Goal: Task Accomplishment & Management: Manage account settings

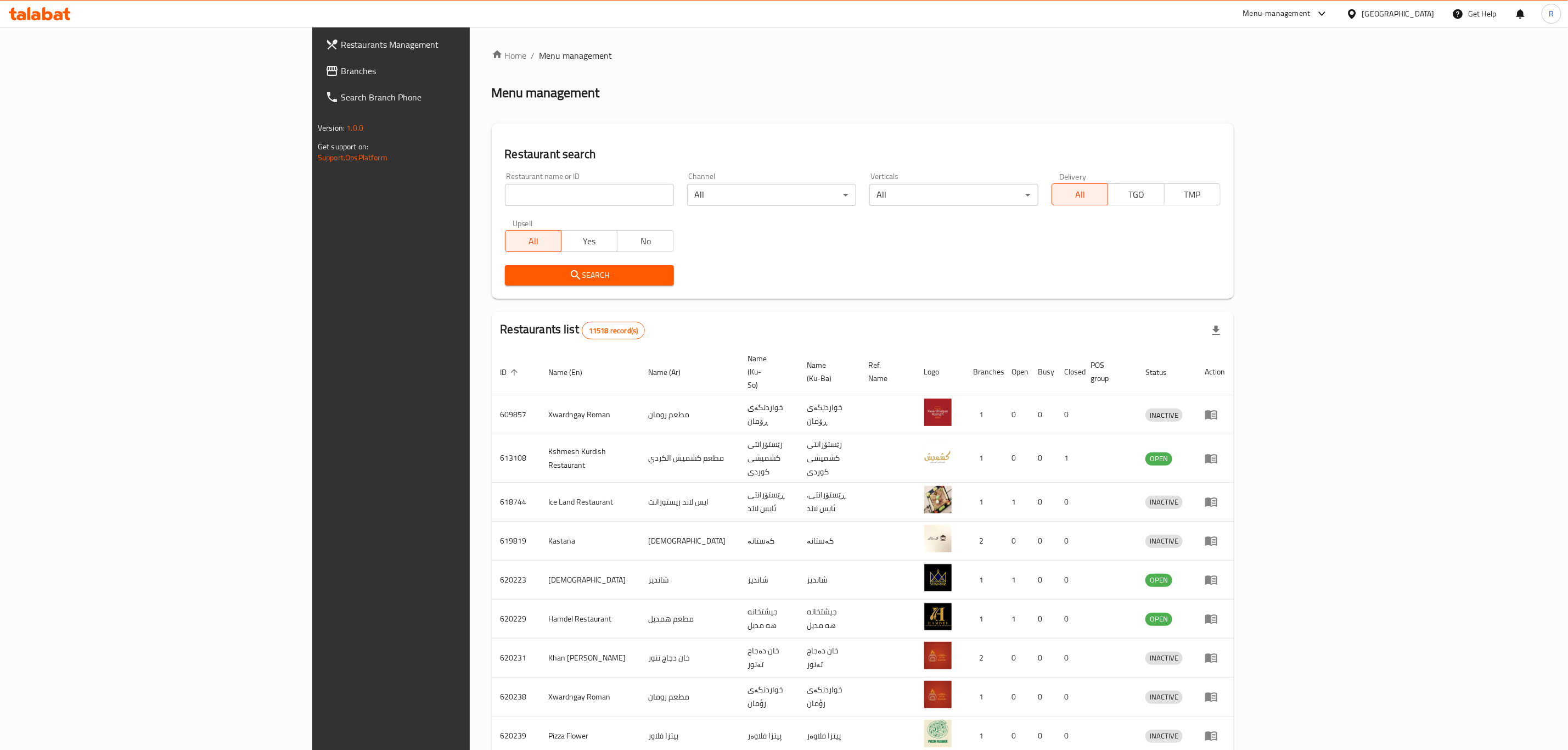
click at [47, 16] on icon at bounding box center [40, 14] width 62 height 13
click at [505, 195] on input "search" at bounding box center [589, 195] width 169 height 22
type input "4S R"
click at [514, 269] on span "Search" at bounding box center [590, 275] width 152 height 14
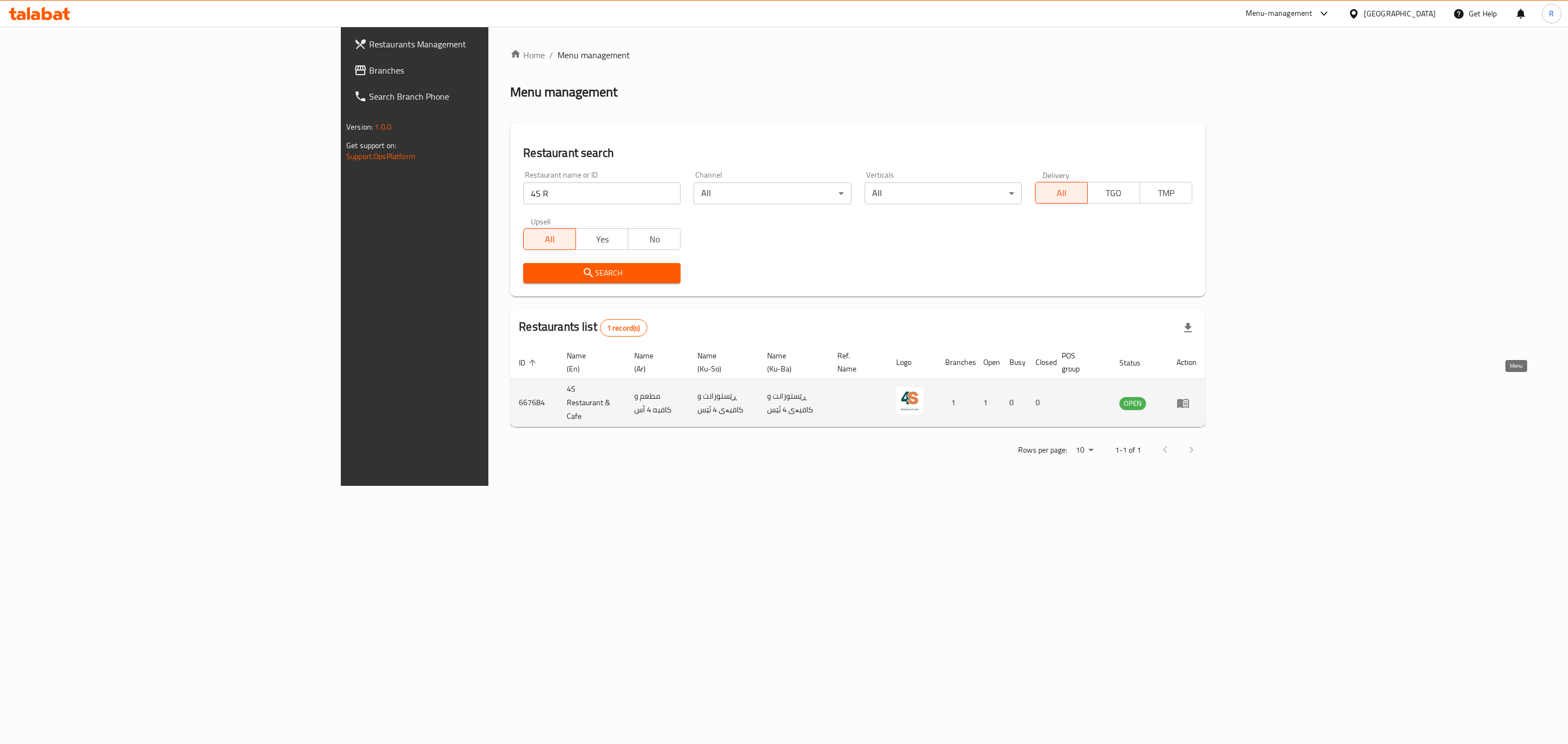
click at [1189, 398] on icon "enhanced table" at bounding box center [1183, 403] width 12 height 9
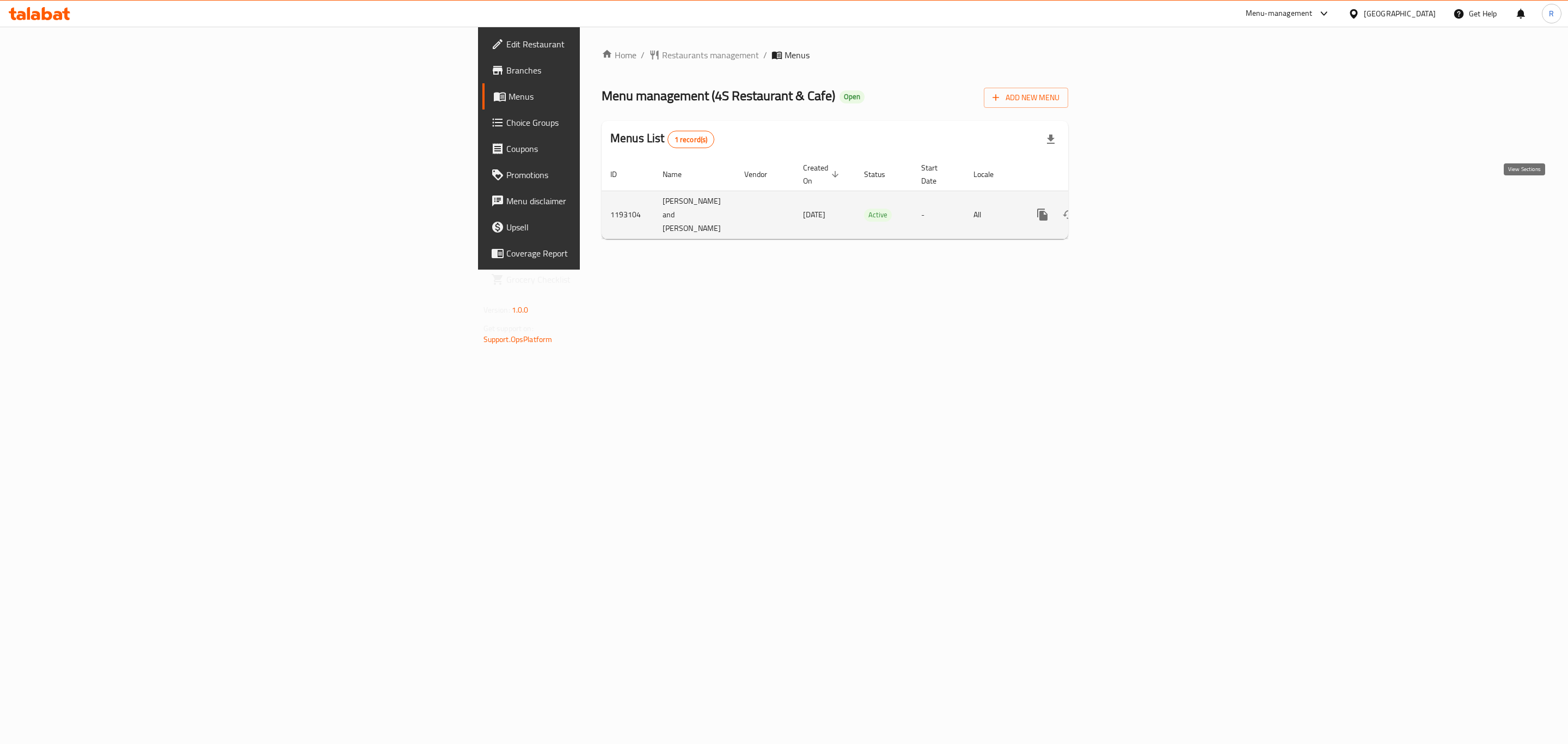
click at [1125, 210] on icon "enhanced table" at bounding box center [1121, 214] width 10 height 10
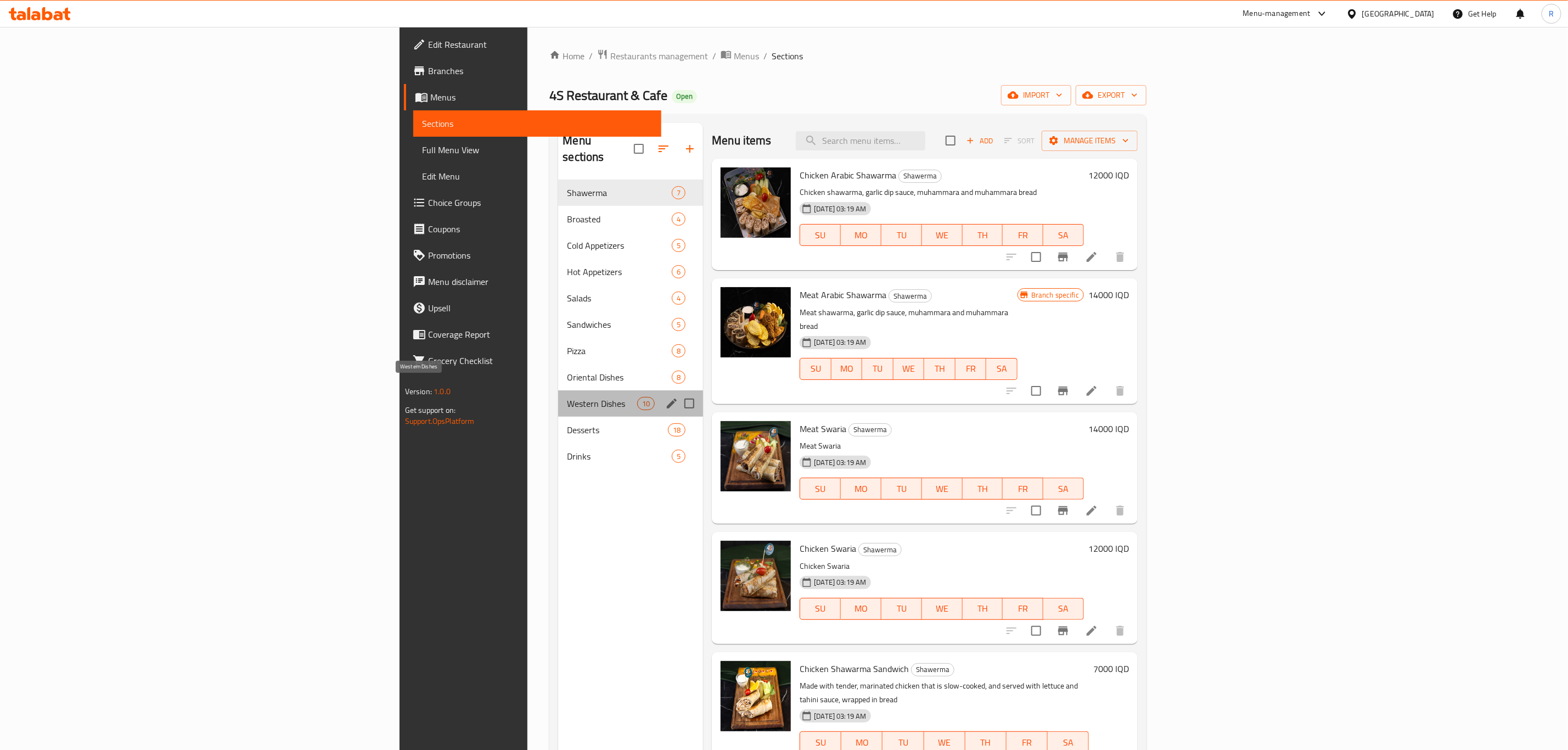
click at [567, 397] on span "Western Dishes" at bounding box center [602, 403] width 70 height 13
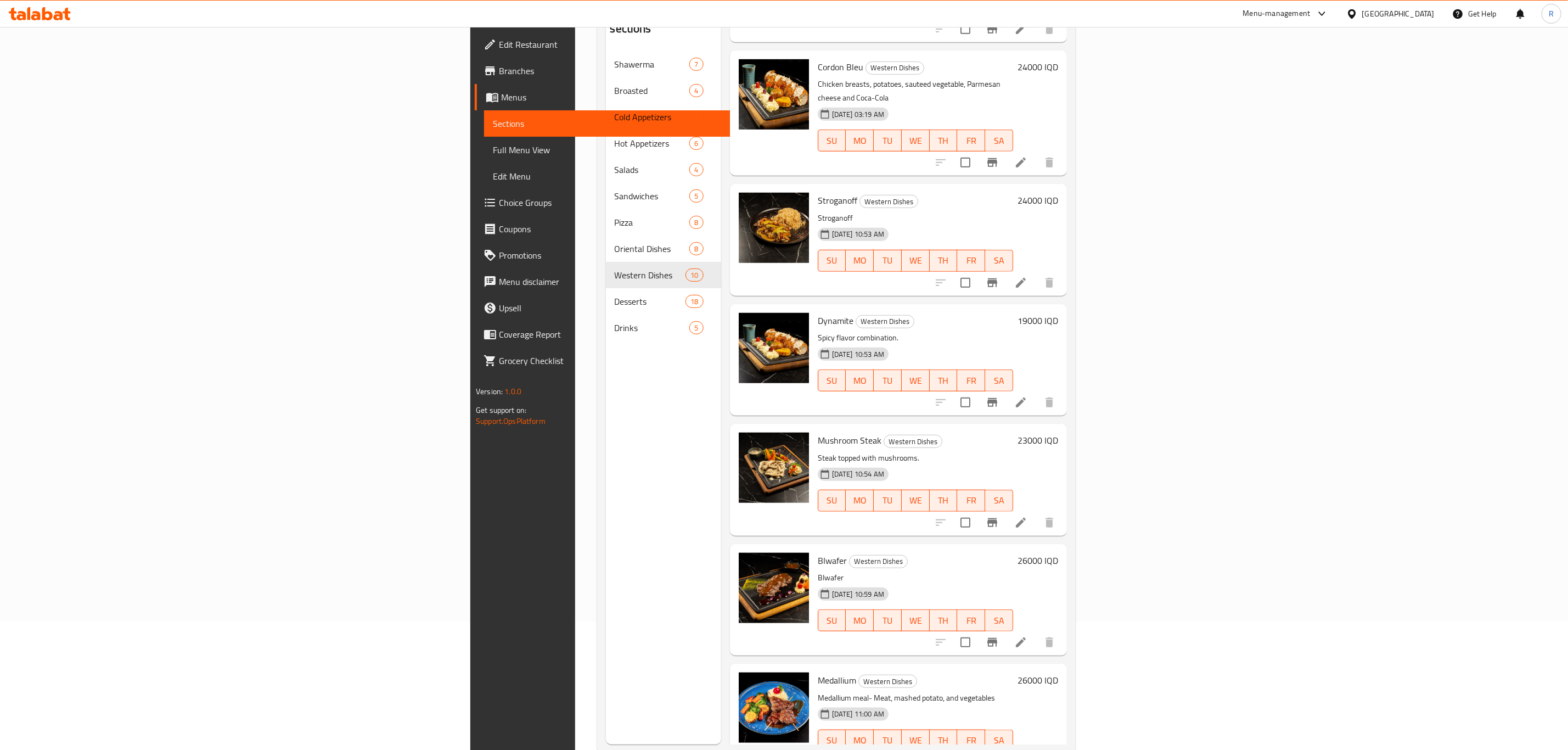
scroll to position [154, 0]
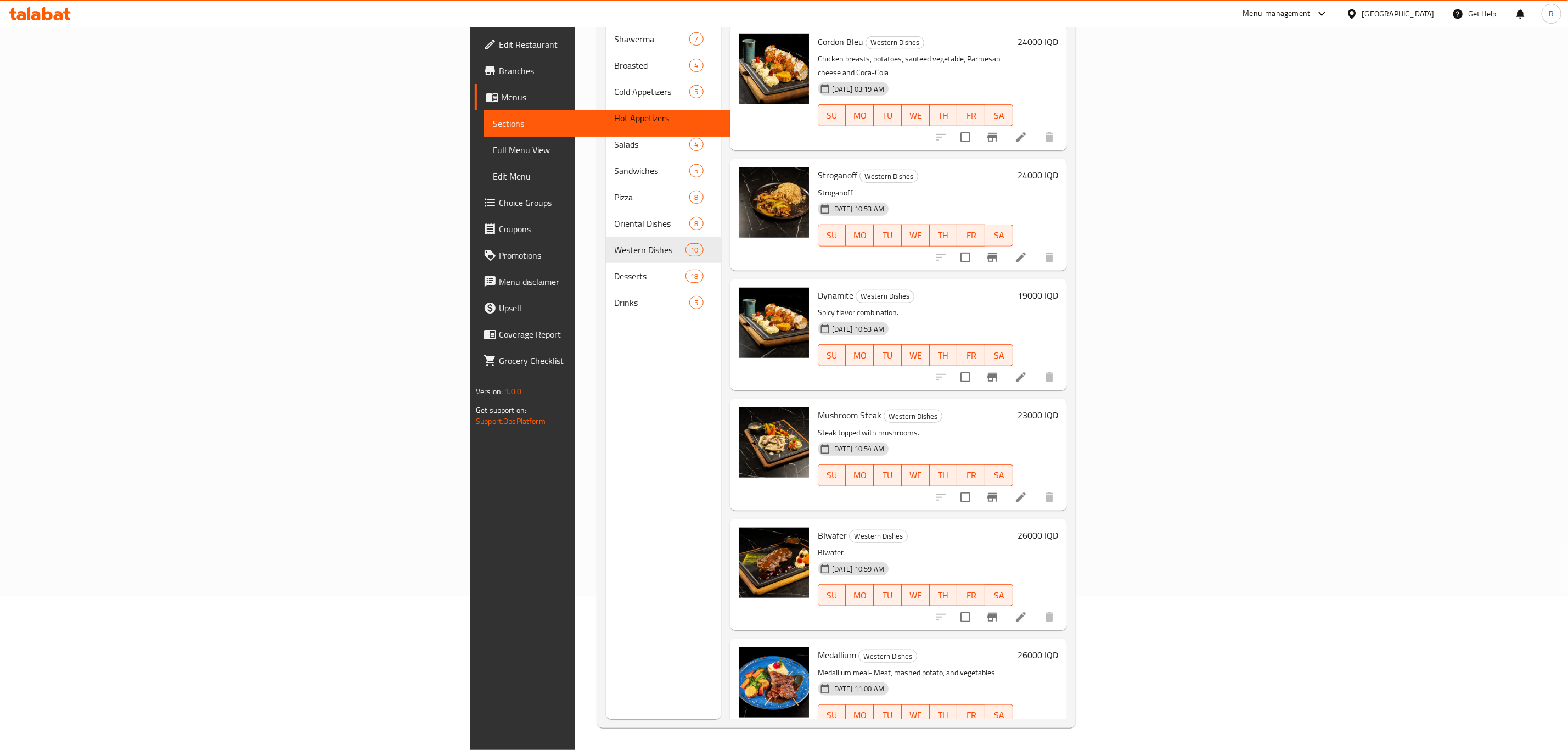
click at [1058, 407] on h6 "23000 IQD" at bounding box center [1038, 414] width 40 height 16
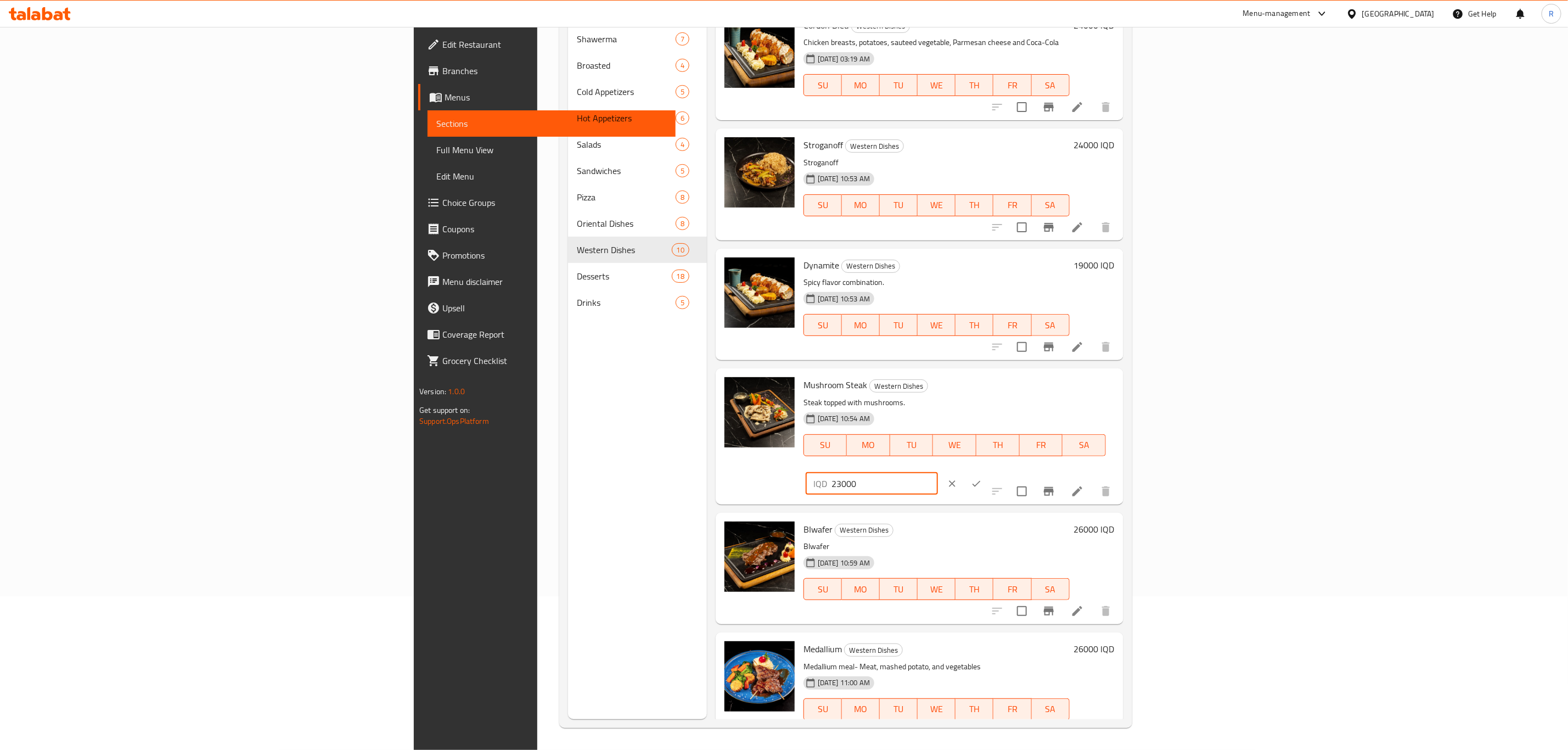
click at [938, 473] on input "23000" at bounding box center [884, 484] width 106 height 22
type input "21000"
click at [982, 478] on icon "ok" at bounding box center [976, 484] width 11 height 11
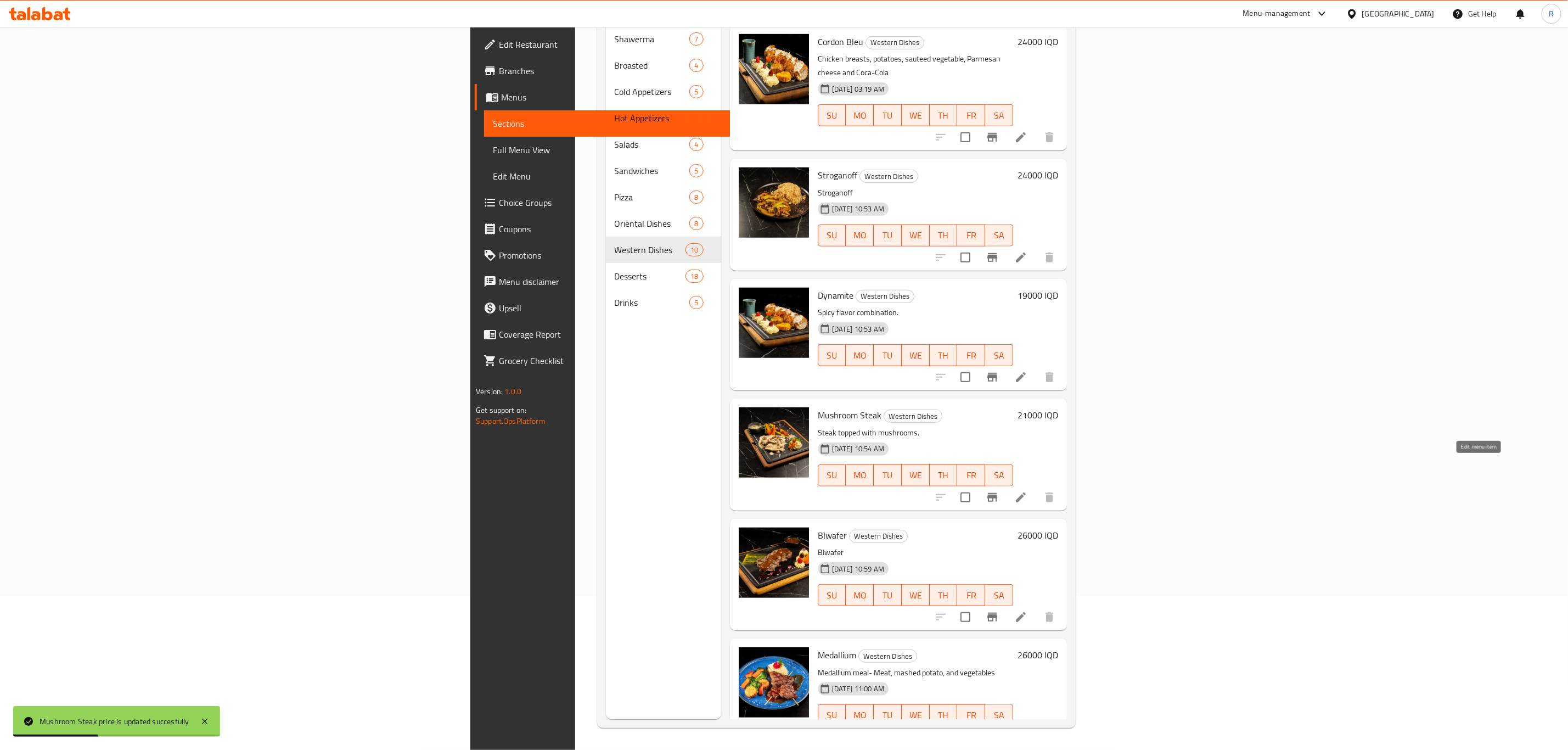
click at [1028, 491] on icon at bounding box center [1020, 498] width 13 height 13
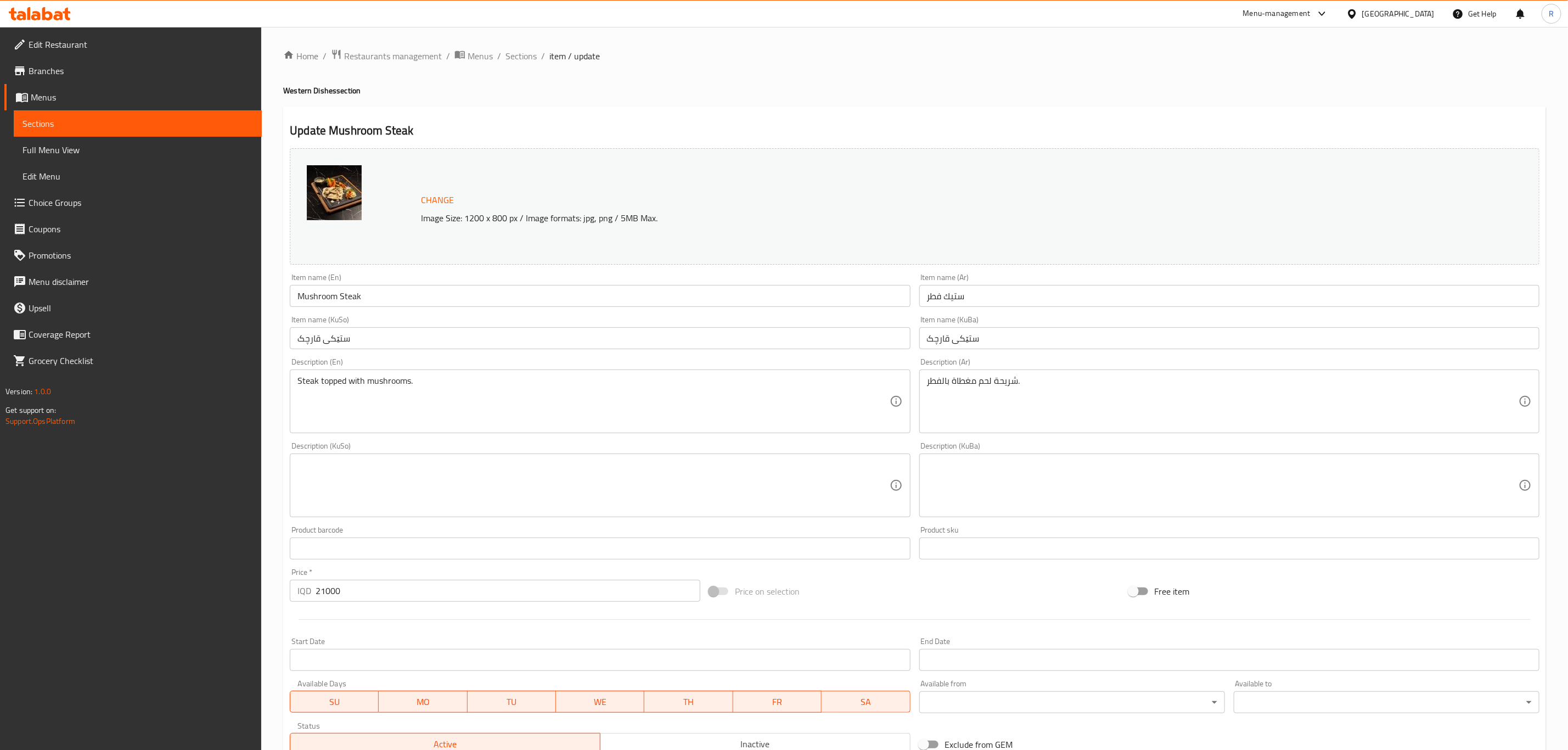
click at [340, 300] on input "Mushroom Steak" at bounding box center [600, 296] width 620 height 22
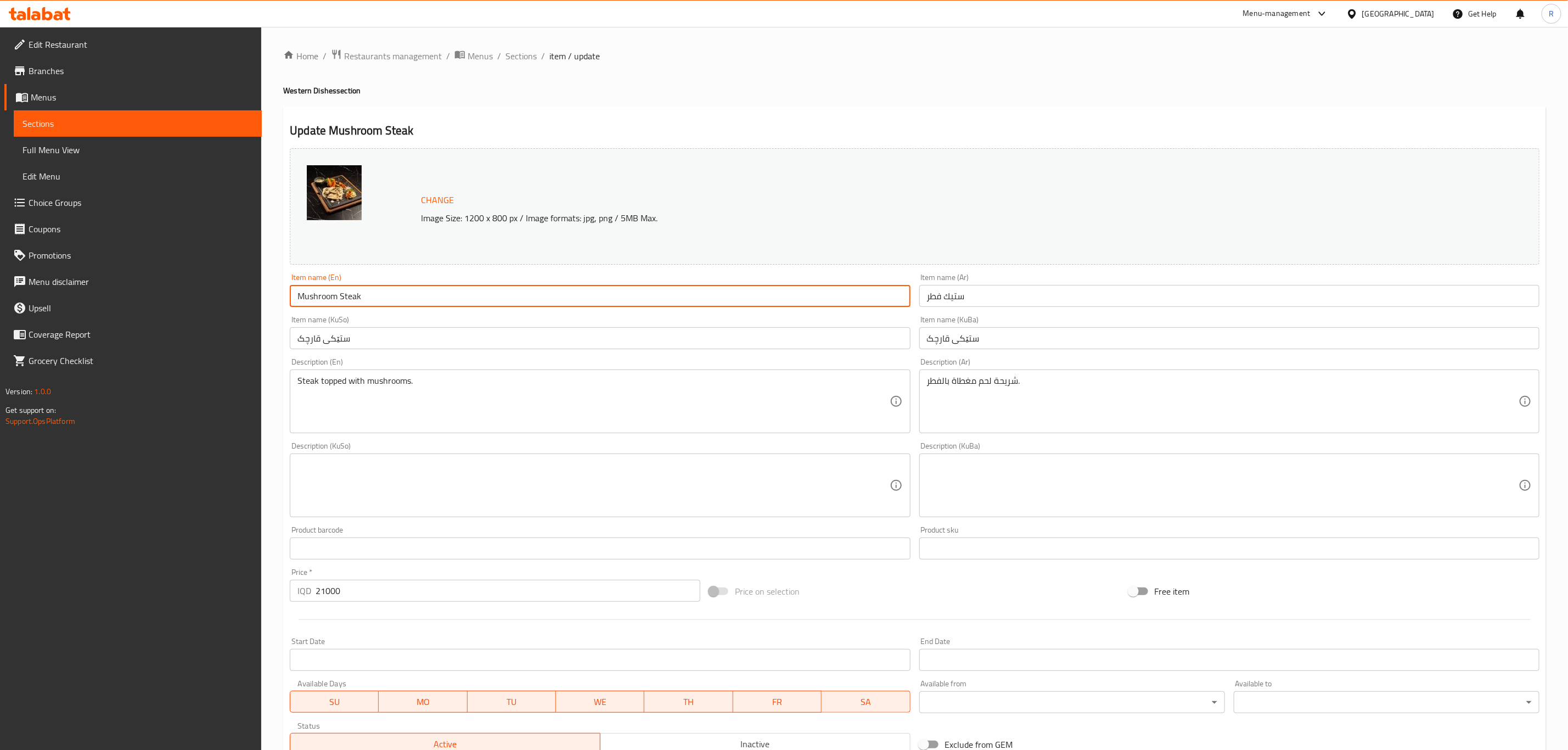
drag, startPoint x: 297, startPoint y: 295, endPoint x: 308, endPoint y: 339, distance: 45.4
click at [295, 296] on input "Mushroom Steak" at bounding box center [600, 296] width 620 height 22
type input "Chicken Mushroom Steak"
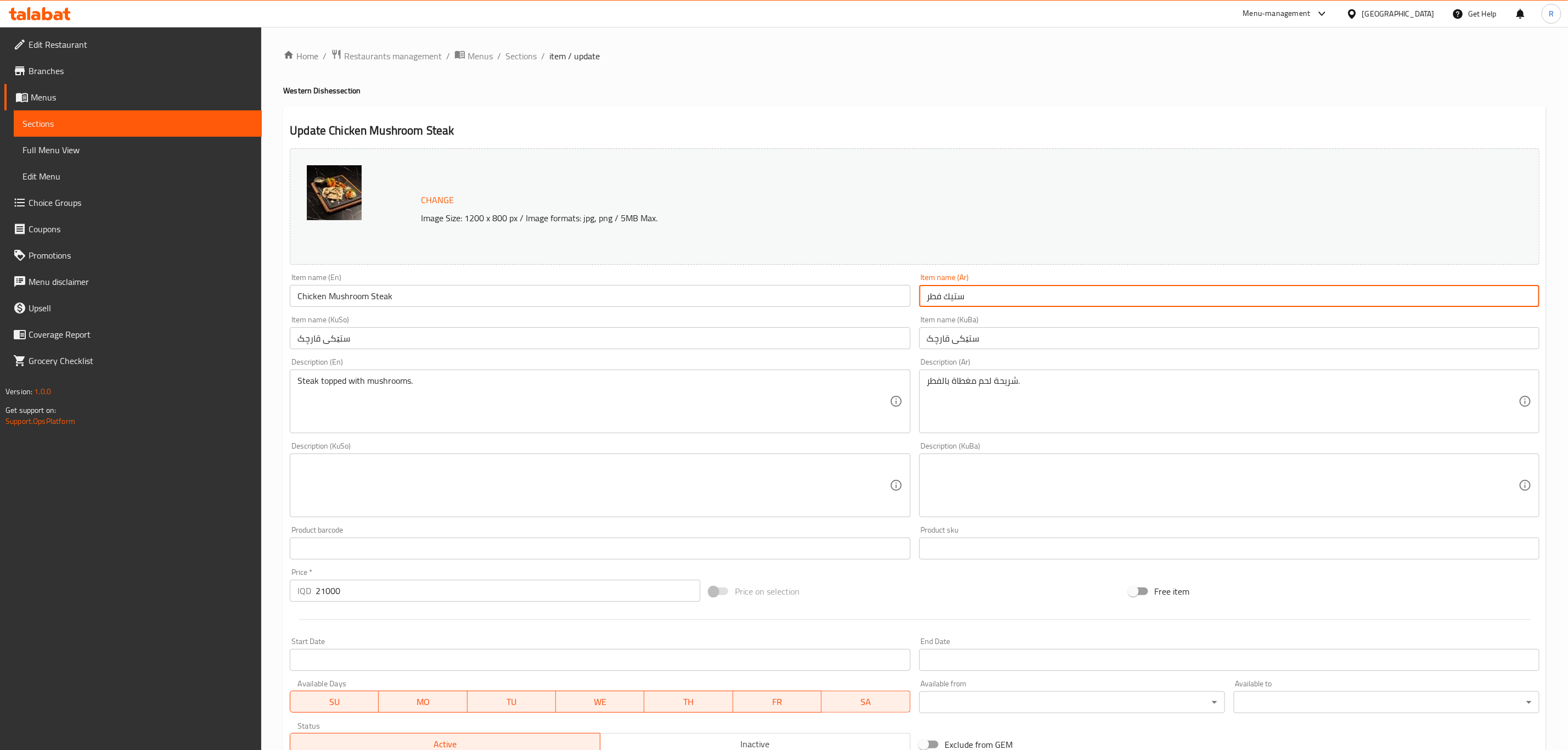
click at [945, 296] on input "ستيك فطر" at bounding box center [1230, 296] width 620 height 22
click at [964, 297] on input "ستيكدجاج فطر" at bounding box center [1230, 296] width 620 height 22
click at [944, 296] on input "ستيك دجاج فطر" at bounding box center [1230, 296] width 620 height 22
type input "ستيك دجاج بالفطر"
click at [953, 341] on input "ستێکی قارچک" at bounding box center [1230, 338] width 620 height 22
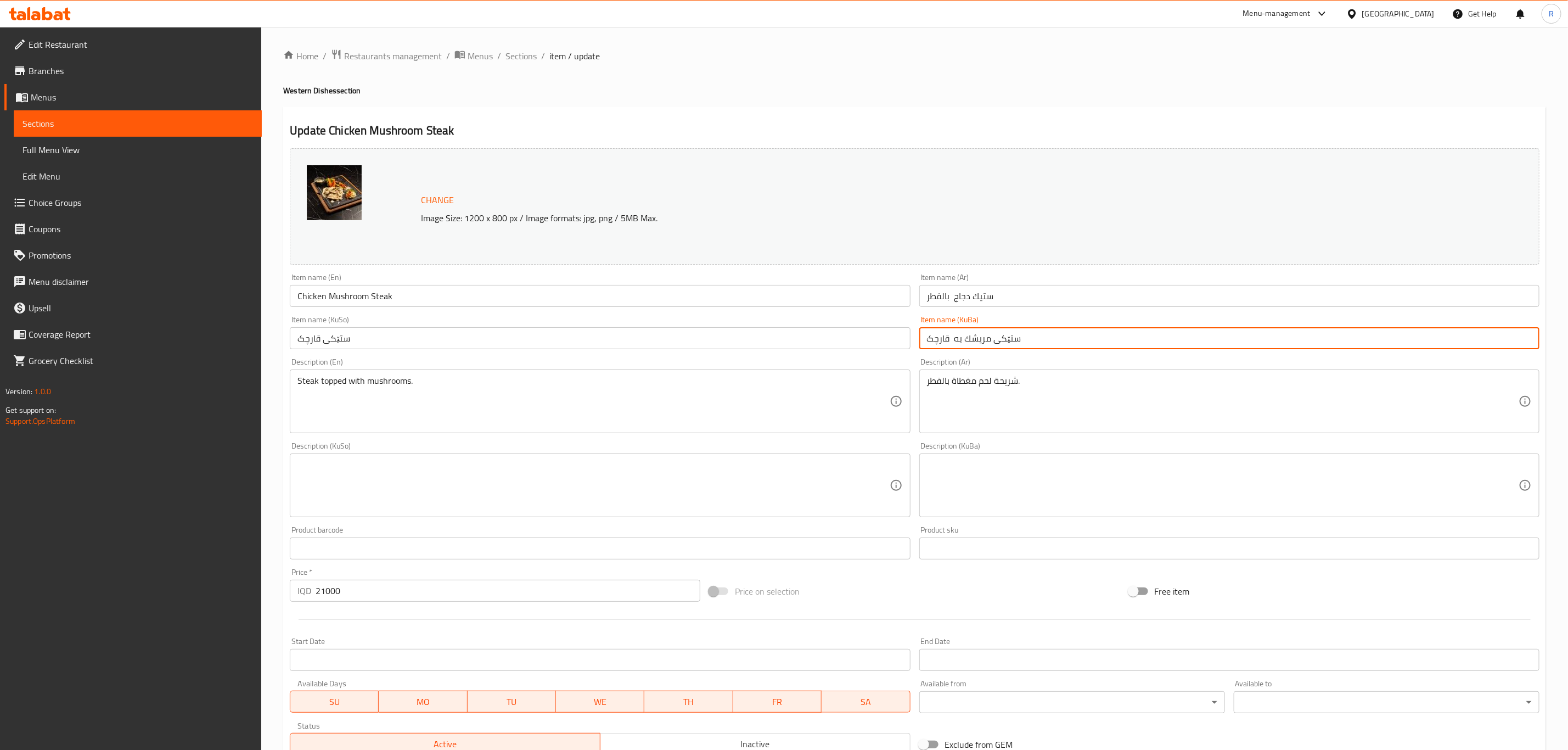
type input "ستێکی مريشك به قارچک"
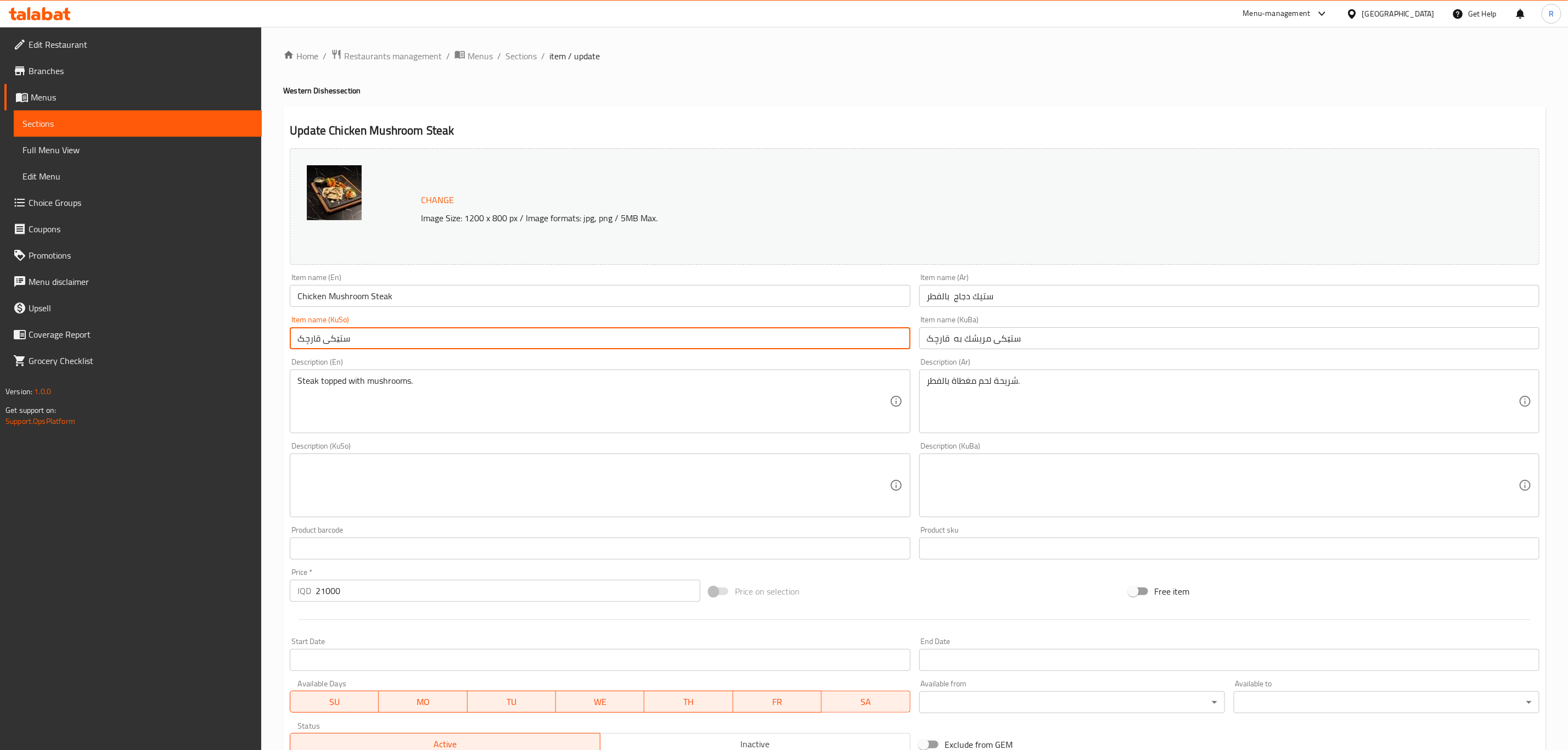
drag, startPoint x: 368, startPoint y: 341, endPoint x: 299, endPoint y: 348, distance: 69.4
click at [299, 348] on input "ستێکی قارچک" at bounding box center [600, 338] width 620 height 22
paste input "ريشك به"
type input "ستێکی مريشك به قارچک"
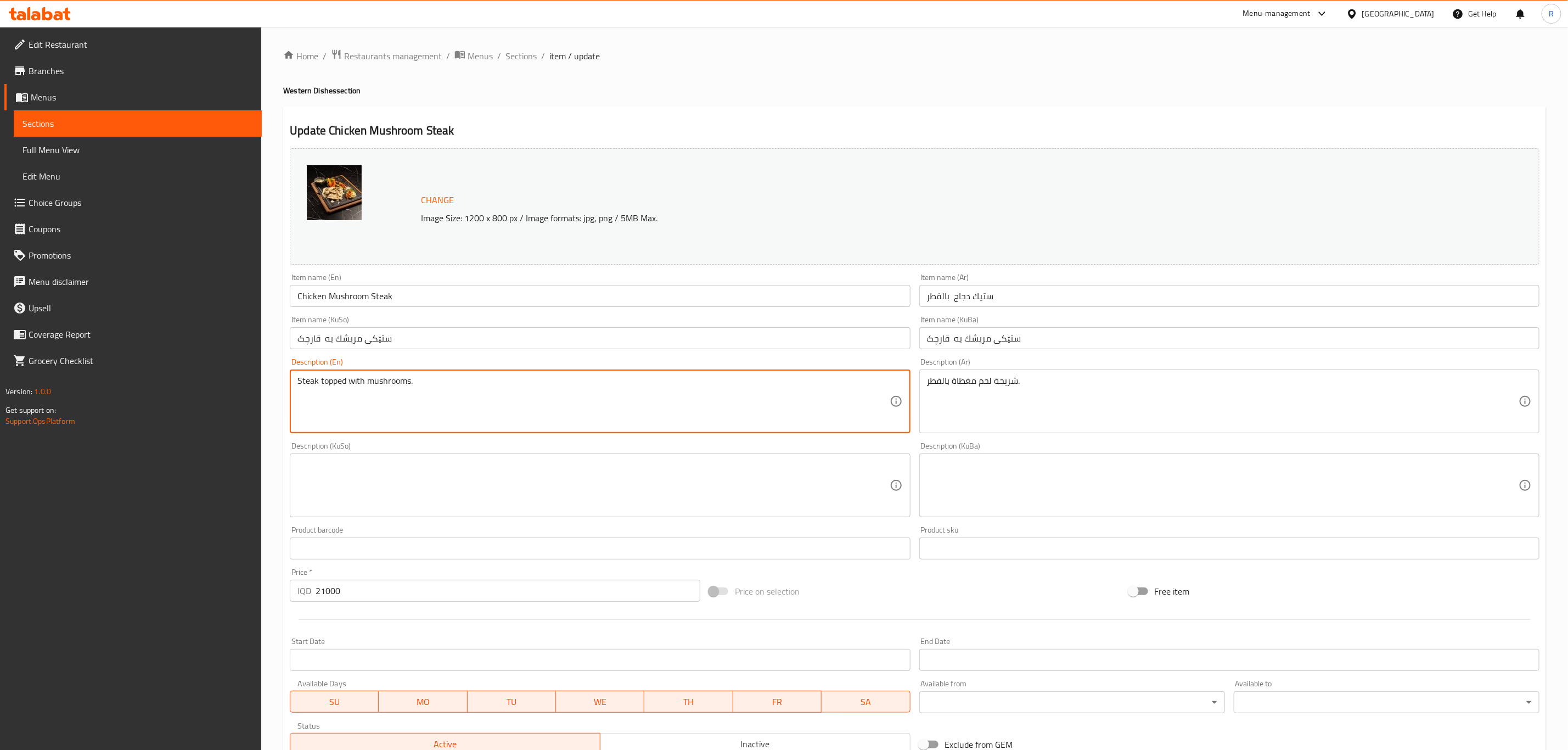
drag, startPoint x: 363, startPoint y: 380, endPoint x: 366, endPoint y: 392, distance: 12.4
drag, startPoint x: 394, startPoint y: 381, endPoint x: 366, endPoint y: 385, distance: 28.3
click at [366, 385] on textarea "Steak topped with Chicken mushrooms." at bounding box center [592, 402] width 592 height 52
click at [411, 379] on textarea "Steak topped with mushrooms." at bounding box center [592, 402] width 592 height 52
click at [366, 380] on textarea "Steak topped with mushrooms ." at bounding box center [592, 402] width 592 height 52
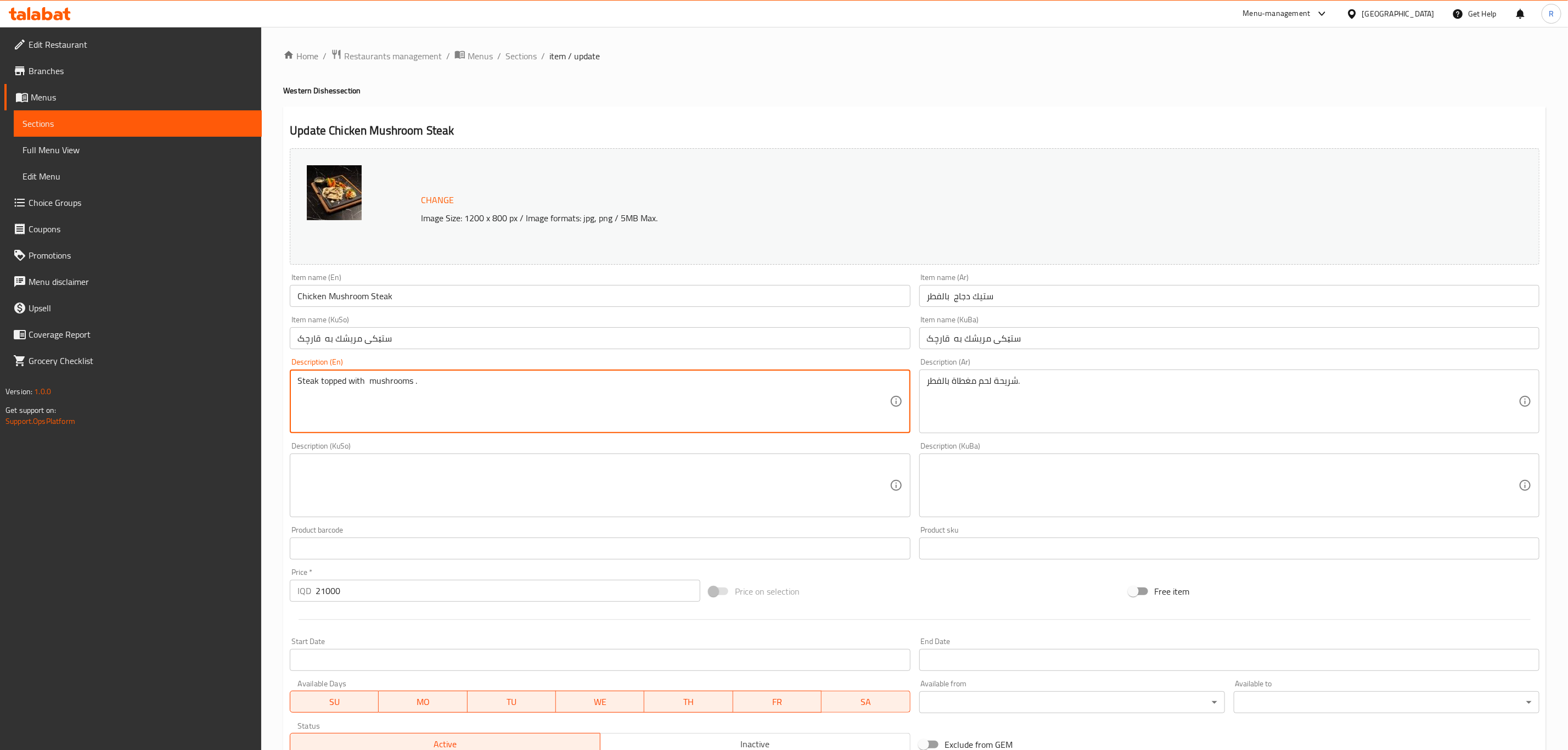
paste textarea "Chicken"
type textarea "Steak topped with Chicken & mushrooms ."
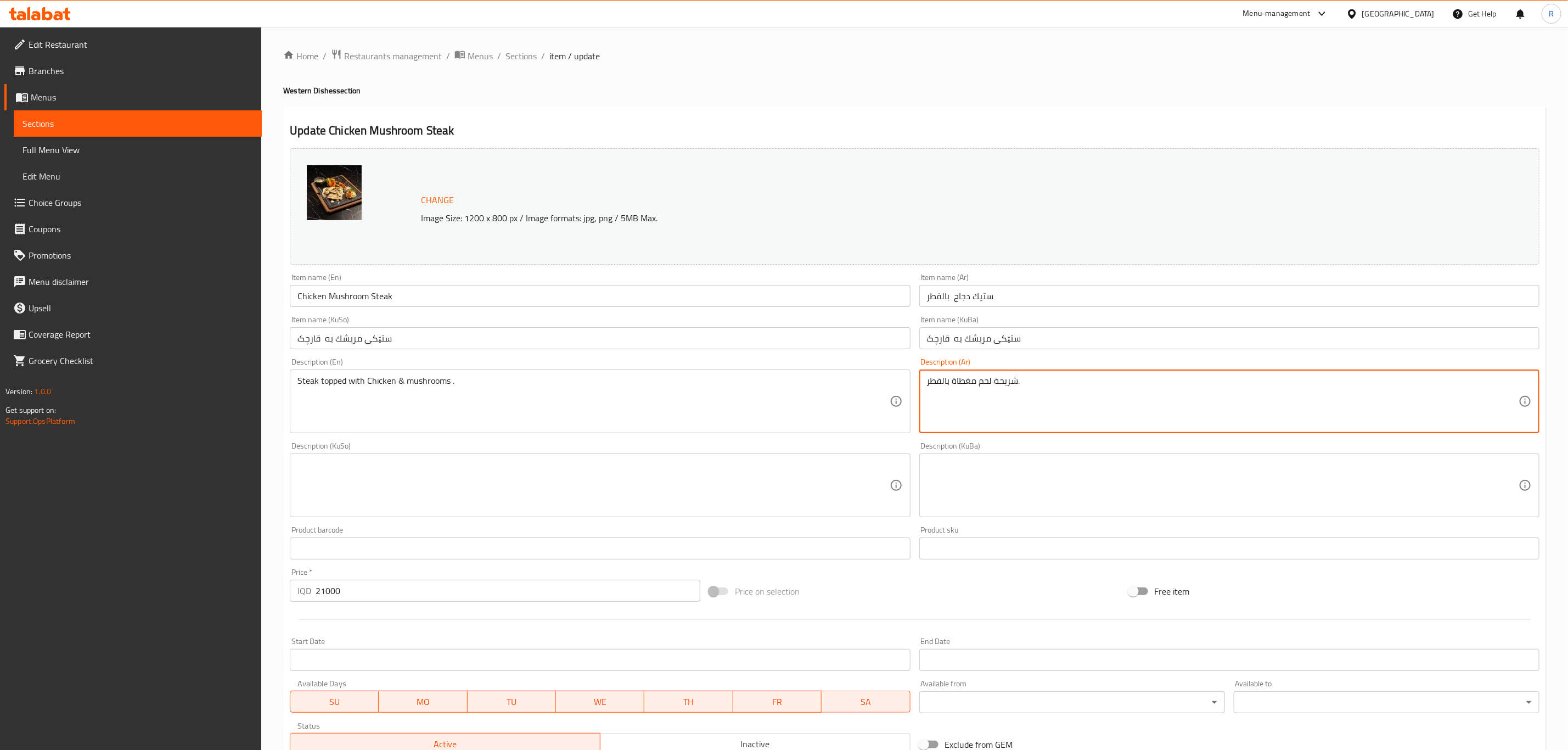
drag, startPoint x: 992, startPoint y: 379, endPoint x: 980, endPoint y: 387, distance: 14.4
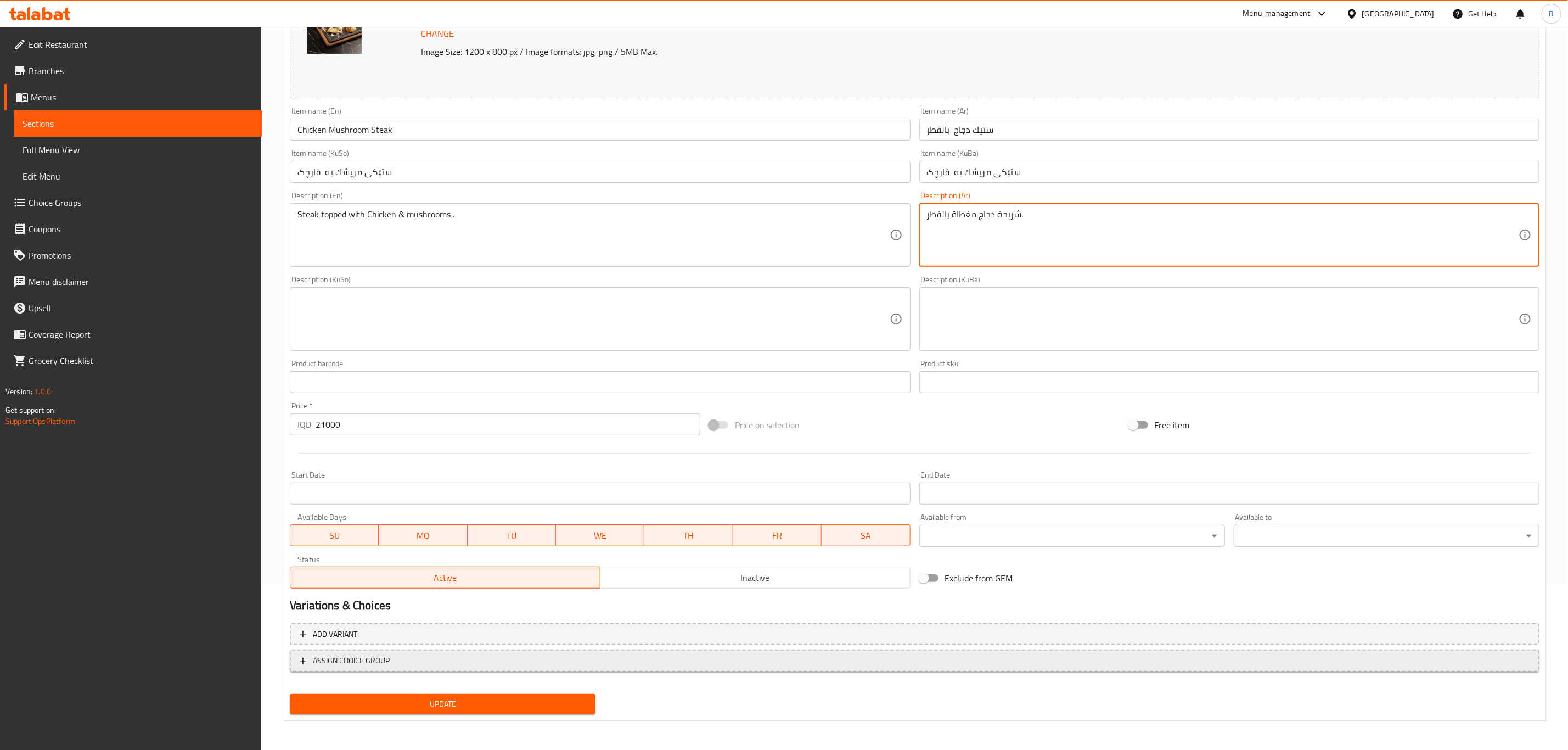
scroll to position [166, 0]
type textarea "شريحة دجاج مغطاة بالفطر."
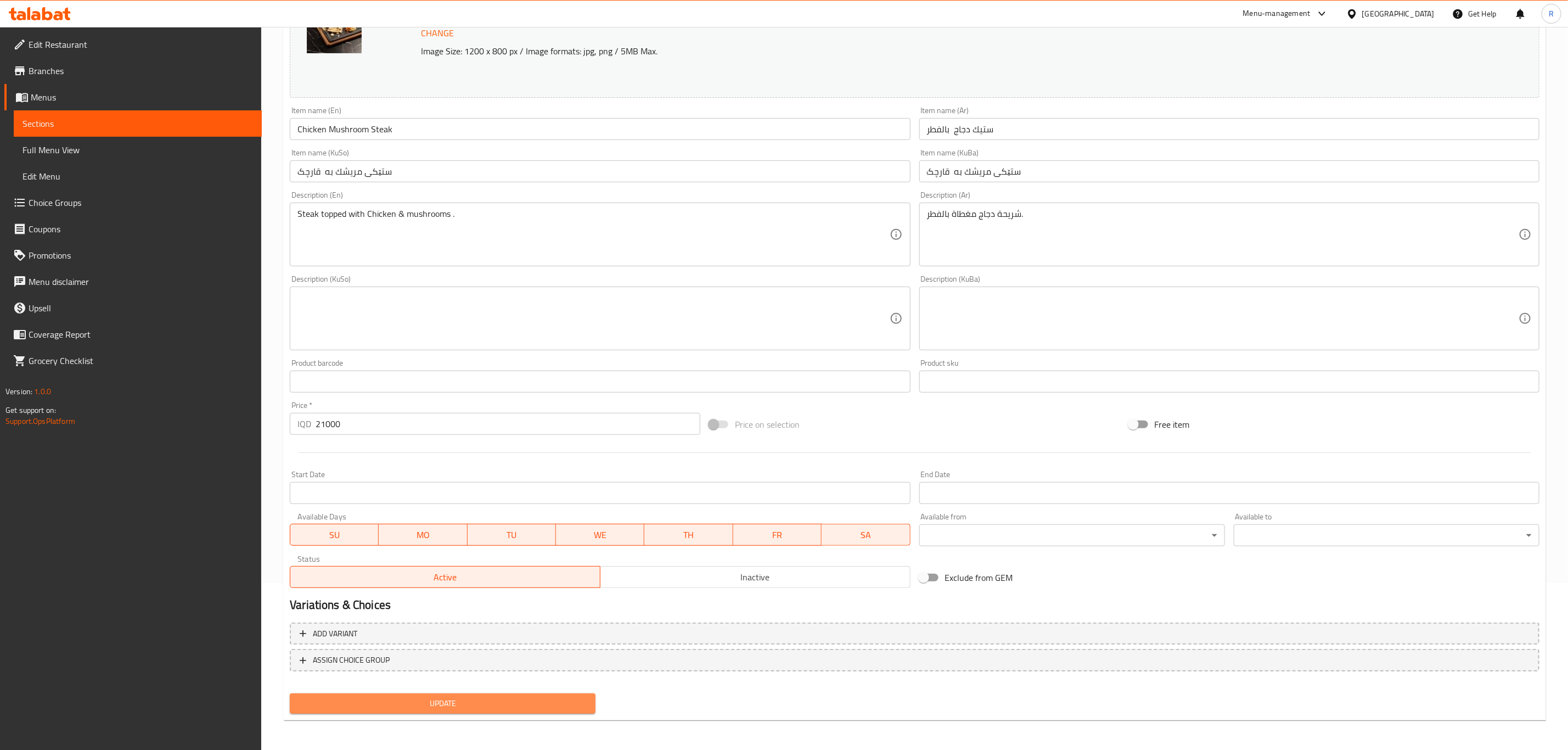
click at [392, 705] on span "Update" at bounding box center [443, 703] width 288 height 14
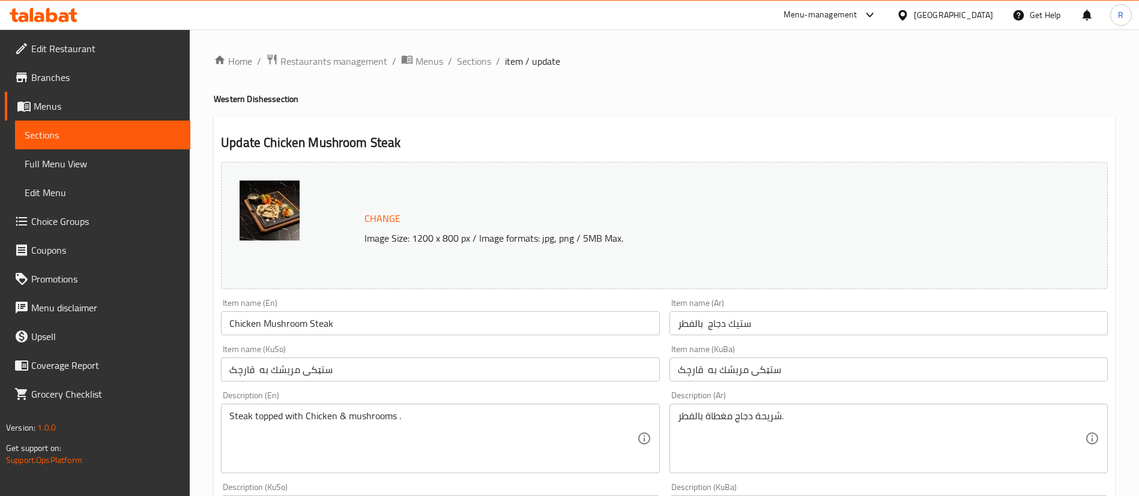
scroll to position [507, 0]
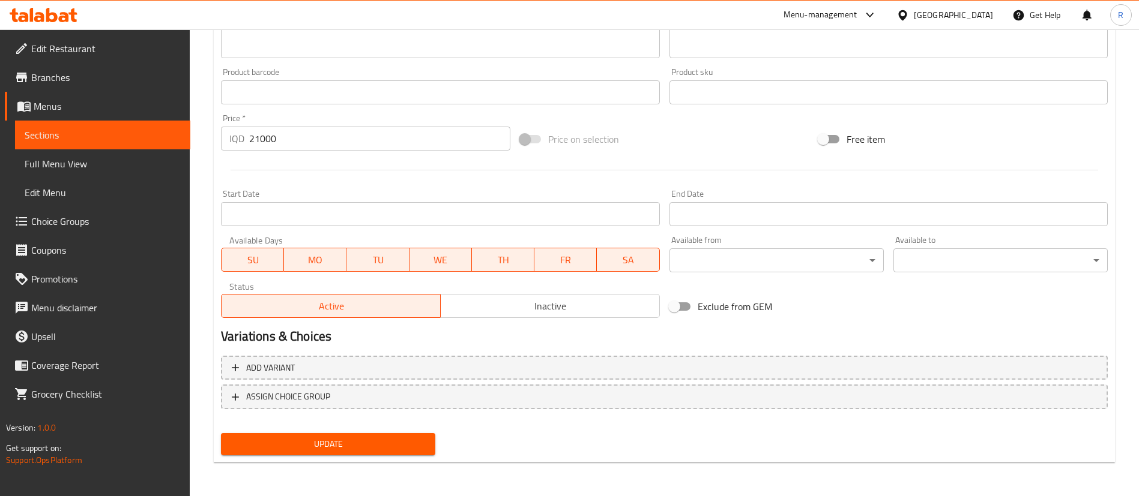
drag, startPoint x: 348, startPoint y: 440, endPoint x: 360, endPoint y: 414, distance: 28.2
click at [348, 441] on span "Update" at bounding box center [328, 444] width 195 height 15
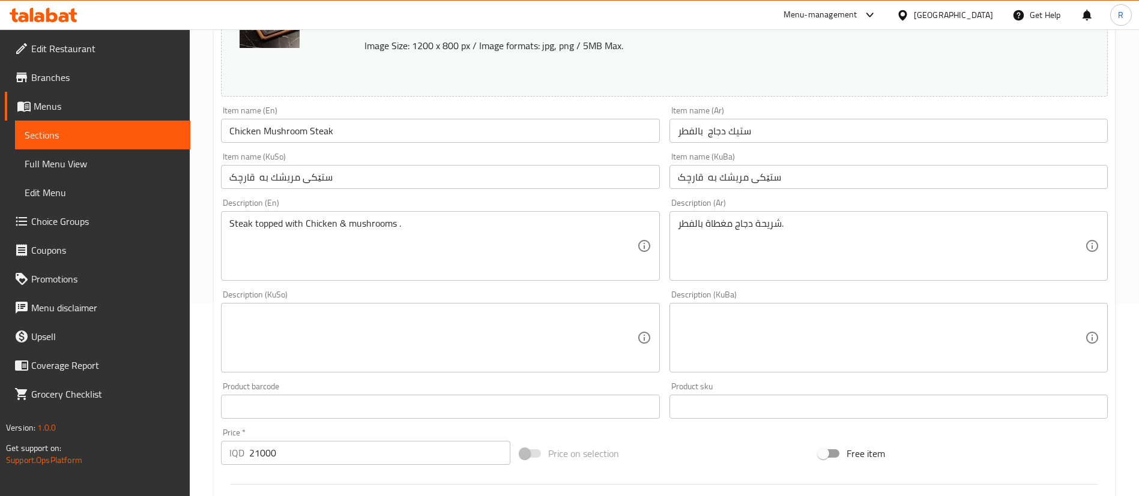
scroll to position [0, 0]
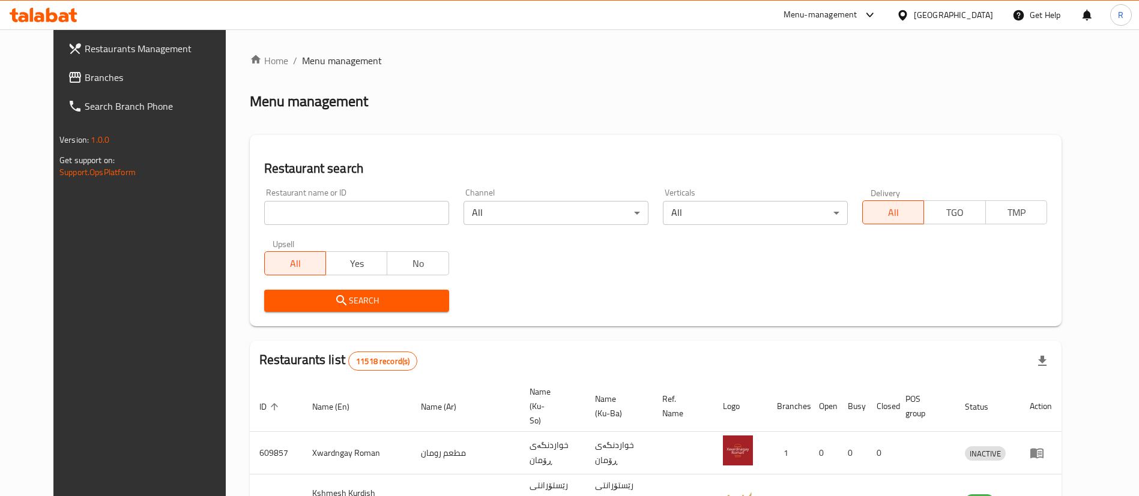
click at [335, 220] on input "search" at bounding box center [356, 213] width 185 height 24
type input "ف"
type input "tandoori"
click at [334, 297] on icon "submit" at bounding box center [341, 301] width 14 height 14
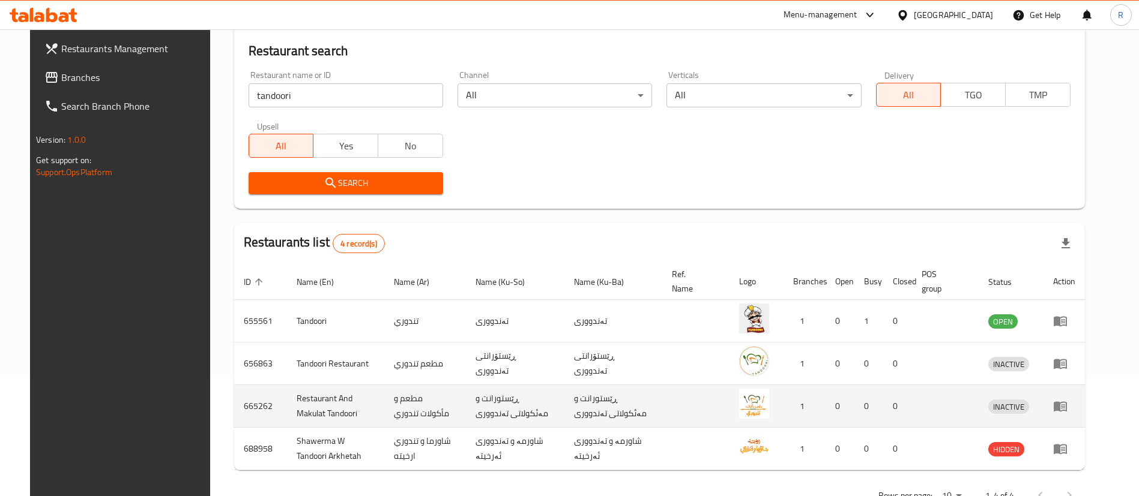
scroll to position [157, 0]
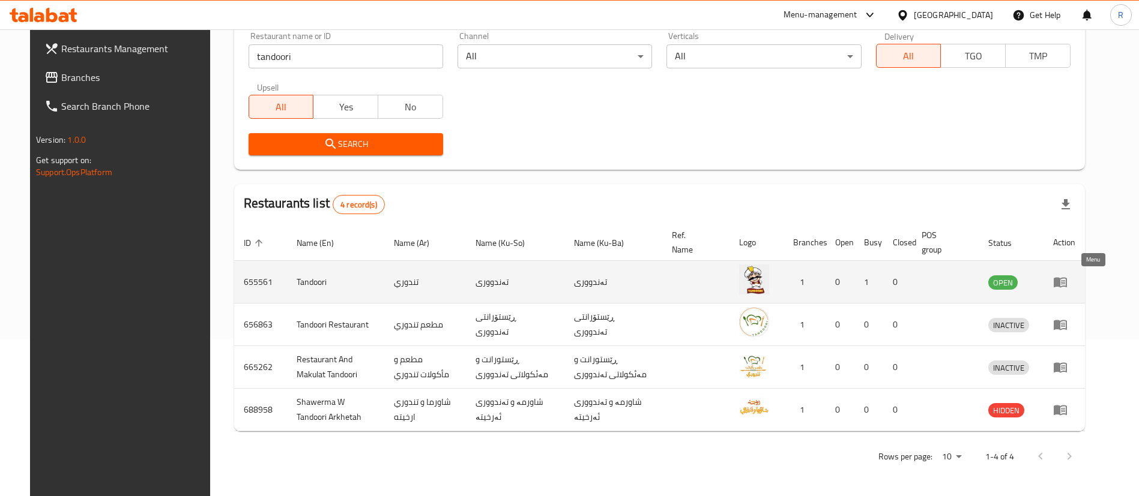
click at [1067, 280] on icon "enhanced table" at bounding box center [1060, 282] width 14 height 14
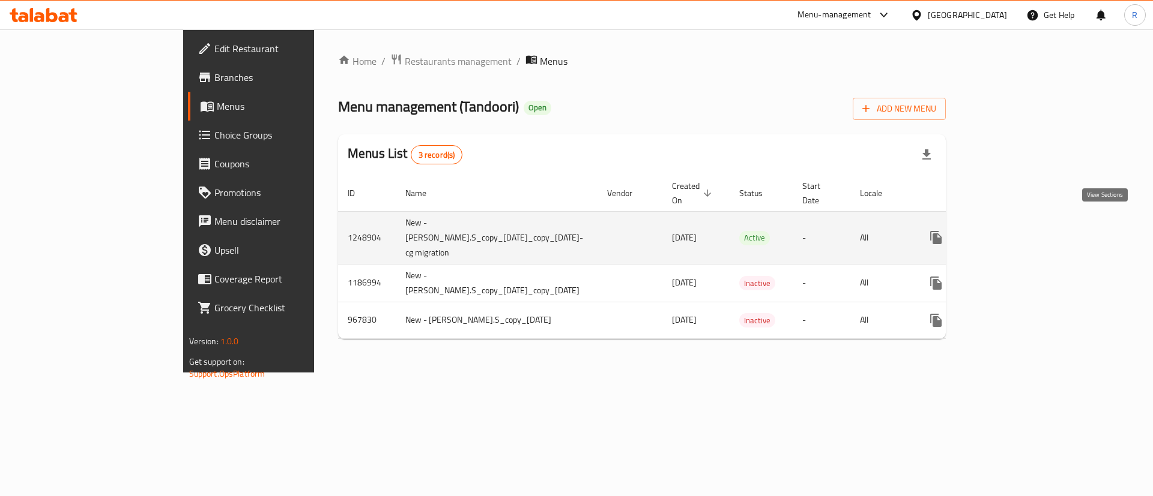
click at [1028, 232] on icon "enhanced table" at bounding box center [1022, 237] width 11 height 11
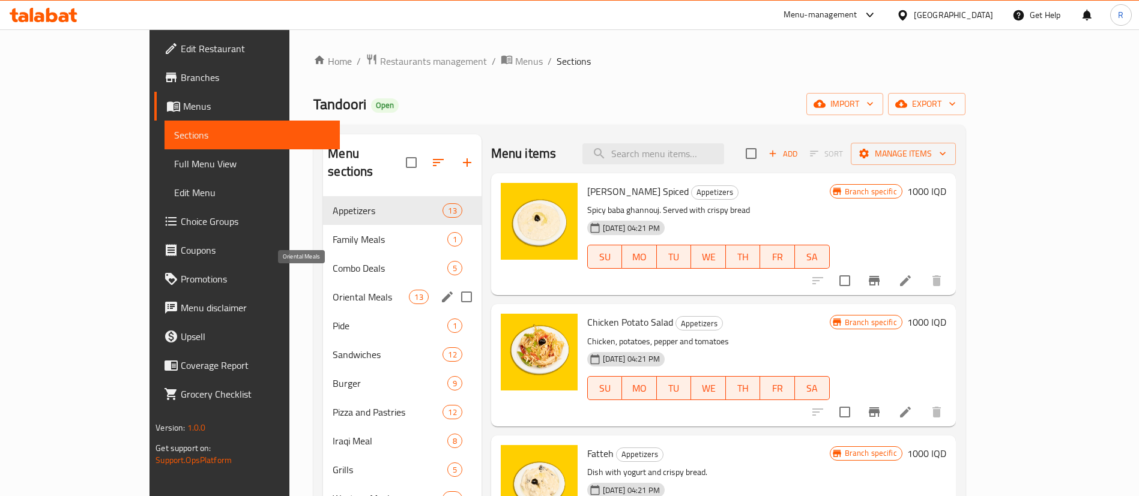
click at [333, 290] on span "Oriental Meals" at bounding box center [371, 297] width 76 height 14
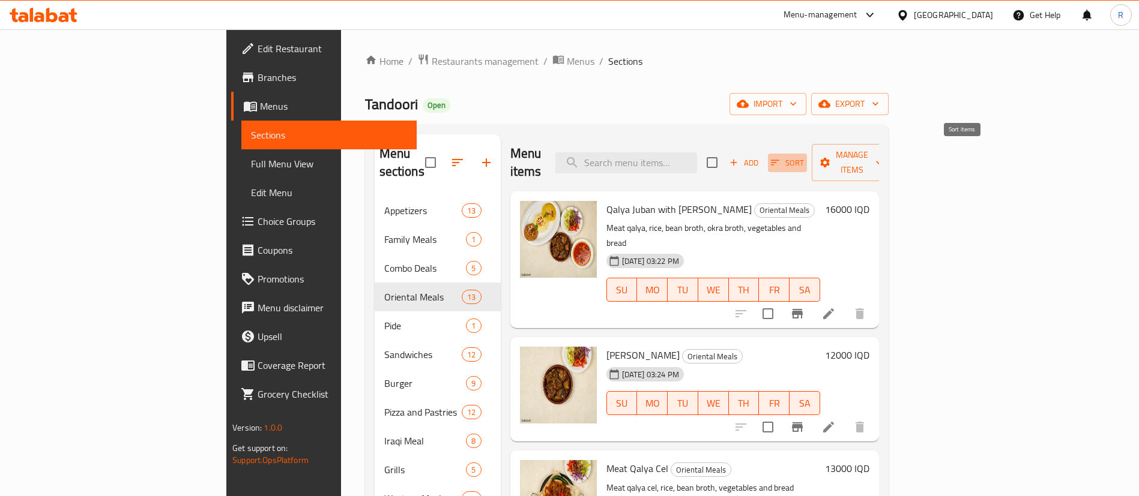
click at [780, 160] on icon "button" at bounding box center [775, 162] width 8 height 5
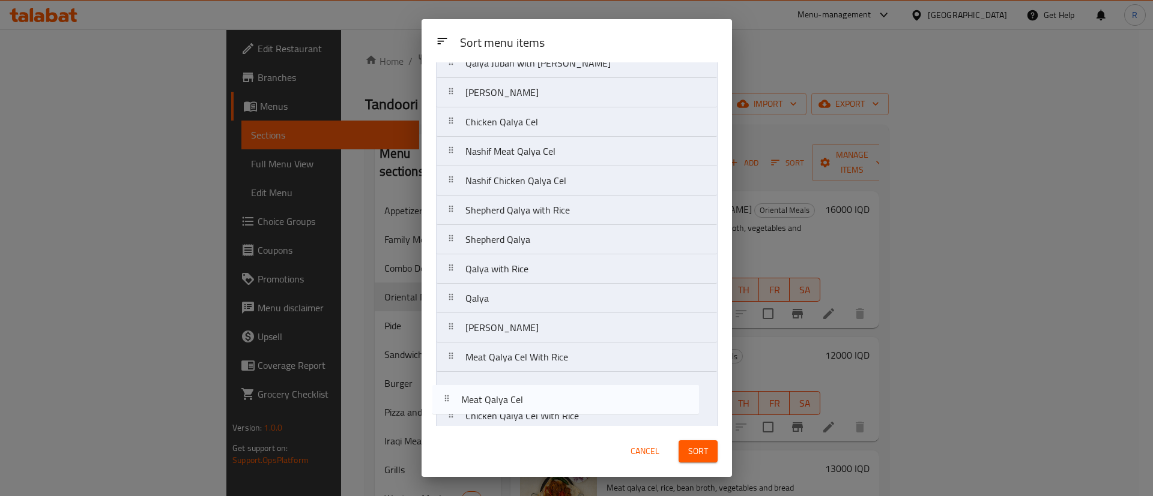
scroll to position [59, 0]
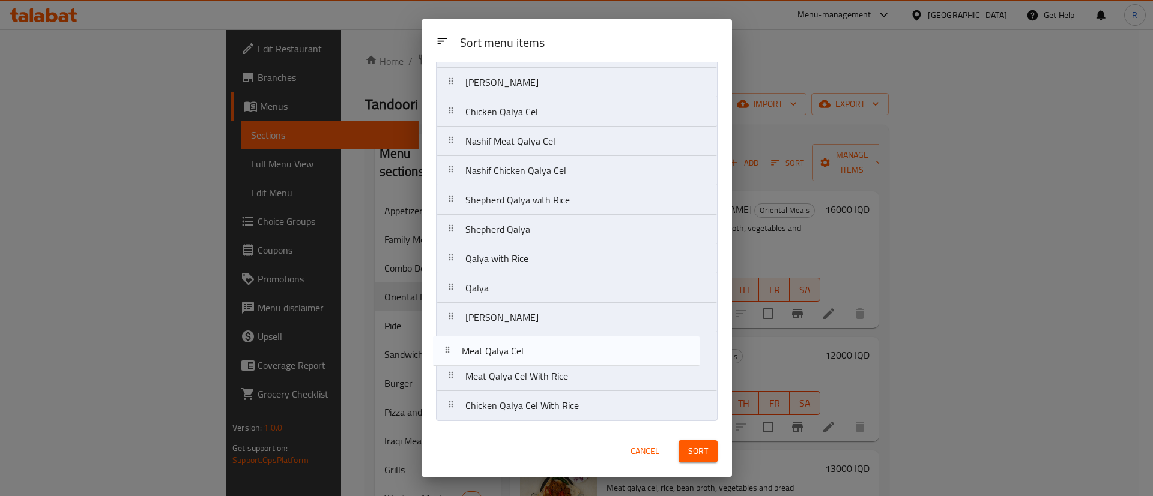
drag, startPoint x: 542, startPoint y: 172, endPoint x: 538, endPoint y: 373, distance: 201.2
click at [538, 373] on nav "Qalya Juban with Rice Qalya Juban Meat Qalya Cel Chicken Qalya Cel Nashif Meat …" at bounding box center [577, 230] width 282 height 384
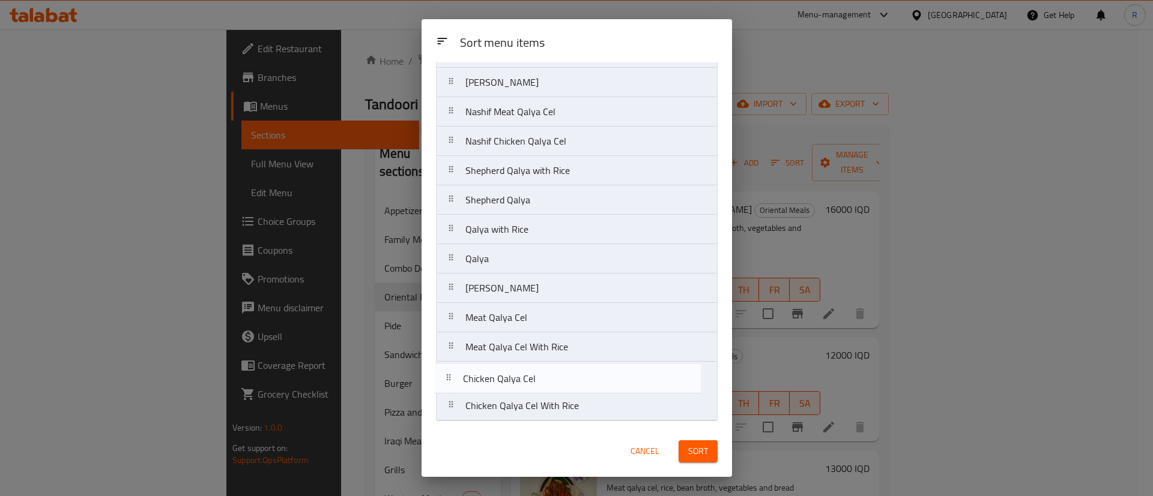
drag, startPoint x: 544, startPoint y: 110, endPoint x: 541, endPoint y: 381, distance: 270.8
click at [541, 381] on nav "Qalya Juban with Rice Qalya Juban Chicken Qalya Cel Nashif Meat Qalya Cel Nashi…" at bounding box center [577, 230] width 282 height 384
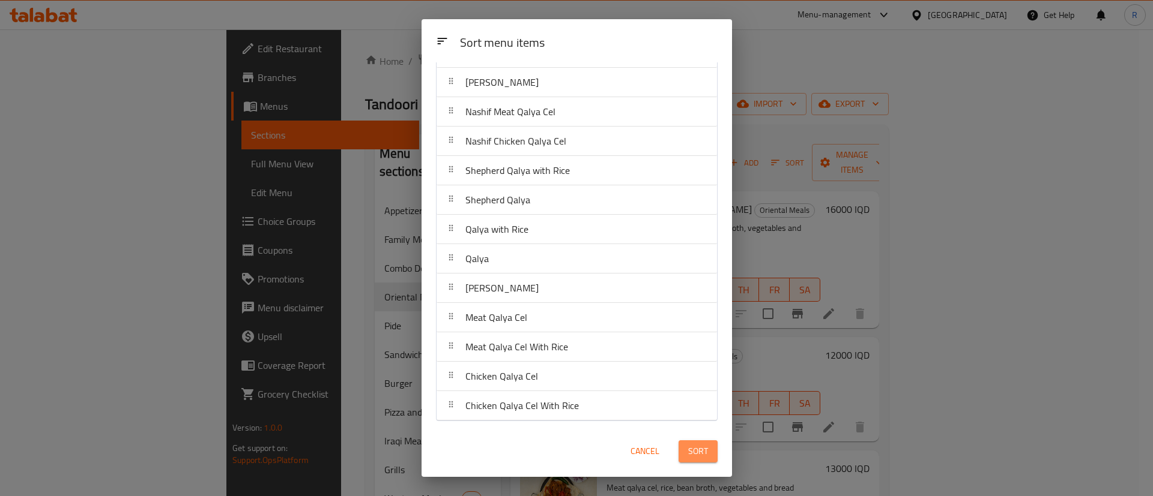
click at [692, 453] on span "Sort" at bounding box center [698, 451] width 20 height 15
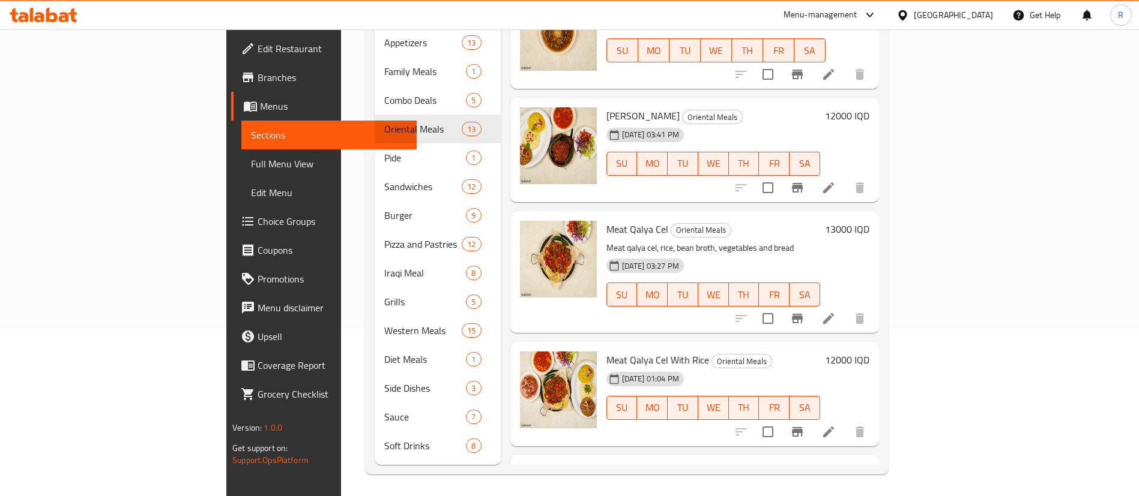
scroll to position [861, 0]
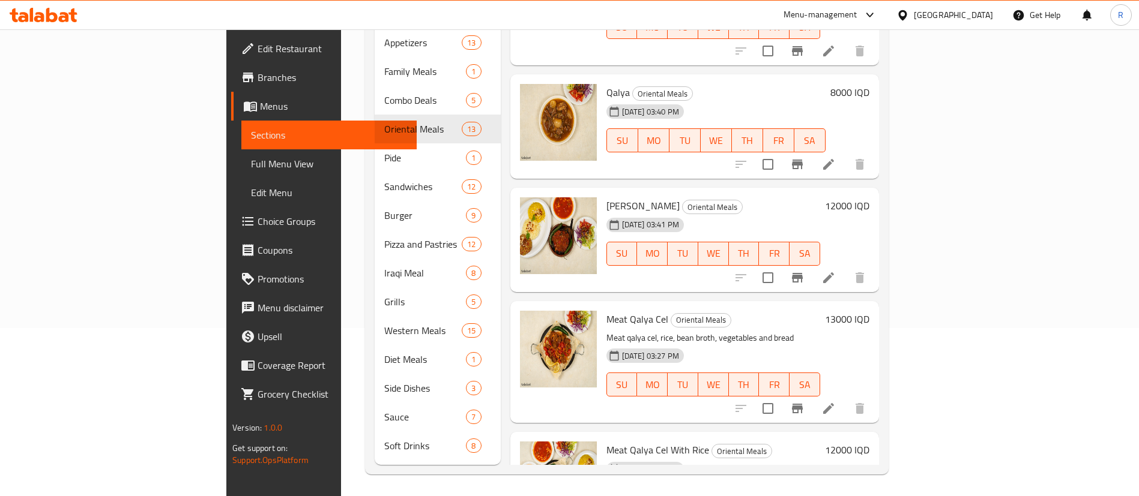
click at [869, 311] on h6 "13000 IQD" at bounding box center [847, 319] width 44 height 17
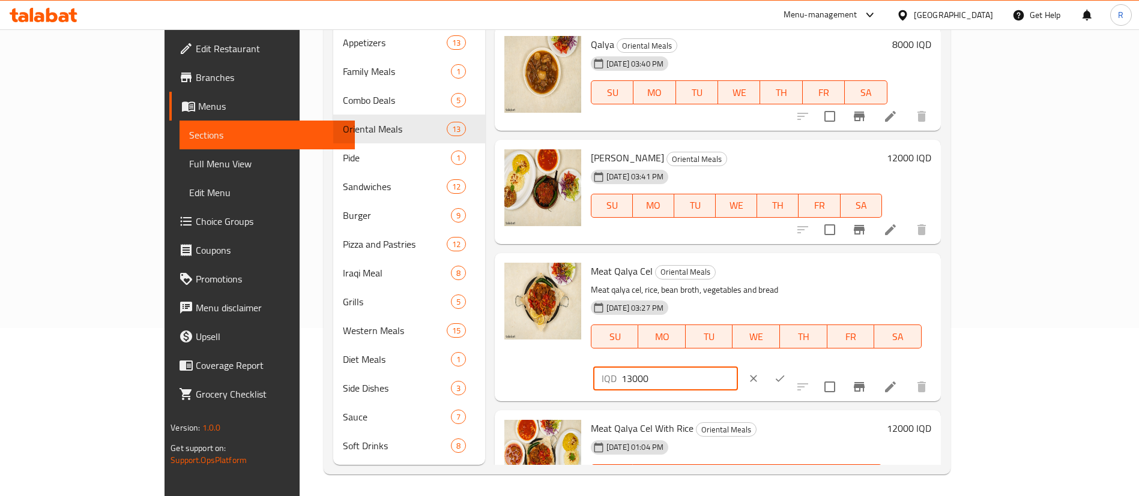
click at [738, 367] on input "13000" at bounding box center [679, 379] width 116 height 24
type input "12000"
drag, startPoint x: 1055, startPoint y: 274, endPoint x: 1061, endPoint y: 443, distance: 169.4
click at [786, 373] on icon "ok" at bounding box center [780, 379] width 12 height 12
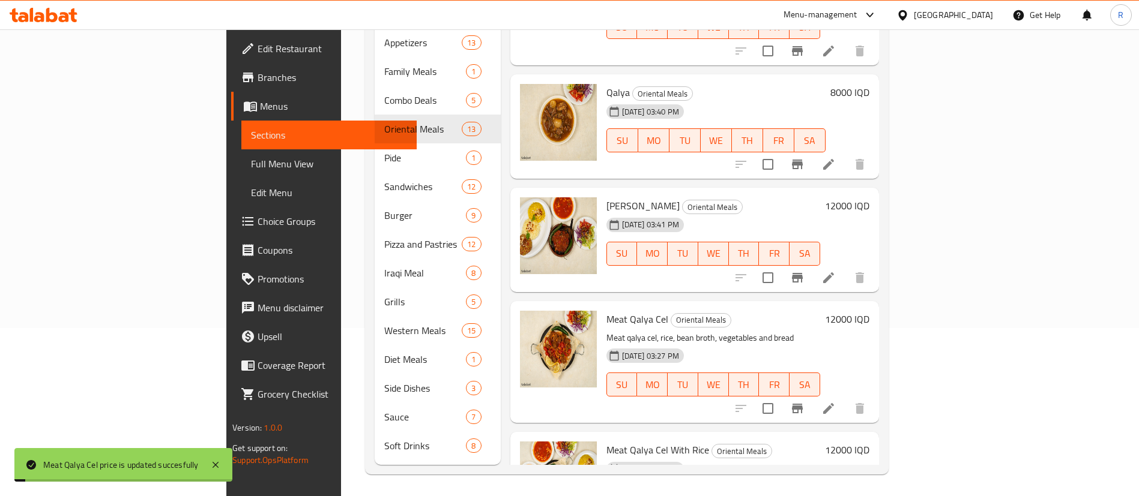
click at [869, 442] on h6 "12000 IQD" at bounding box center [847, 450] width 44 height 17
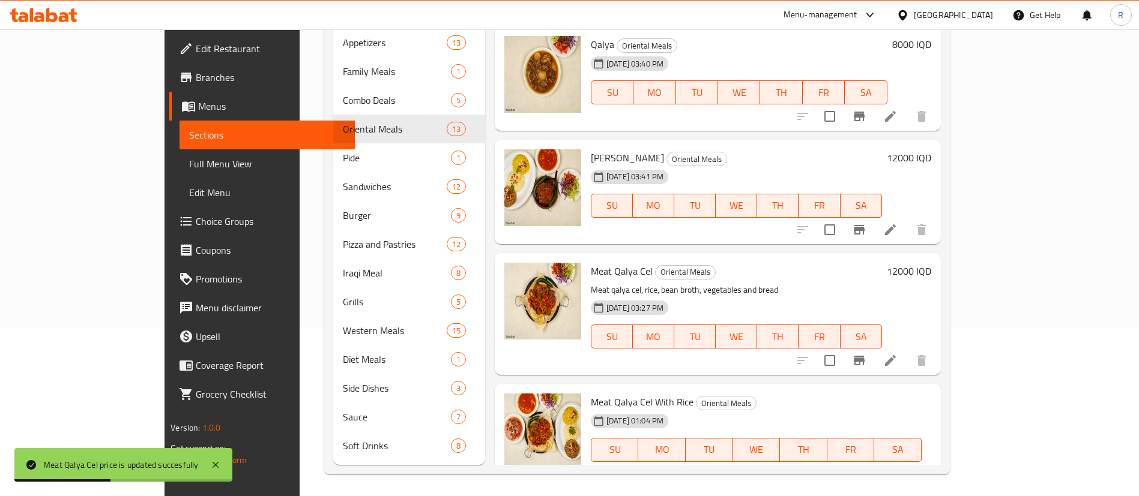
click at [738, 480] on input "12000" at bounding box center [679, 492] width 116 height 24
type input "14000"
click at [786, 486] on icon "ok" at bounding box center [780, 492] width 12 height 12
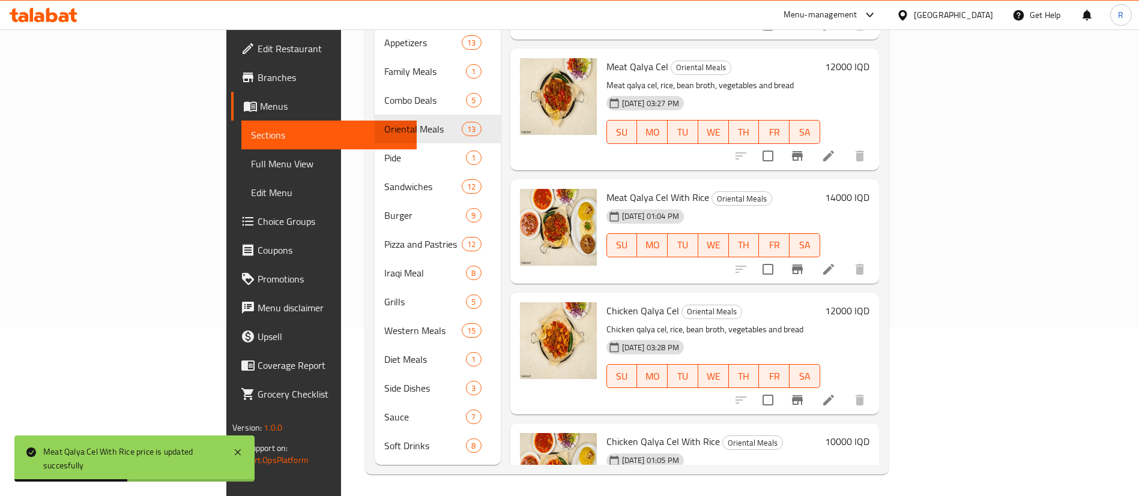
scroll to position [1131, 0]
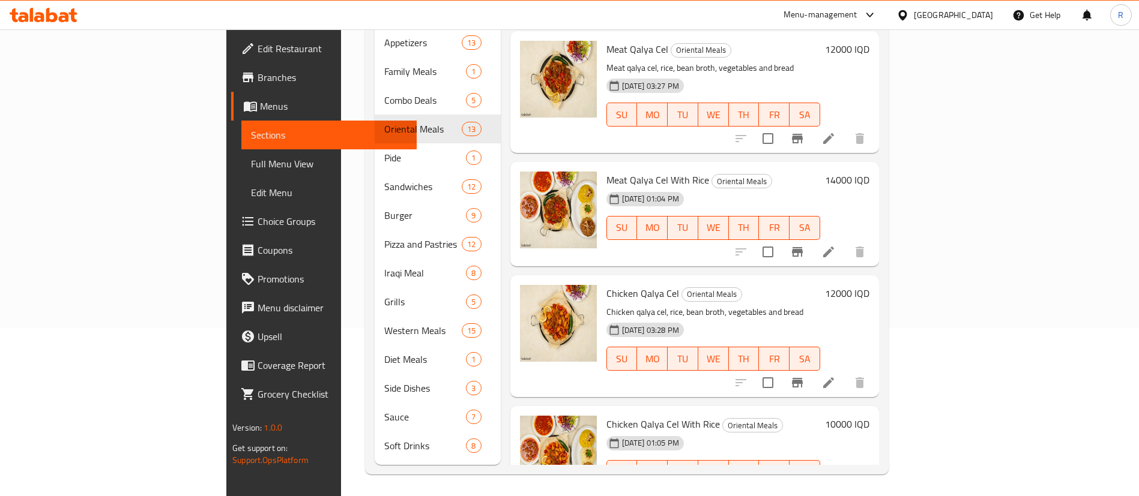
click at [869, 285] on h6 "12000 IQD" at bounding box center [847, 293] width 44 height 17
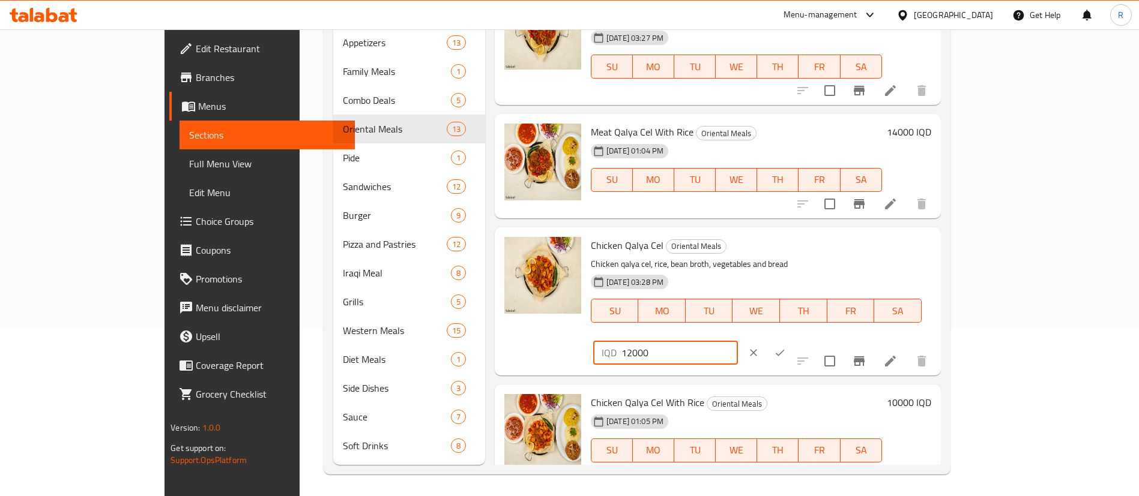
click at [738, 341] on input "12000" at bounding box center [679, 353] width 116 height 24
type input "10000"
drag, startPoint x: 1065, startPoint y: 247, endPoint x: 1049, endPoint y: 348, distance: 102.6
click at [786, 347] on icon "ok" at bounding box center [780, 353] width 12 height 12
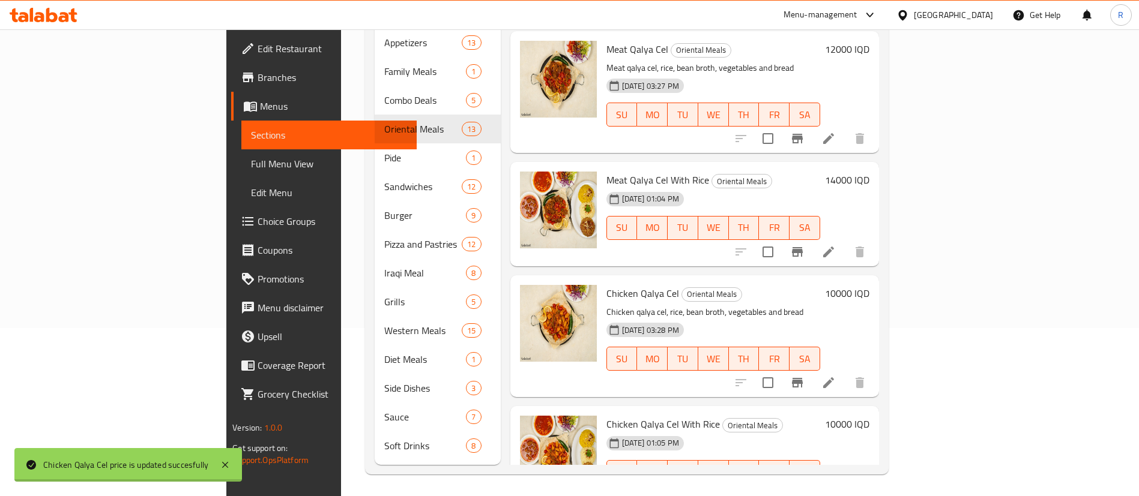
click at [869, 416] on h6 "10000 IQD" at bounding box center [847, 424] width 44 height 17
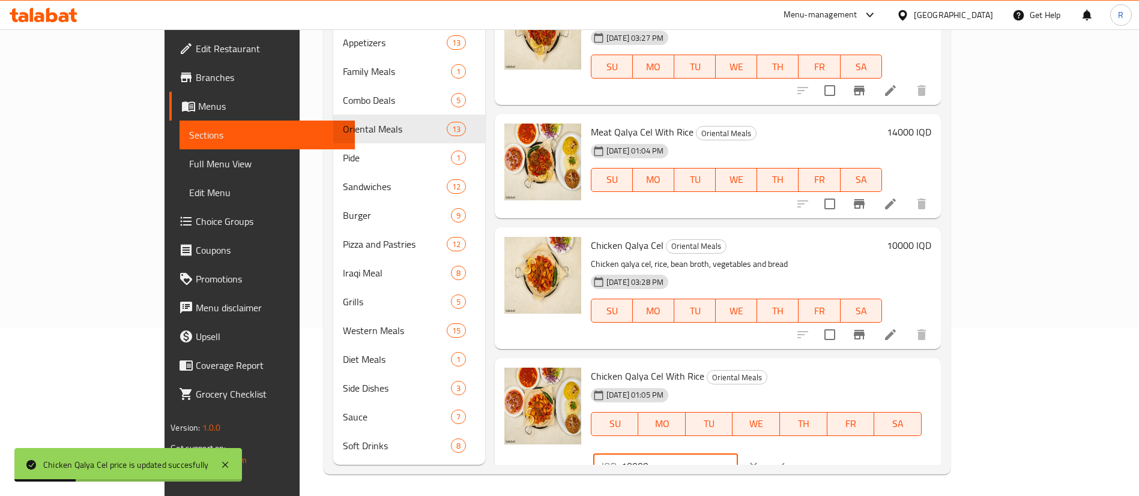
click at [738, 454] on input "10000" at bounding box center [679, 466] width 116 height 24
type input "12000"
click at [786, 460] on icon "ok" at bounding box center [780, 466] width 12 height 12
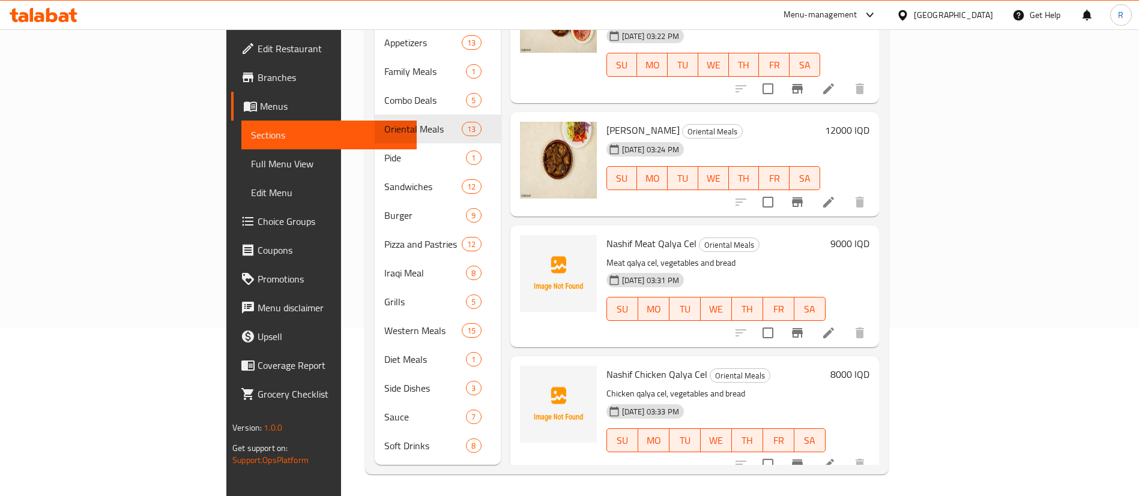
scroll to position [50, 0]
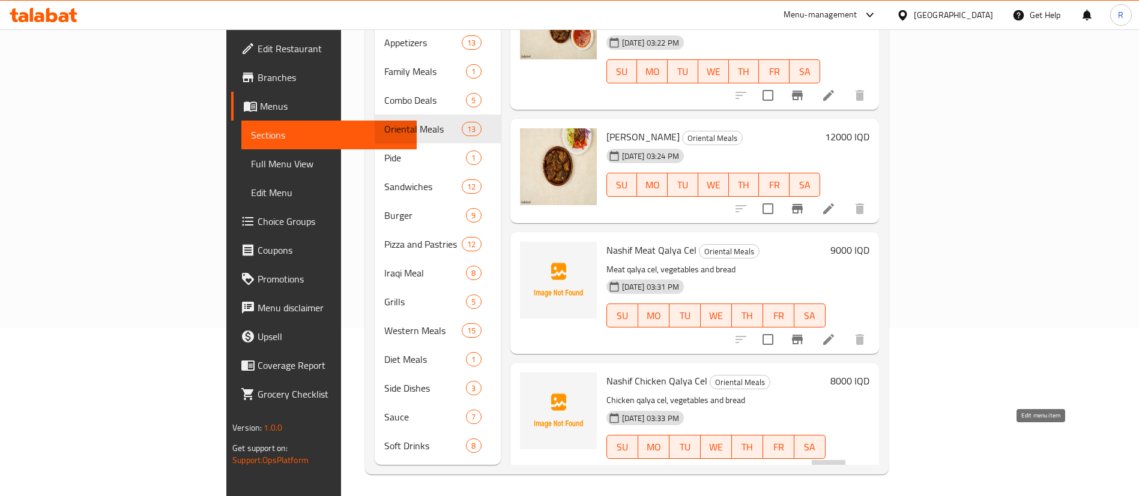
click at [834, 466] on icon at bounding box center [828, 471] width 11 height 11
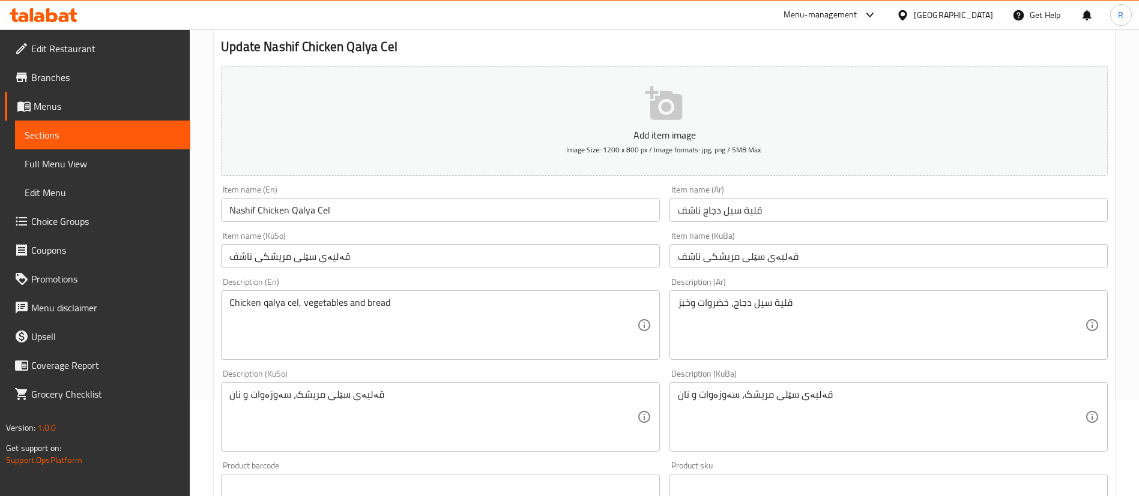
scroll to position [490, 0]
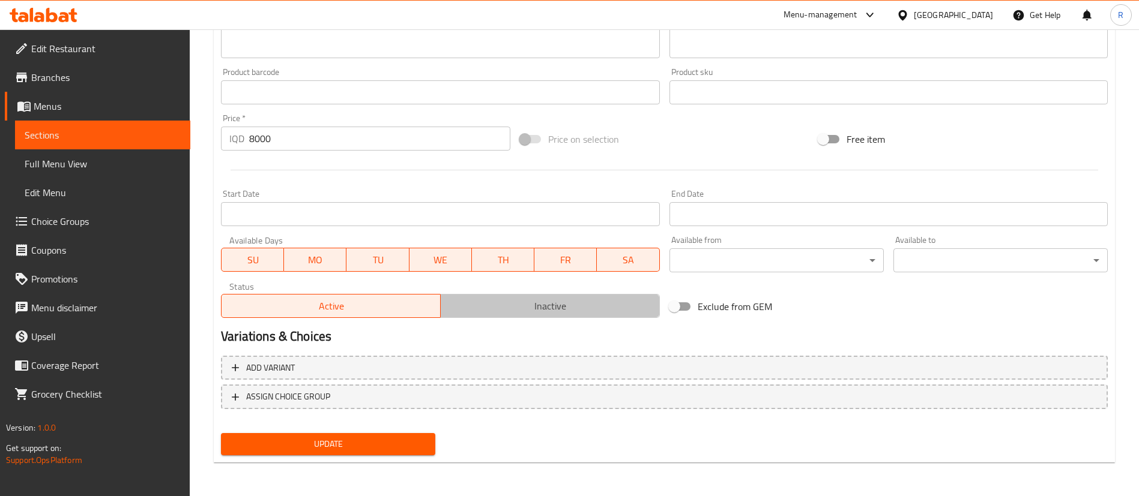
click at [531, 300] on span "Inactive" at bounding box center [550, 306] width 210 height 17
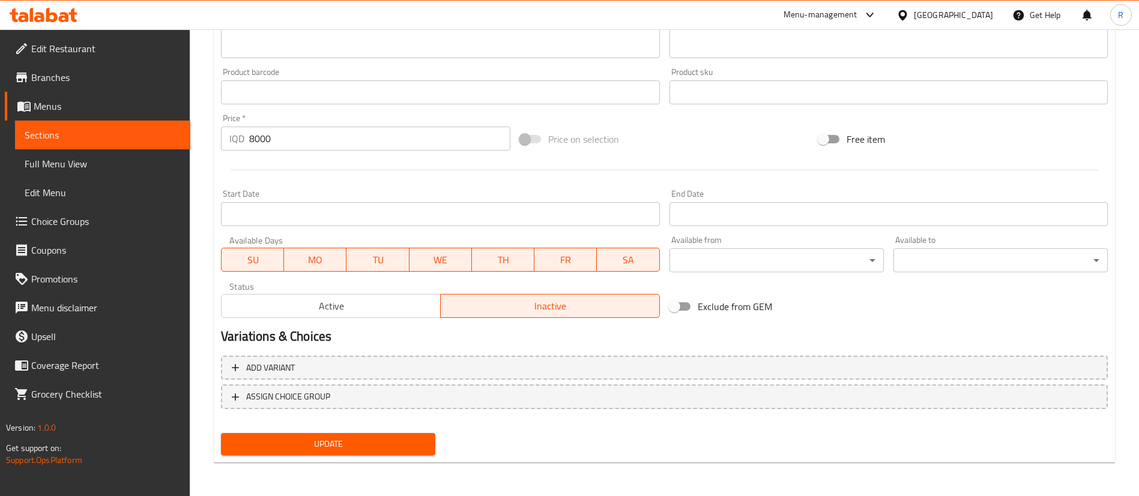
click at [372, 448] on span "Update" at bounding box center [328, 444] width 195 height 15
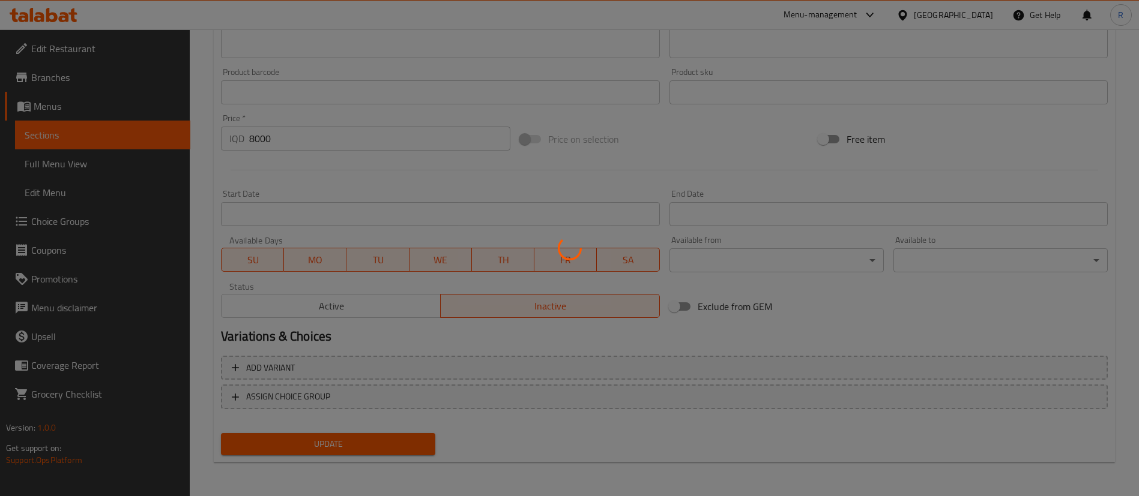
scroll to position [0, 0]
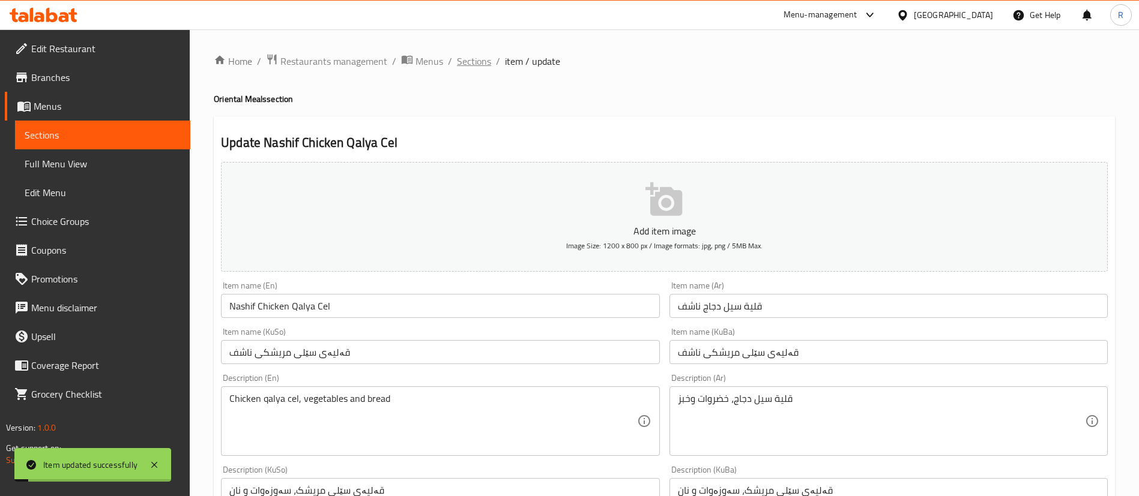
click at [468, 58] on span "Sections" at bounding box center [474, 61] width 34 height 14
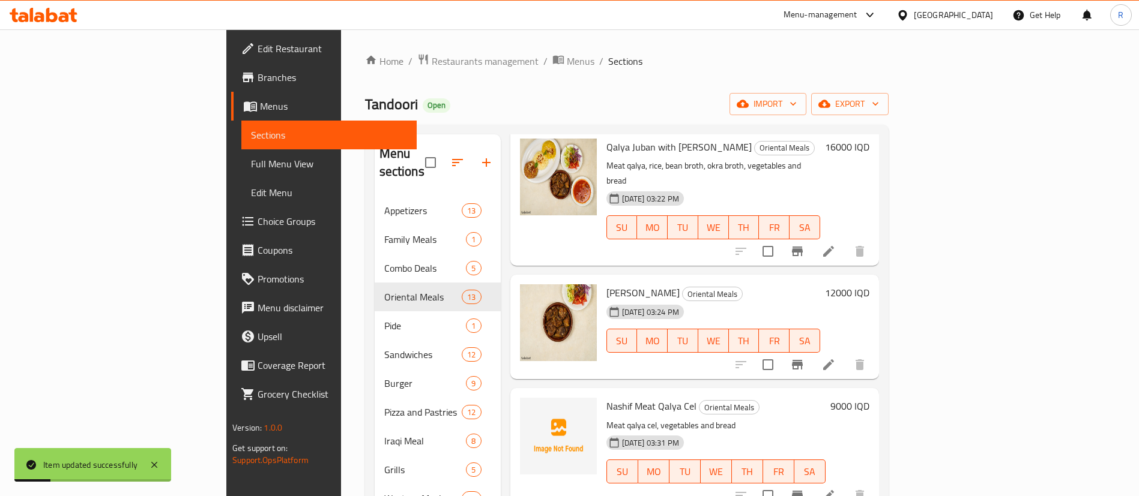
scroll to position [90, 0]
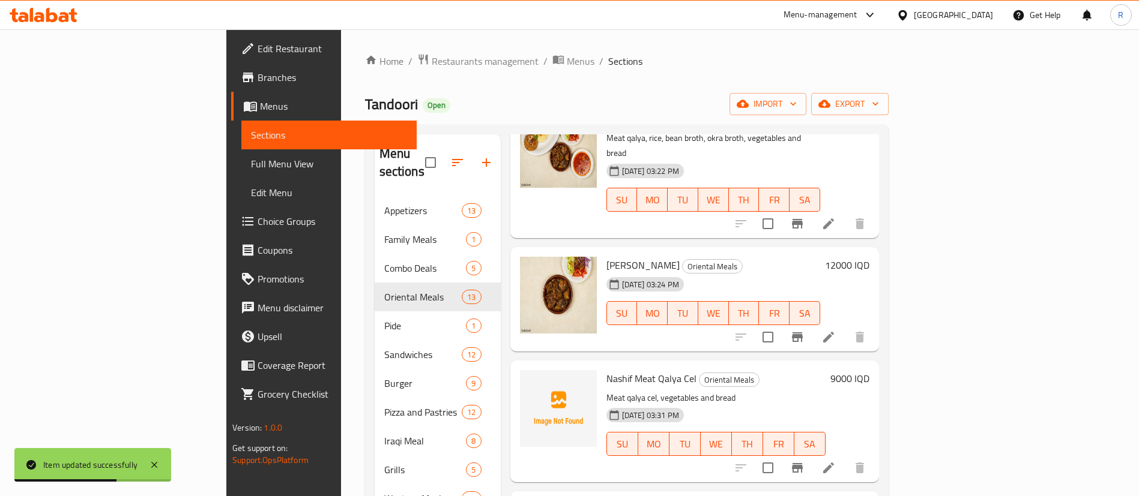
click at [836, 461] on icon at bounding box center [828, 468] width 14 height 14
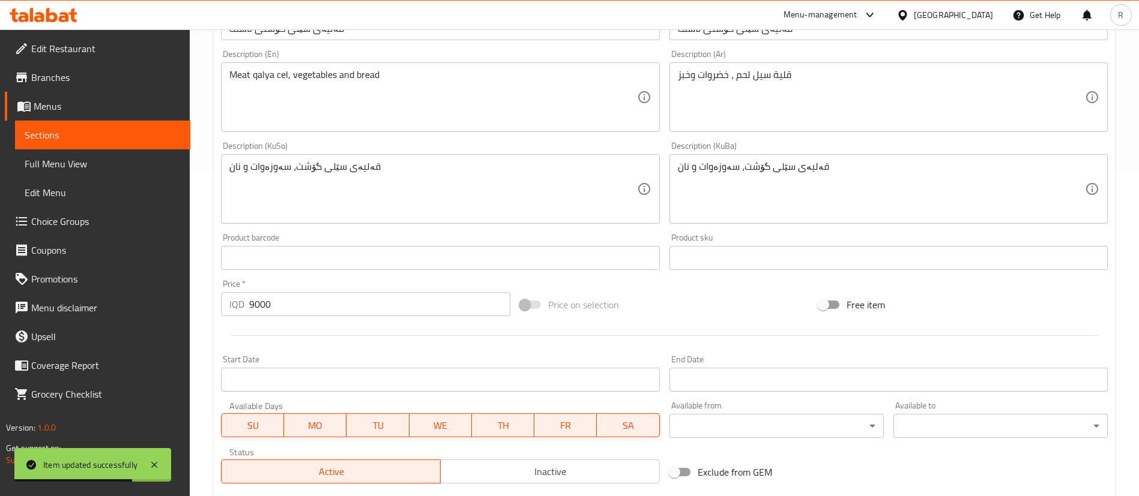
scroll to position [490, 0]
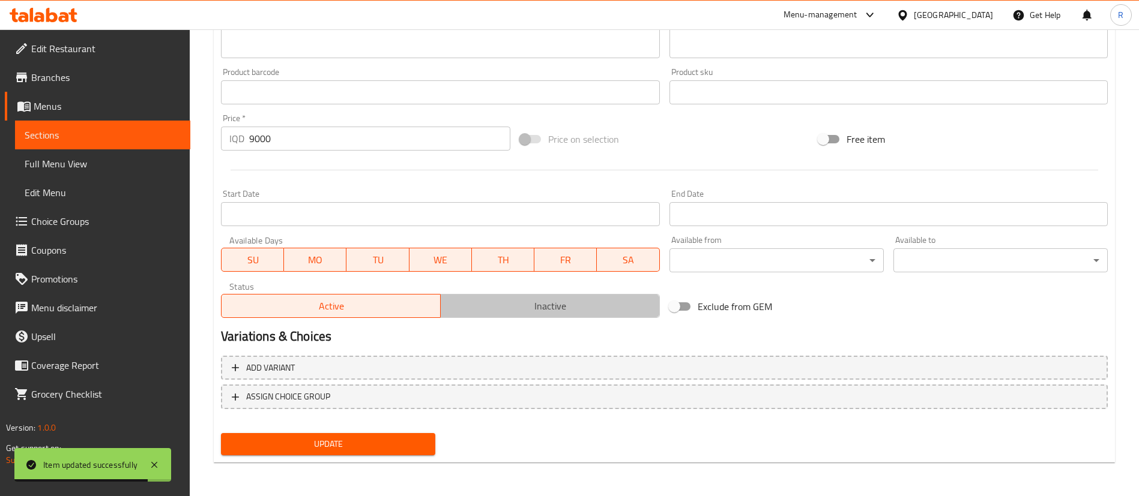
click at [516, 310] on span "Inactive" at bounding box center [550, 306] width 210 height 17
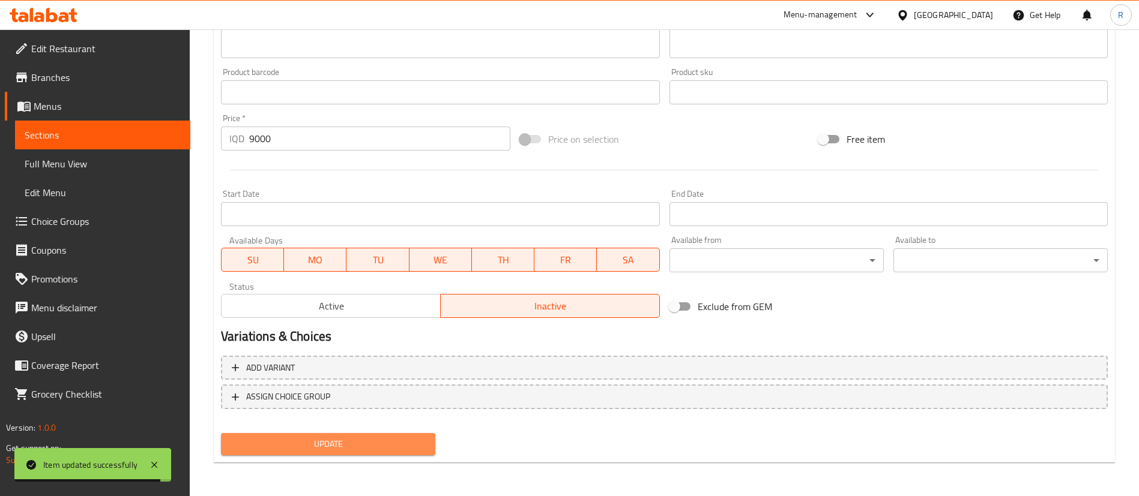
click at [367, 437] on span "Update" at bounding box center [328, 444] width 195 height 15
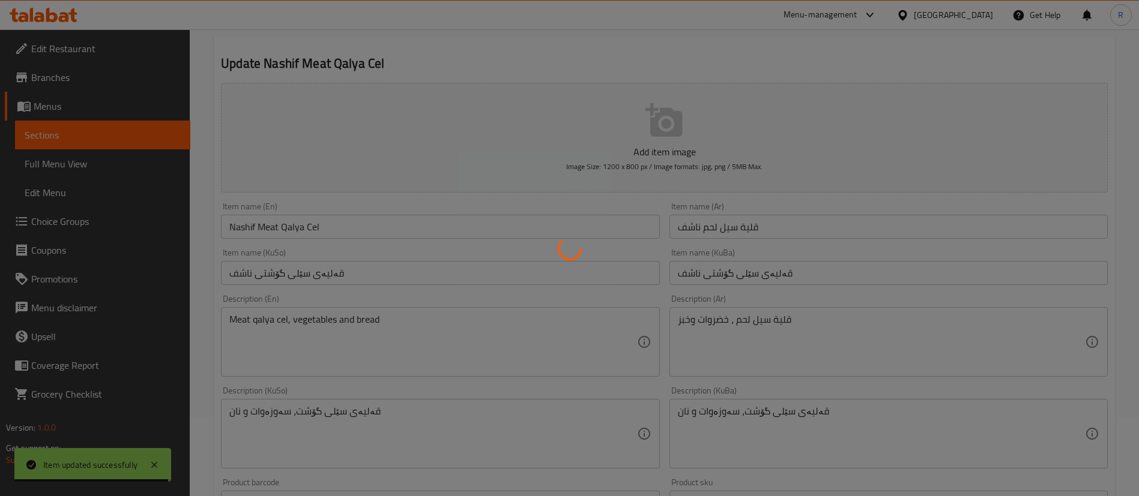
scroll to position [0, 0]
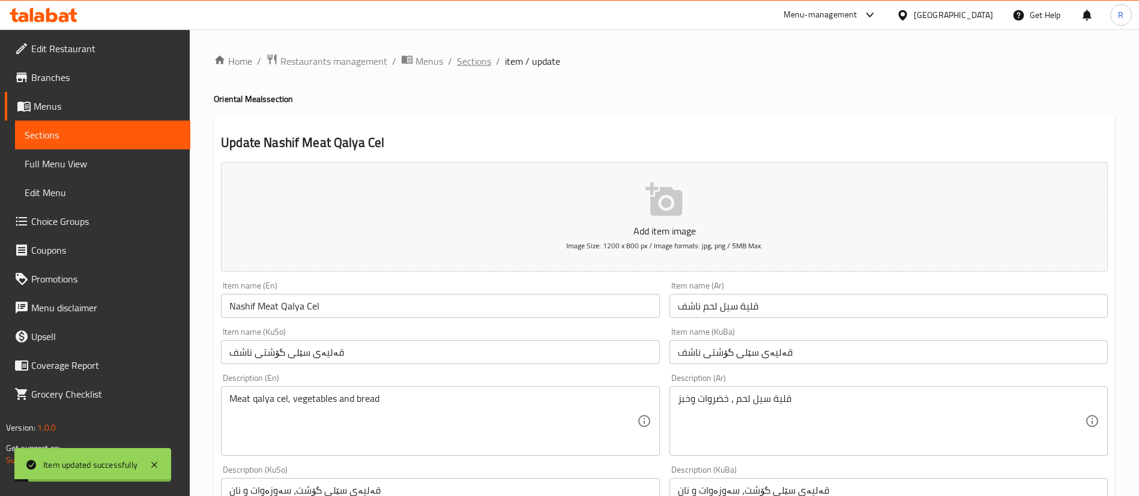
click at [472, 65] on span "Sections" at bounding box center [474, 61] width 34 height 14
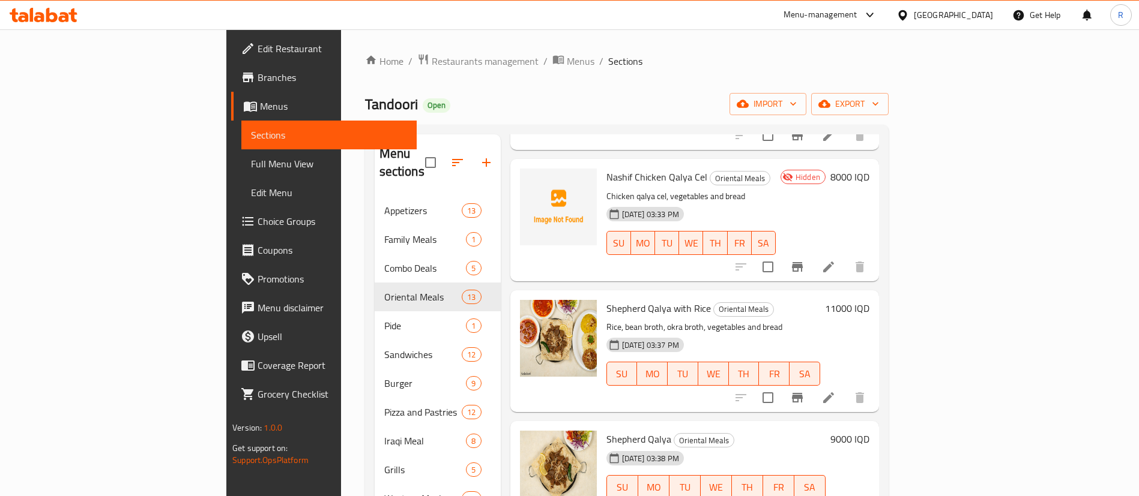
scroll to position [450, 0]
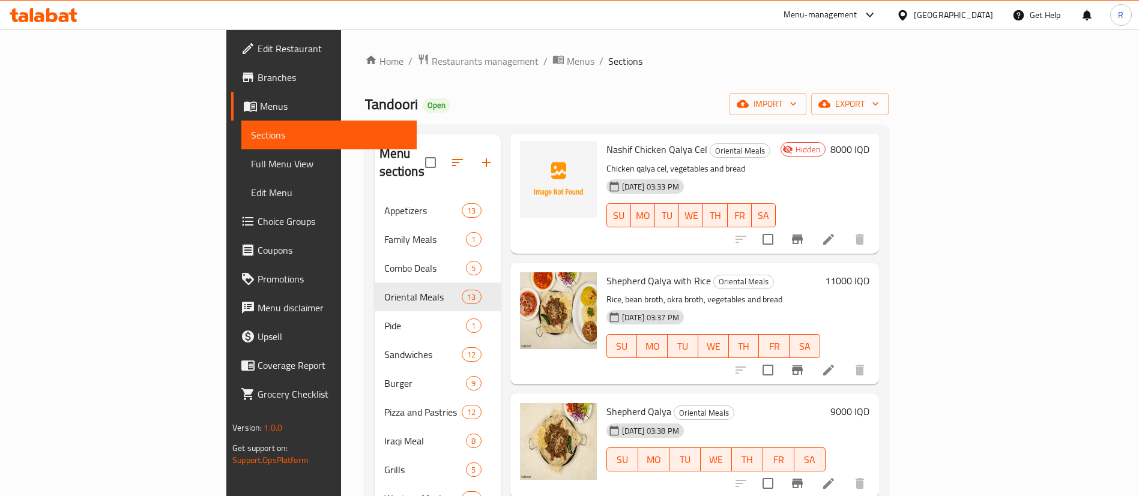
click at [869, 273] on h6 "11000 IQD" at bounding box center [847, 281] width 44 height 17
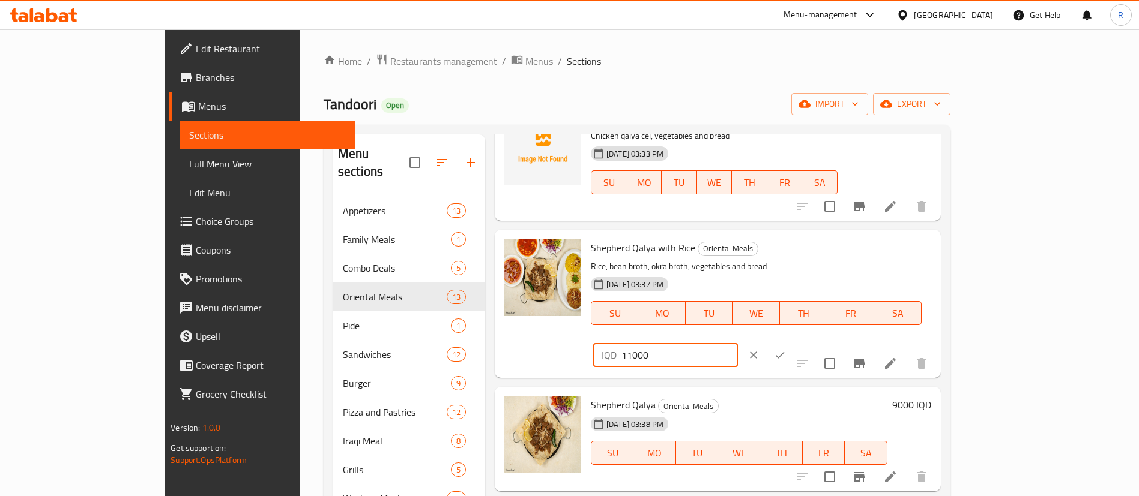
drag, startPoint x: 922, startPoint y: 252, endPoint x: 929, endPoint y: 252, distance: 7.2
click at [738, 343] on input "11000" at bounding box center [679, 355] width 116 height 24
type input "12000"
drag, startPoint x: 1063, startPoint y: 252, endPoint x: 1047, endPoint y: 354, distance: 103.2
click at [786, 349] on icon "ok" at bounding box center [780, 355] width 12 height 12
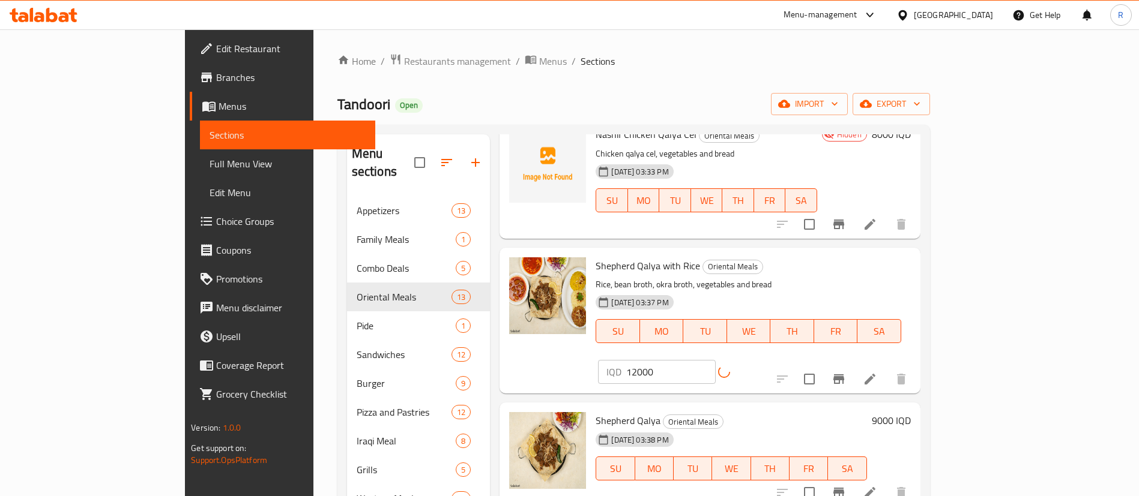
click at [911, 412] on h6 "9000 IQD" at bounding box center [891, 420] width 39 height 17
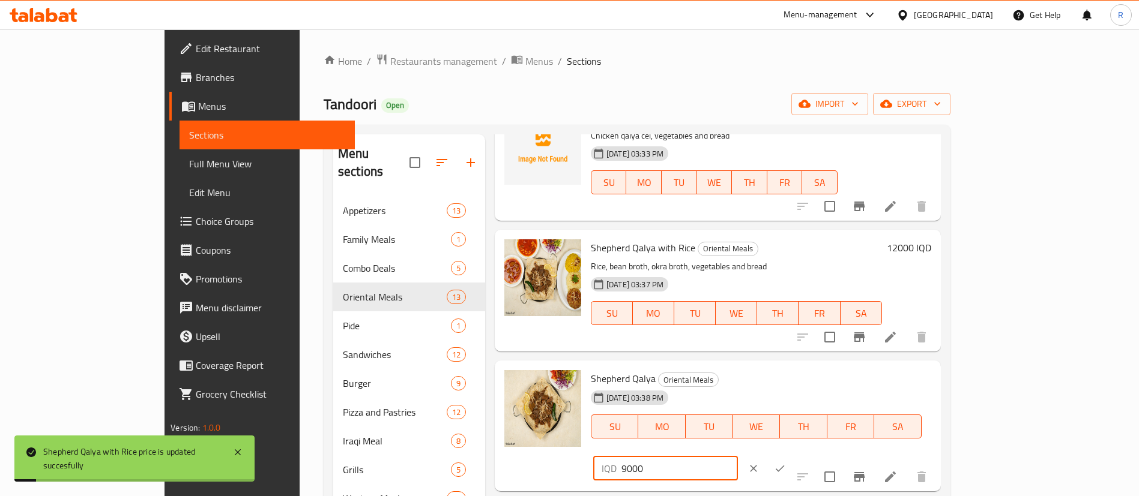
drag, startPoint x: 974, startPoint y: 384, endPoint x: 884, endPoint y: 390, distance: 90.8
click at [884, 390] on div "Shepherd Qalya Oriental Meals 24-08-2025 03:38 PM SU MO TU WE TH FR SA IQD 9000…" at bounding box center [761, 426] width 350 height 121
type input "10000"
click at [793, 456] on button "ok" at bounding box center [780, 469] width 26 height 26
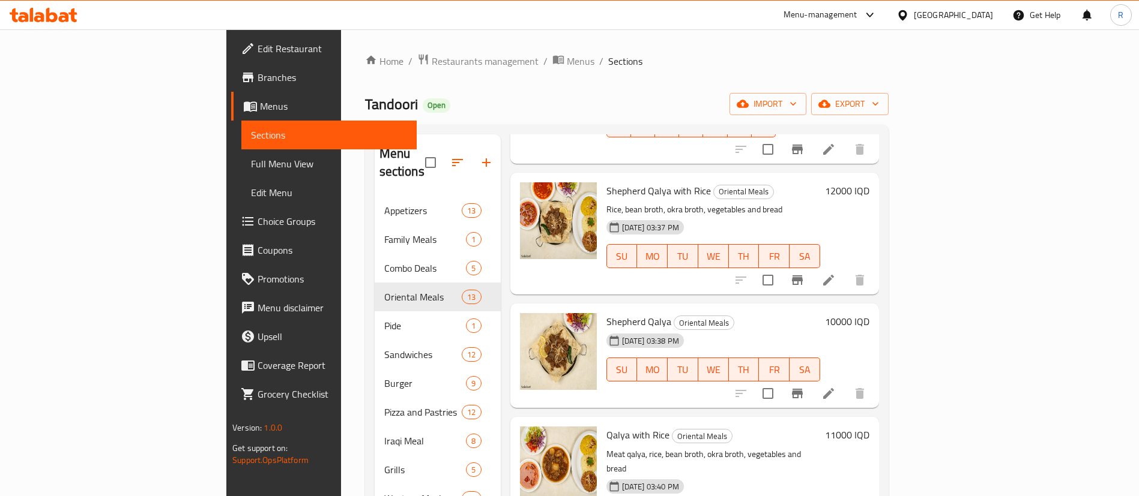
scroll to position [630, 0]
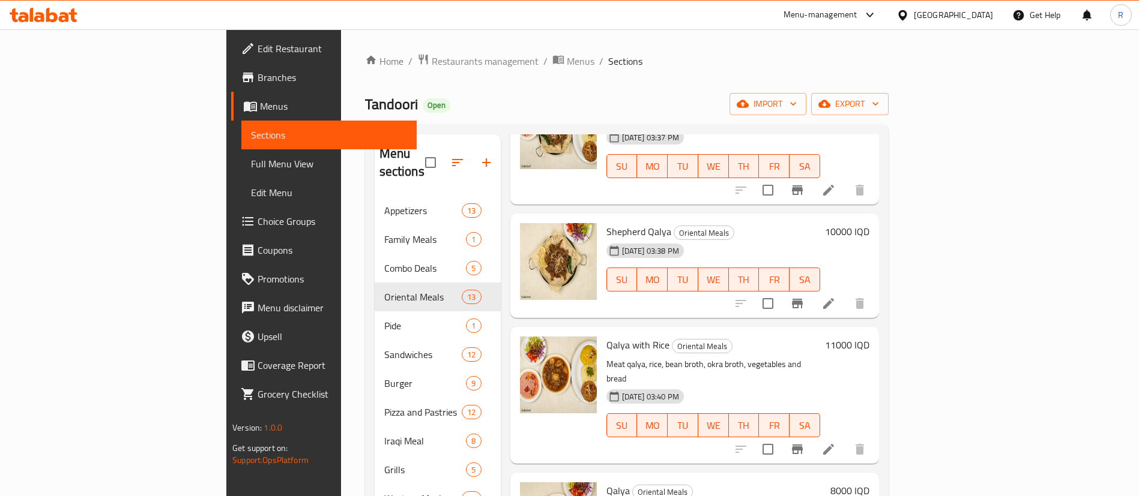
click at [869, 337] on h6 "11000 IQD" at bounding box center [847, 345] width 44 height 17
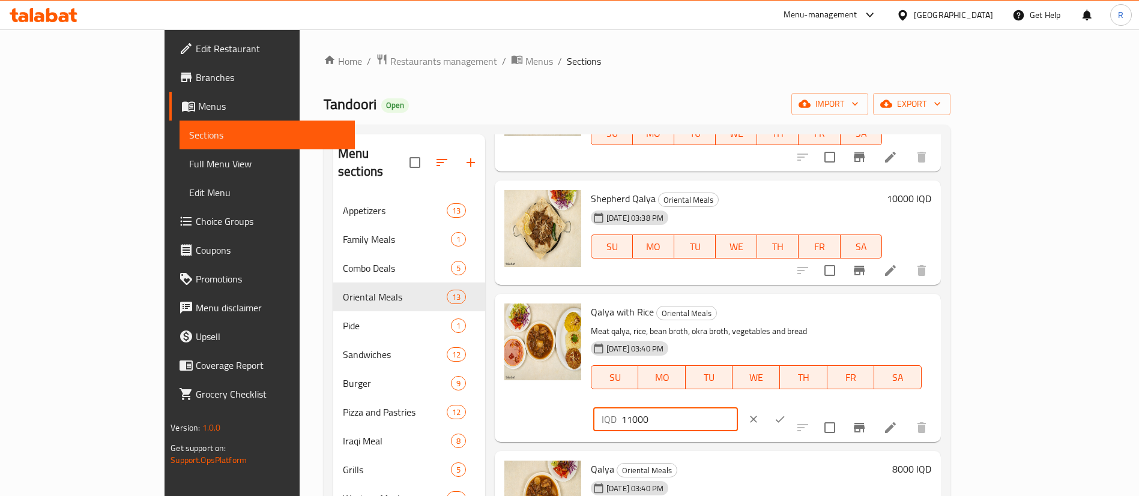
click at [738, 408] on input "11000" at bounding box center [679, 420] width 116 height 24
type input "14000"
click at [786, 414] on icon "ok" at bounding box center [780, 420] width 12 height 12
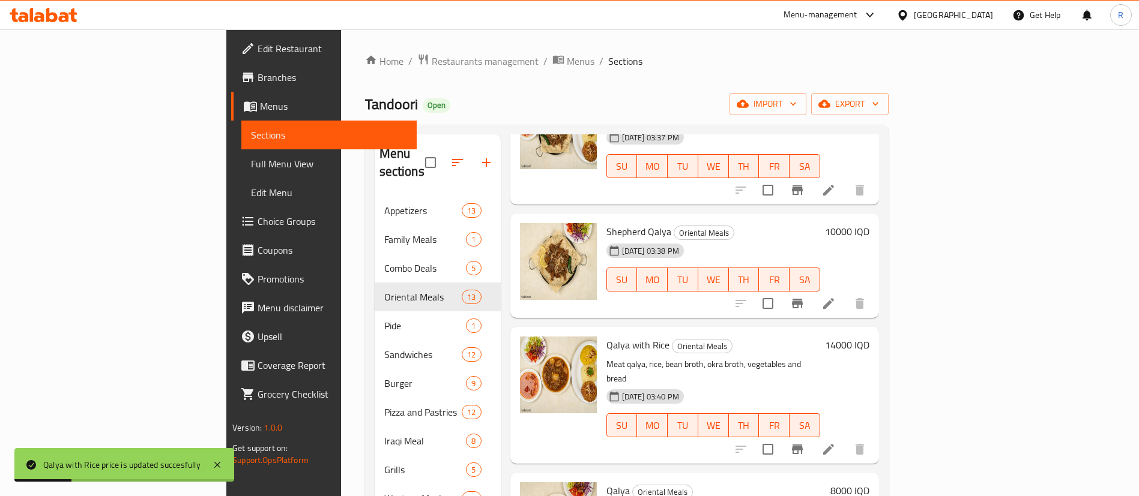
click at [869, 483] on h6 "8000 IQD" at bounding box center [849, 491] width 39 height 17
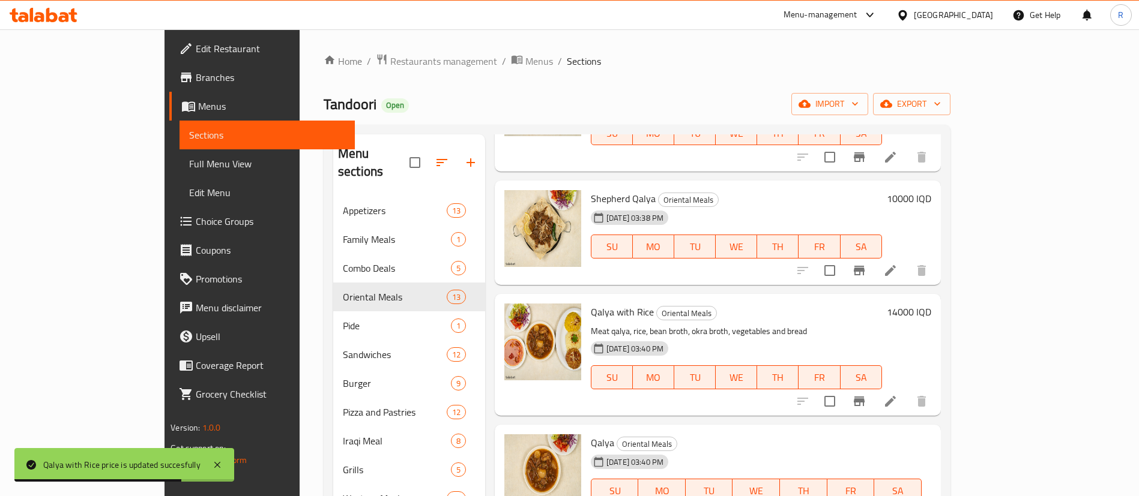
drag, startPoint x: 926, startPoint y: 445, endPoint x: 905, endPoint y: 450, distance: 21.6
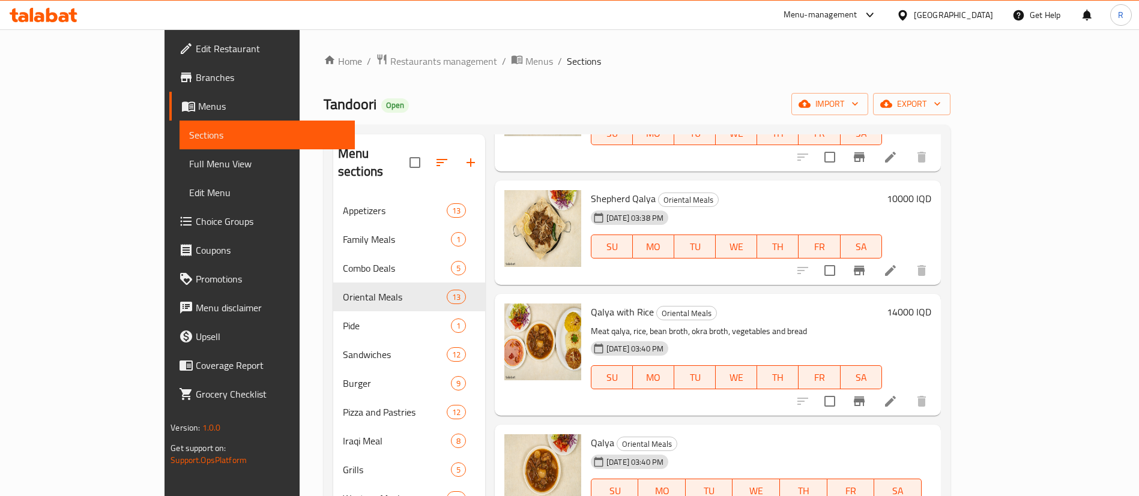
type input "10000"
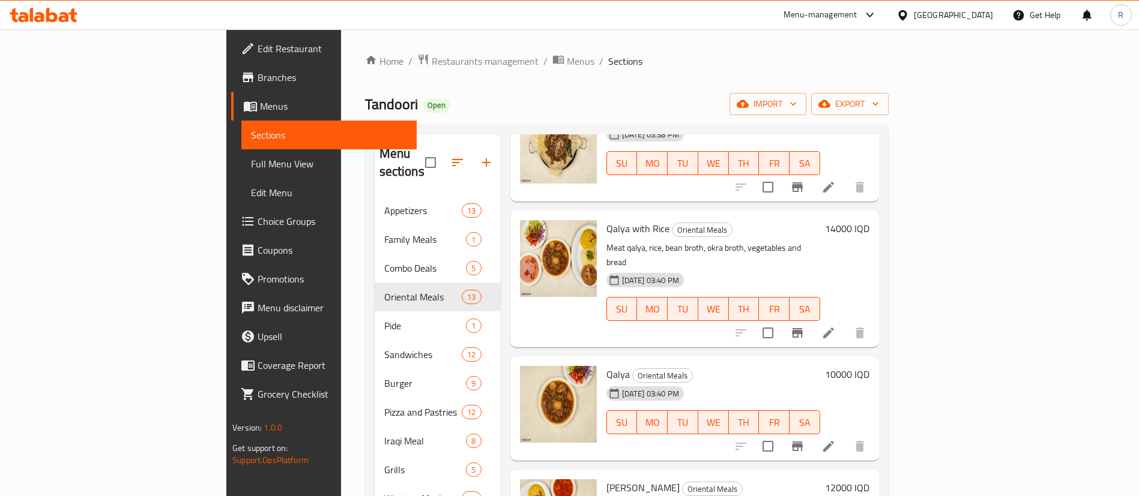
scroll to position [720, 0]
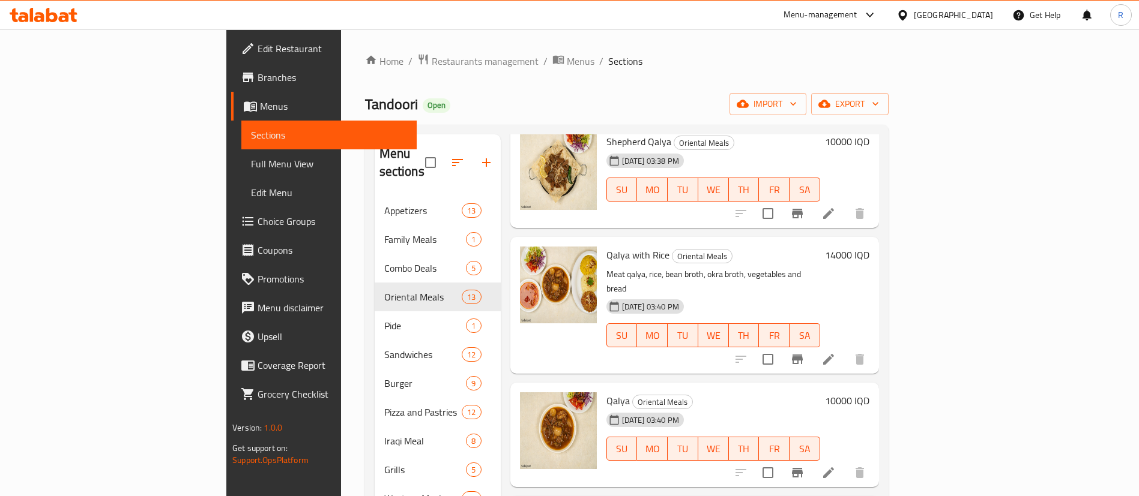
click at [869, 247] on h6 "14000 IQD" at bounding box center [847, 255] width 44 height 17
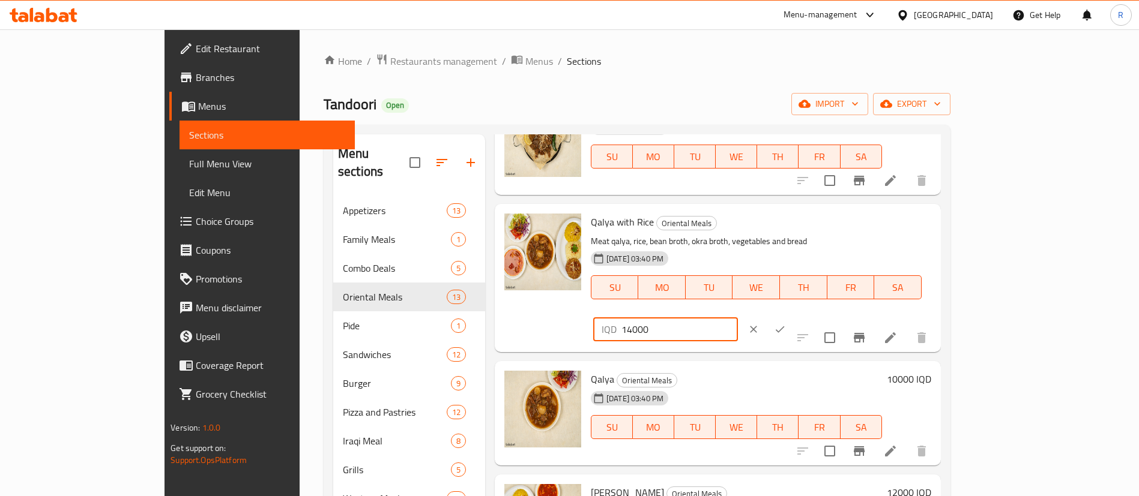
click at [738, 318] on input "14000" at bounding box center [679, 330] width 116 height 24
type input "13000"
click at [786, 324] on icon "ok" at bounding box center [780, 330] width 12 height 12
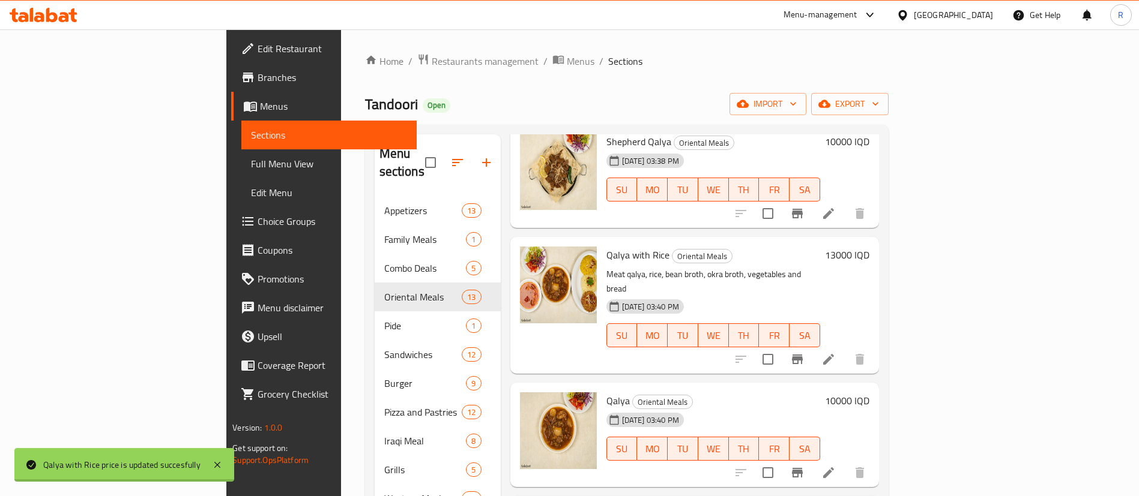
click at [869, 393] on h6 "10000 IQD" at bounding box center [847, 401] width 44 height 17
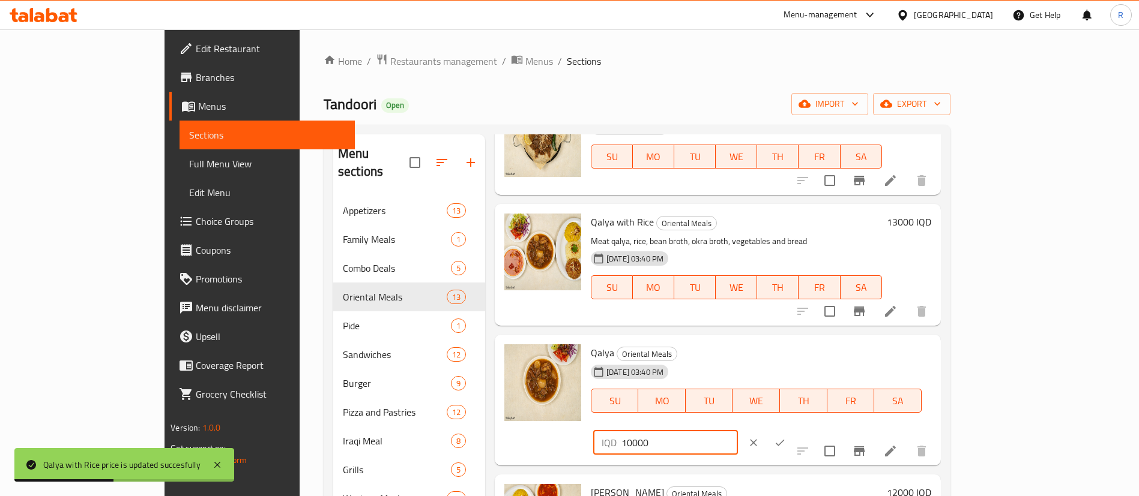
click at [738, 431] on input "10000" at bounding box center [679, 443] width 116 height 24
type input "11000"
click at [793, 430] on button "ok" at bounding box center [780, 443] width 26 height 26
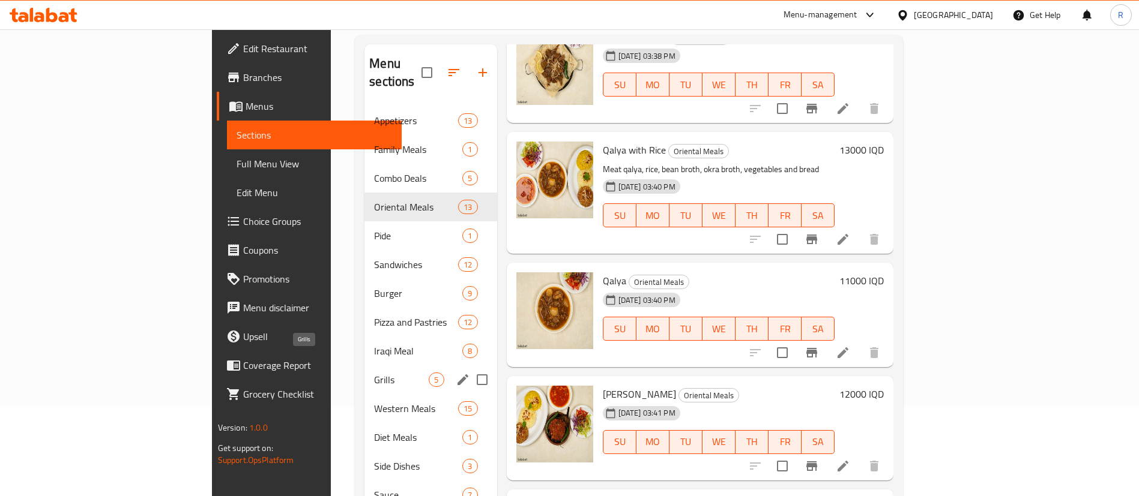
scroll to position [168, 0]
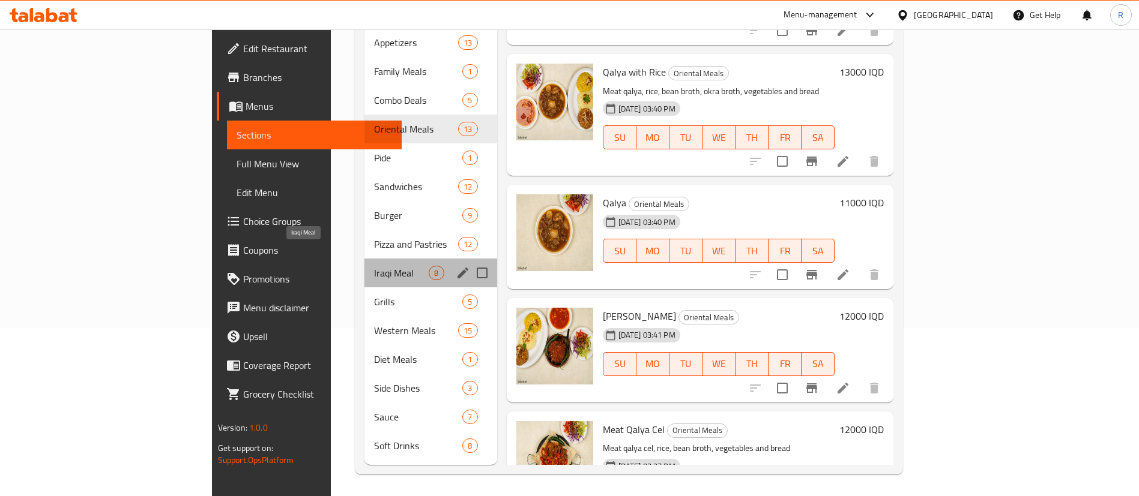
click at [374, 266] on span "Iraqi Meal" at bounding box center [401, 273] width 55 height 14
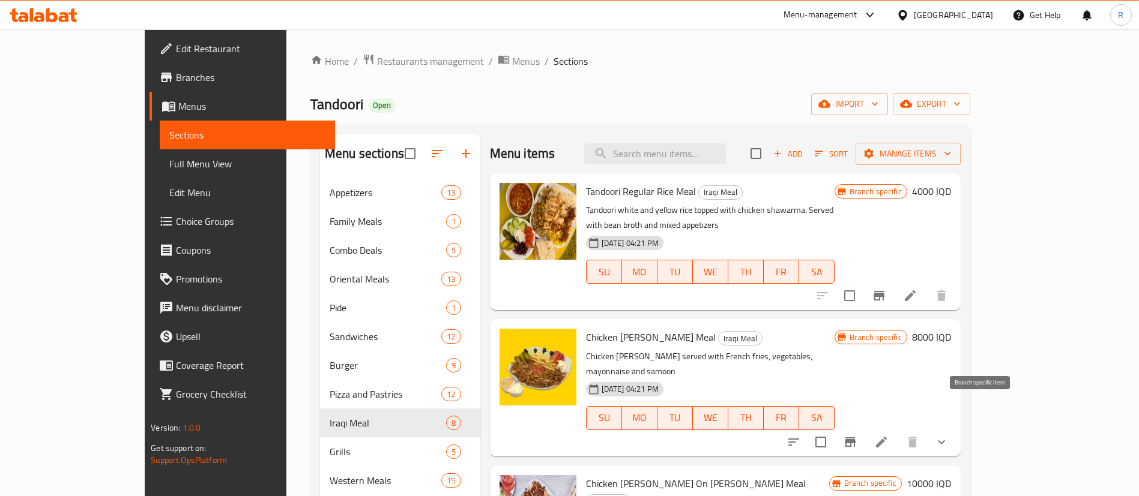
click at [855, 438] on icon "Branch-specific-item" at bounding box center [850, 443] width 11 height 10
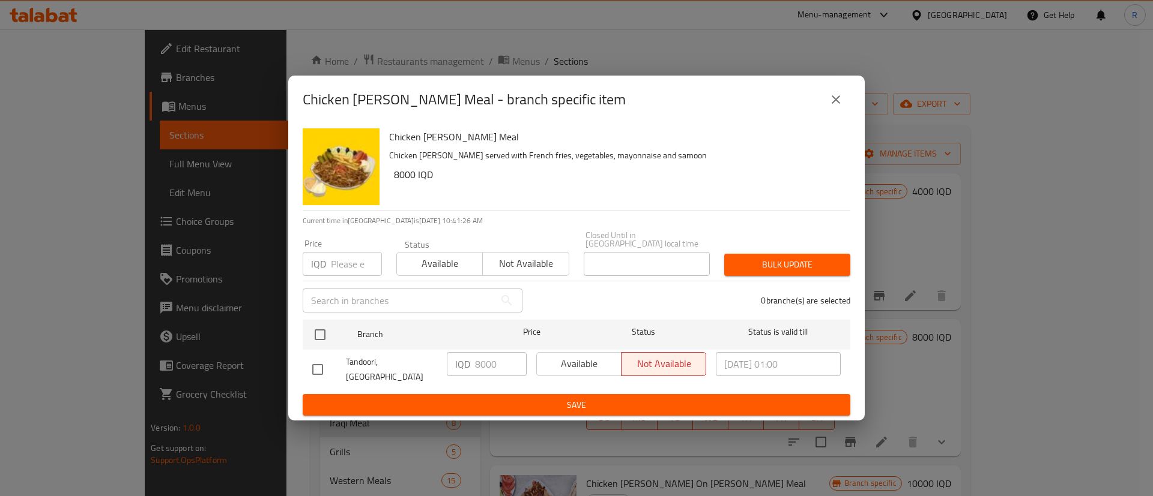
click at [831, 106] on icon "close" at bounding box center [835, 99] width 14 height 14
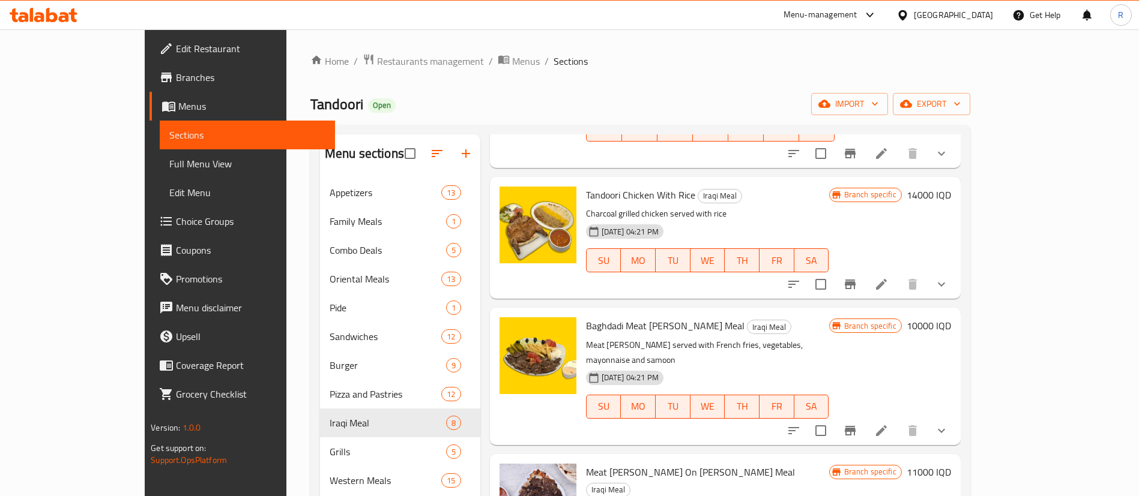
scroll to position [168, 0]
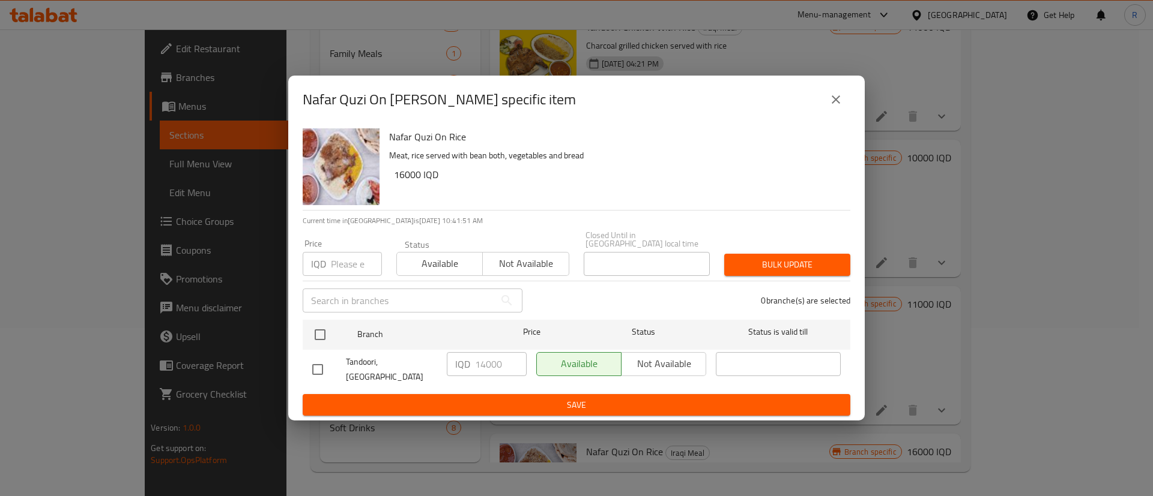
click at [313, 364] on input "checkbox" at bounding box center [317, 369] width 25 height 25
checkbox input "true"
click at [480, 367] on input "14000" at bounding box center [501, 364] width 52 height 24
type input "16000"
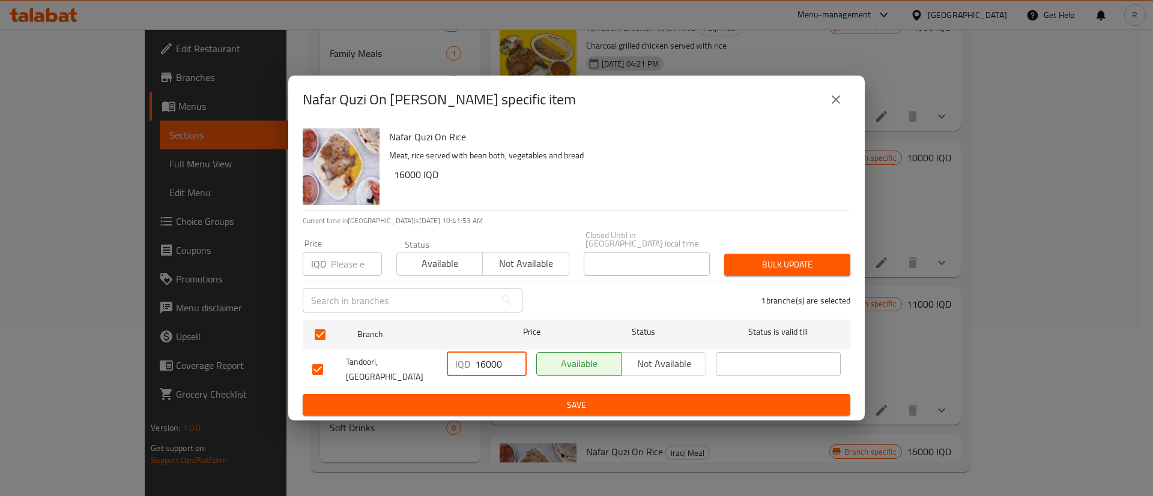
click at [490, 398] on span "Save" at bounding box center [576, 405] width 528 height 15
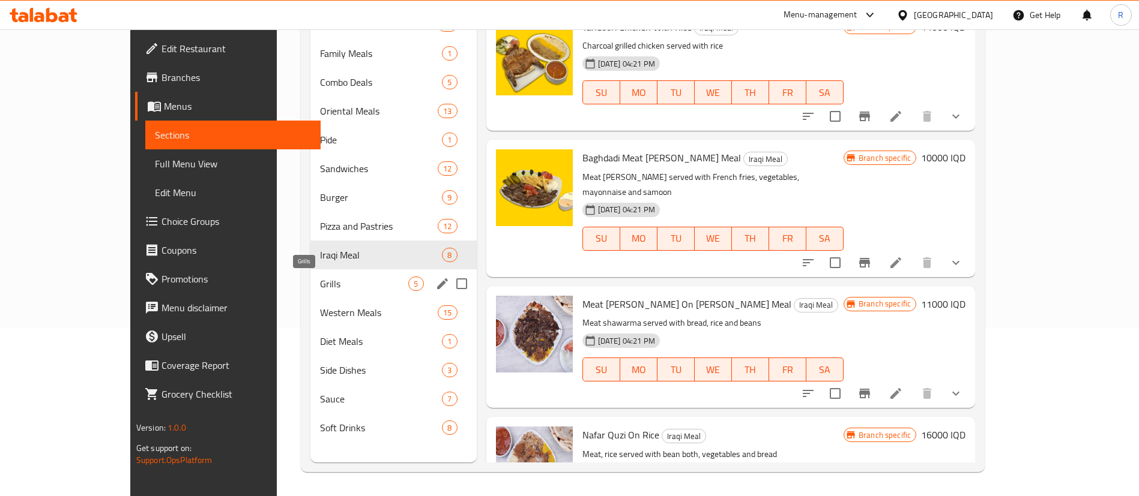
click at [320, 288] on span "Grills" at bounding box center [364, 284] width 89 height 14
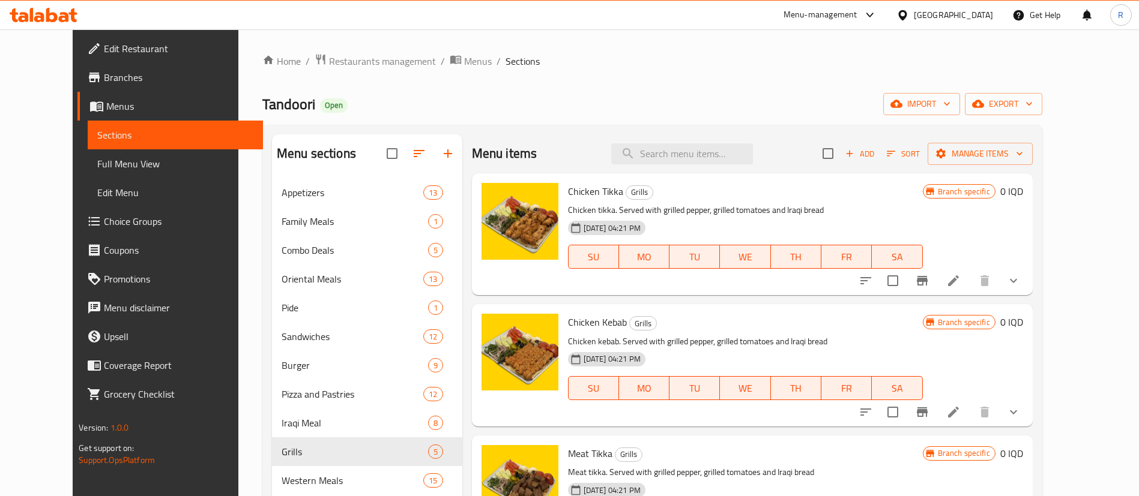
click at [1021, 415] on icon "show more" at bounding box center [1013, 412] width 14 height 14
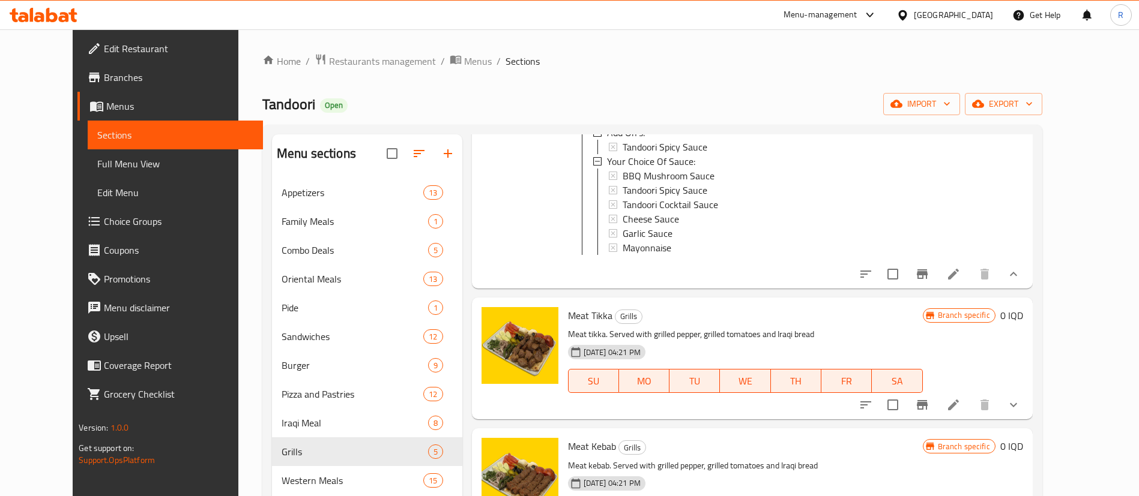
scroll to position [360, 0]
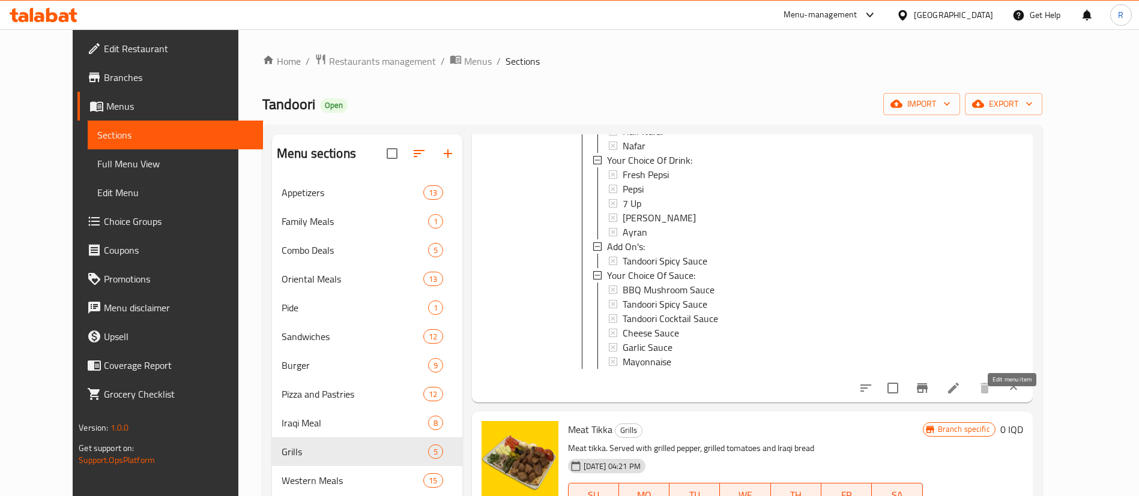
click at [961, 396] on icon at bounding box center [953, 388] width 14 height 14
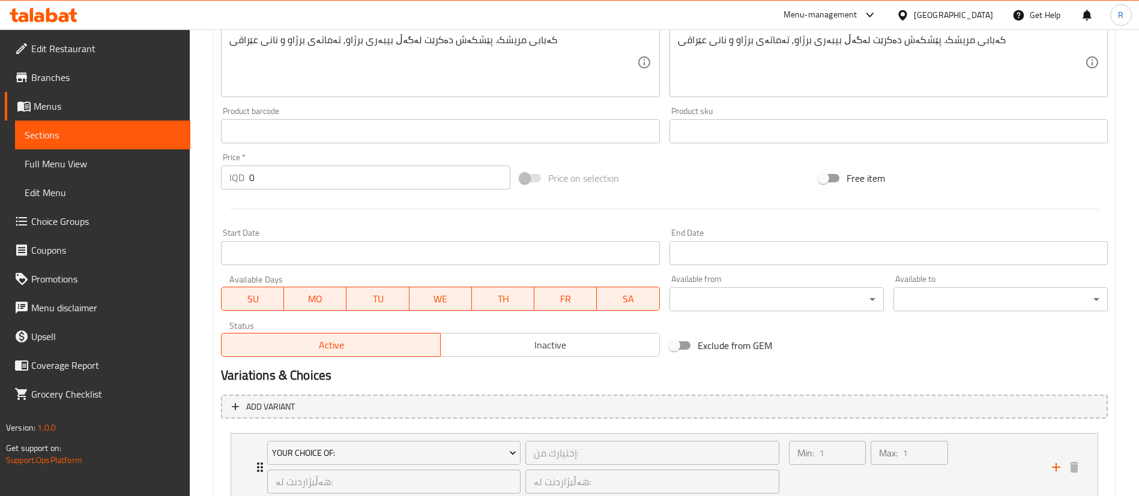
scroll to position [430, 0]
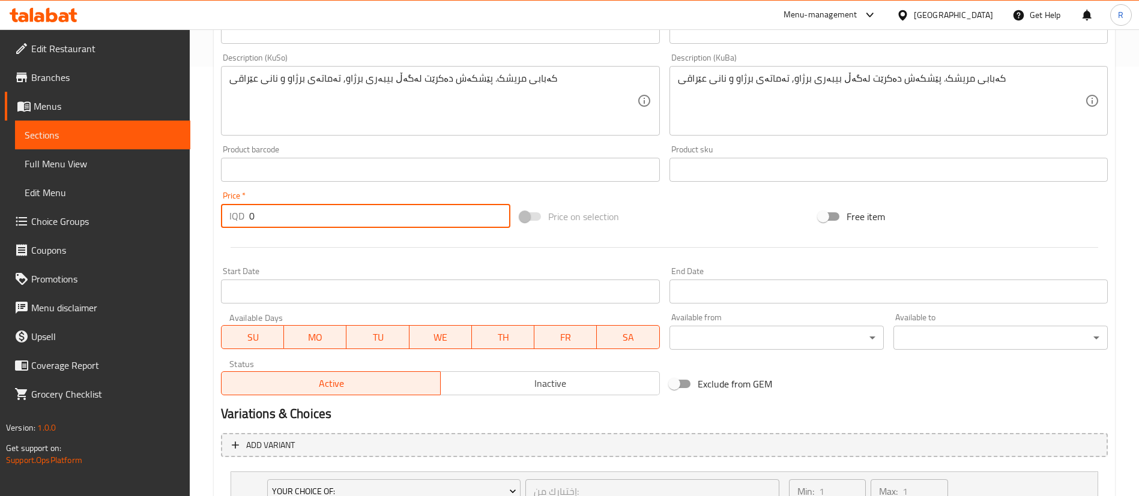
drag, startPoint x: 268, startPoint y: 214, endPoint x: 234, endPoint y: 221, distance: 35.0
click at [234, 221] on div "IQD 0 Price *" at bounding box center [365, 216] width 289 height 24
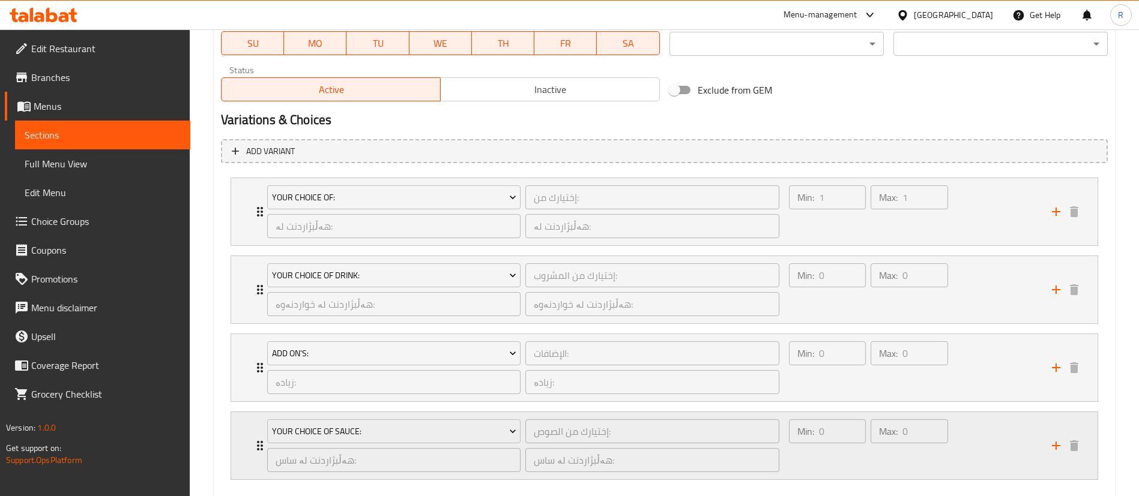
scroll to position [790, 0]
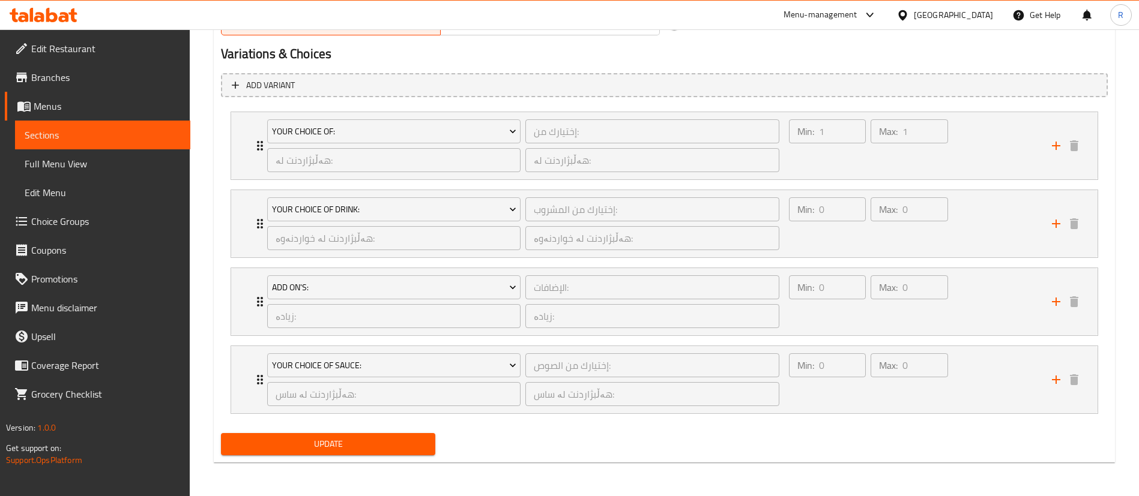
click at [274, 437] on span "Update" at bounding box center [328, 444] width 195 height 15
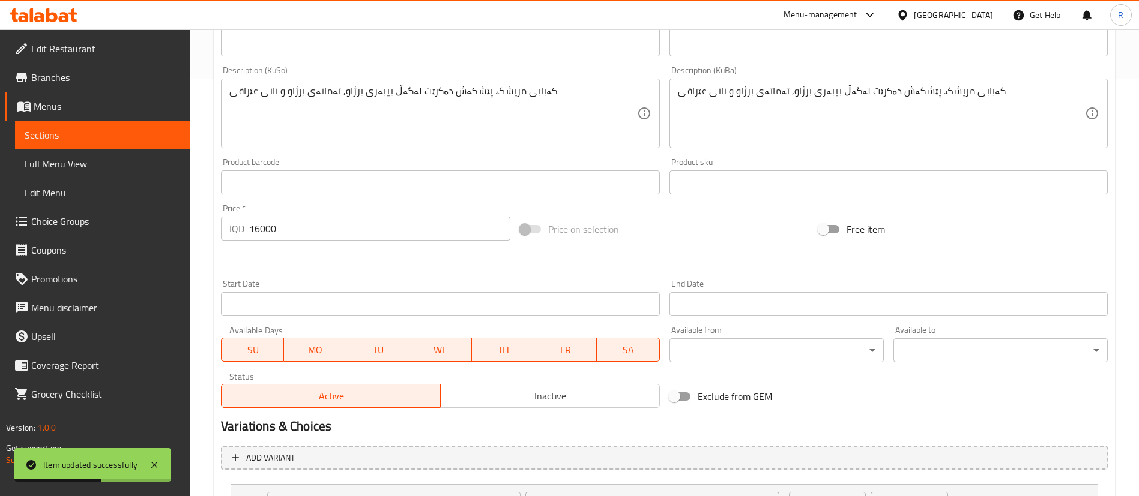
scroll to position [540, 0]
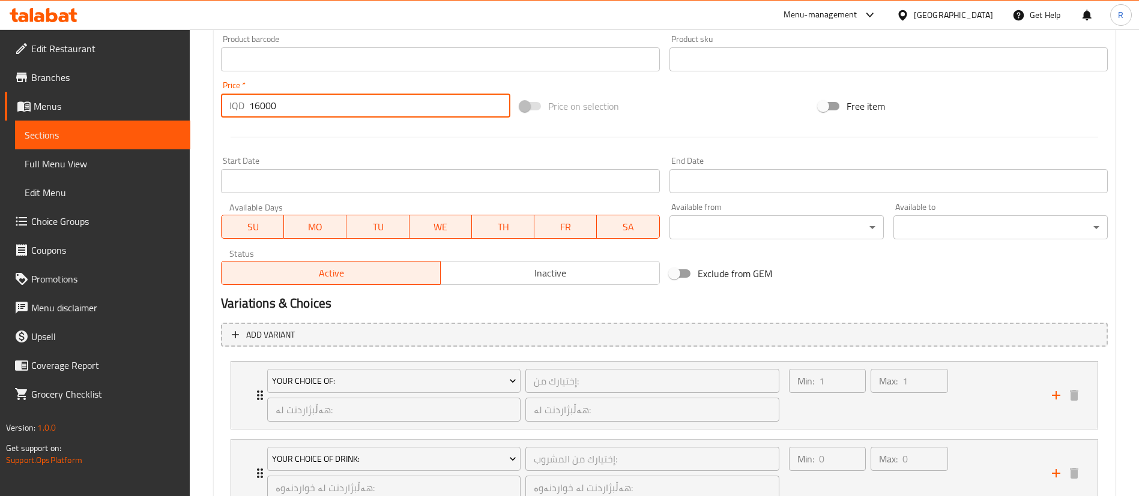
drag, startPoint x: 301, startPoint y: 107, endPoint x: 195, endPoint y: 108, distance: 106.3
click at [195, 108] on div "Home / Restaurants management / Menus / Sections / item / update Grills section…" at bounding box center [664, 117] width 949 height 1257
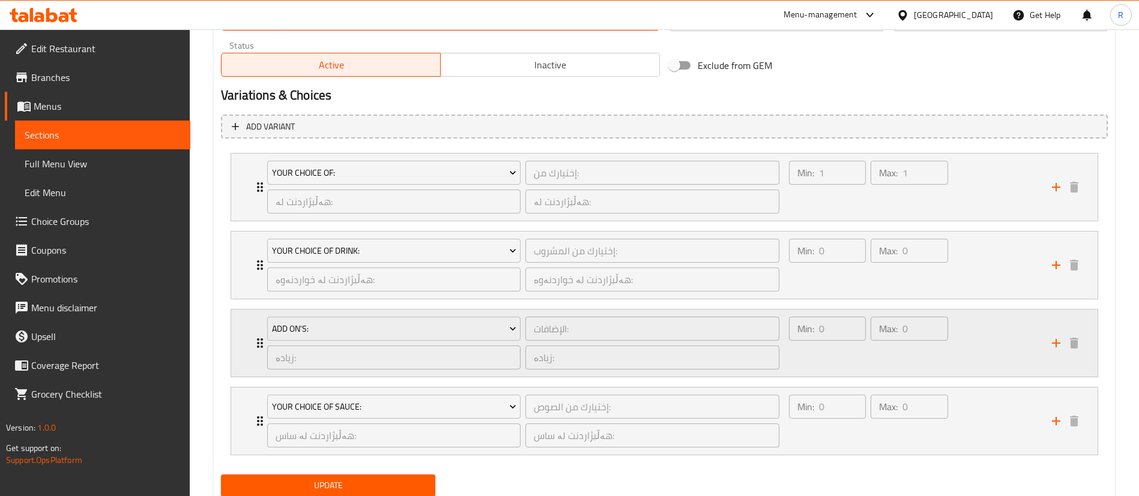
scroll to position [790, 0]
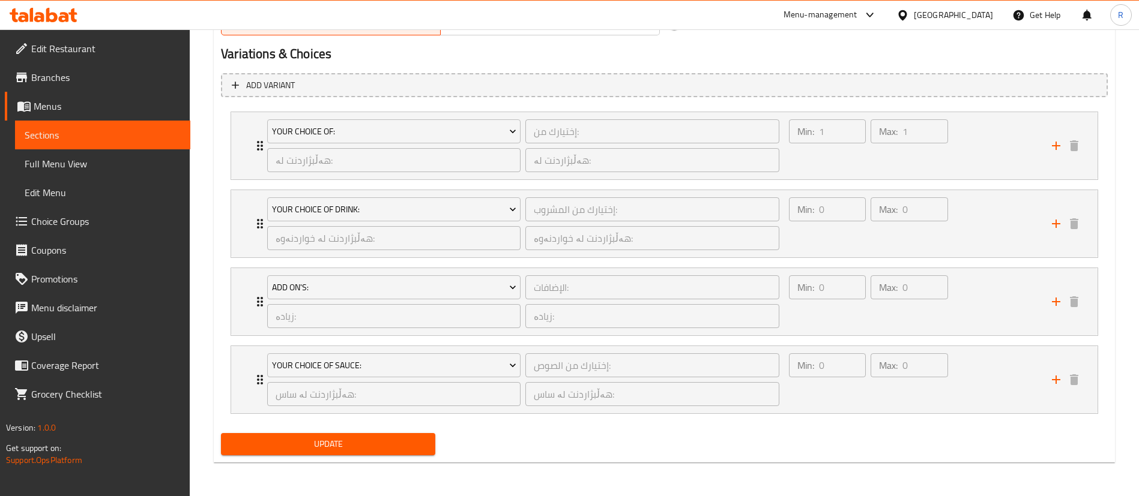
type input "0"
click at [297, 441] on span "Update" at bounding box center [328, 444] width 195 height 15
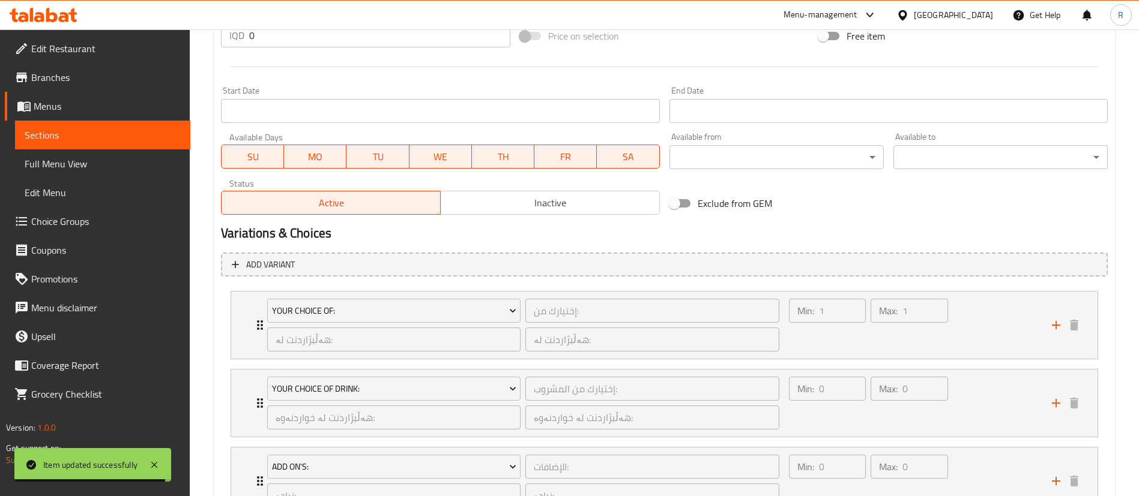
scroll to position [610, 0]
click at [259, 329] on icon "Expand" at bounding box center [260, 326] width 14 height 14
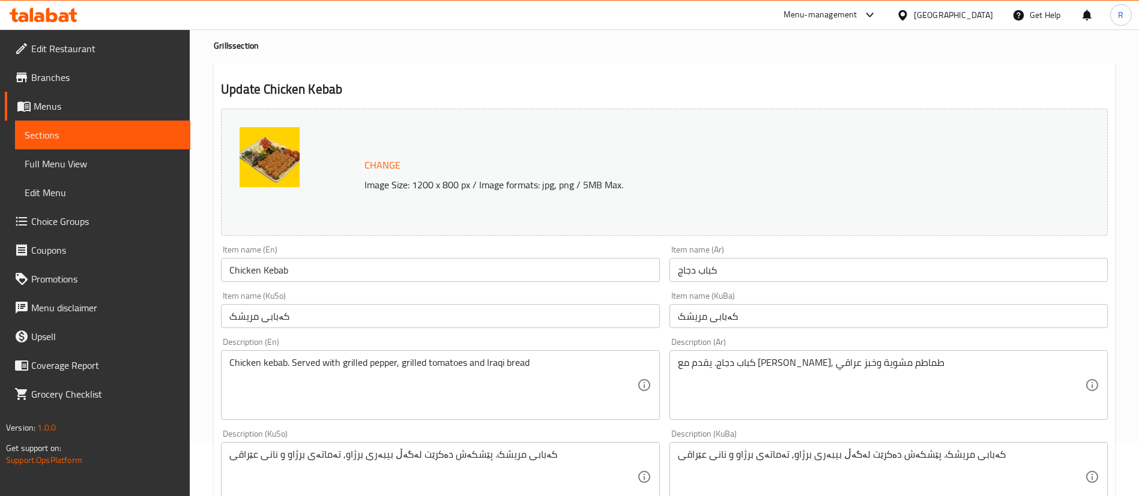
scroll to position [0, 0]
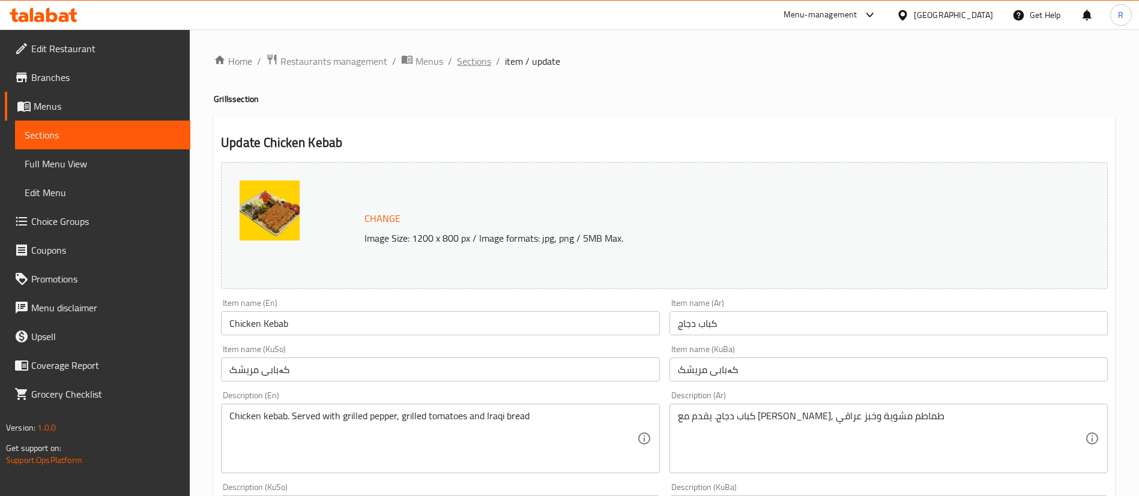
click at [480, 61] on span "Sections" at bounding box center [474, 61] width 34 height 14
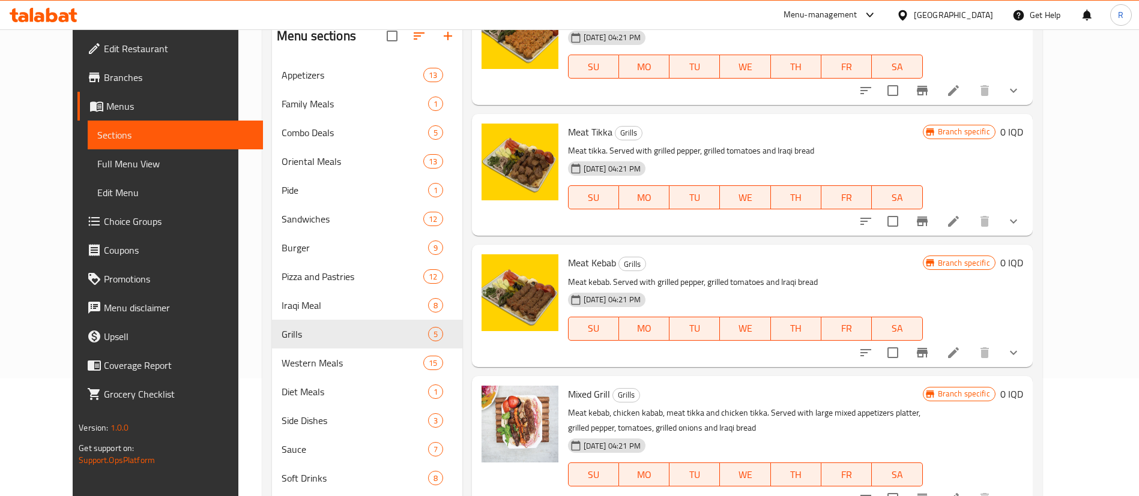
scroll to position [168, 0]
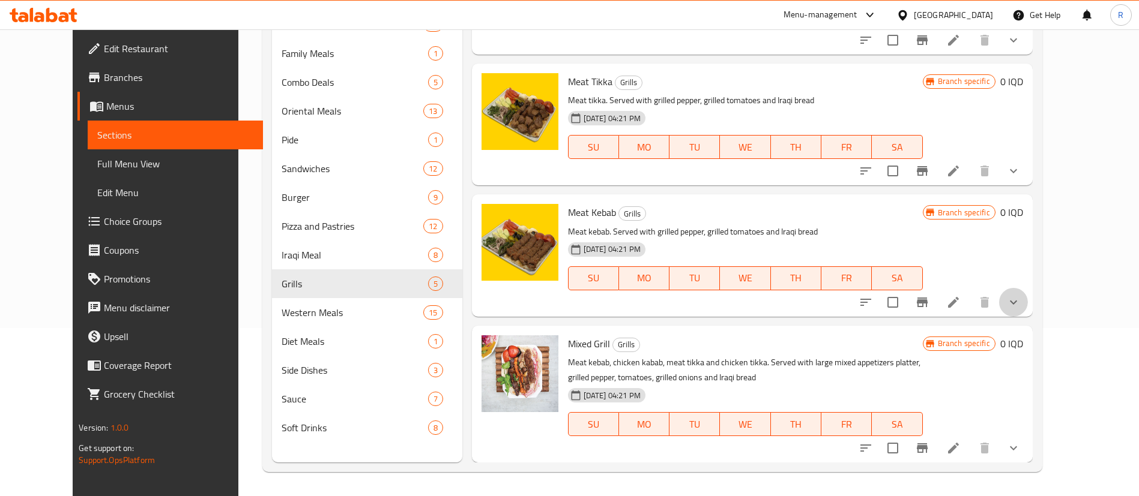
click at [1028, 304] on button "show more" at bounding box center [1013, 302] width 29 height 29
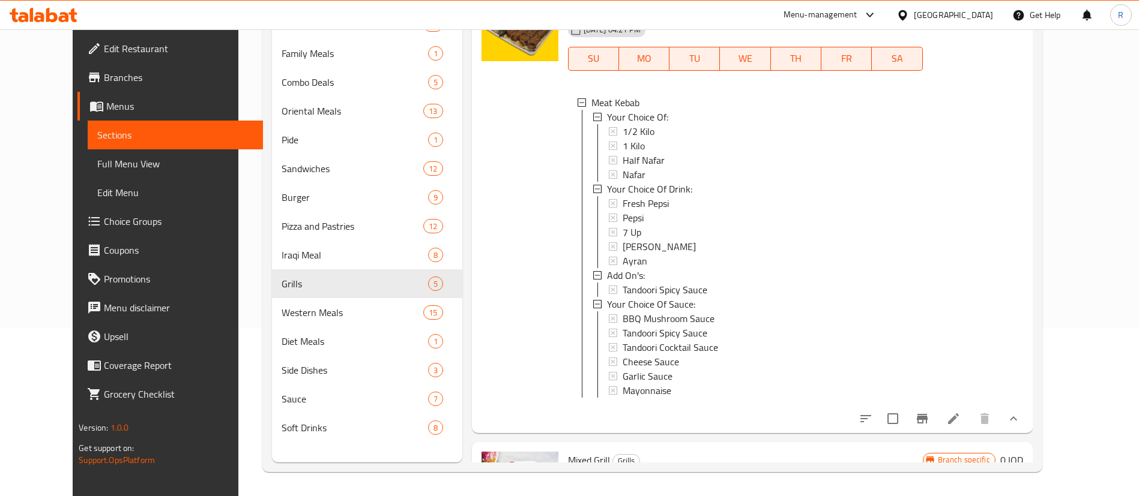
scroll to position [474, 0]
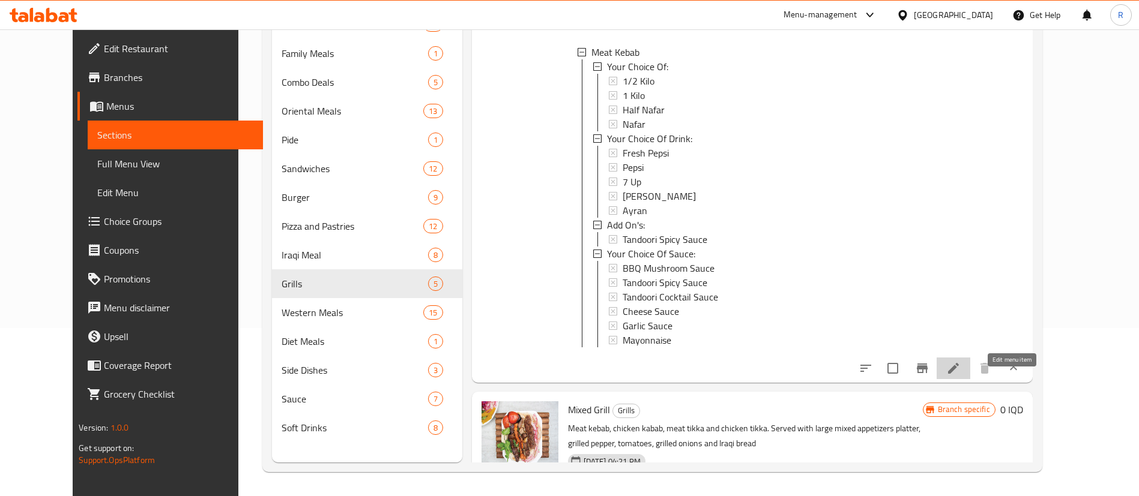
click at [959, 374] on icon at bounding box center [953, 368] width 11 height 11
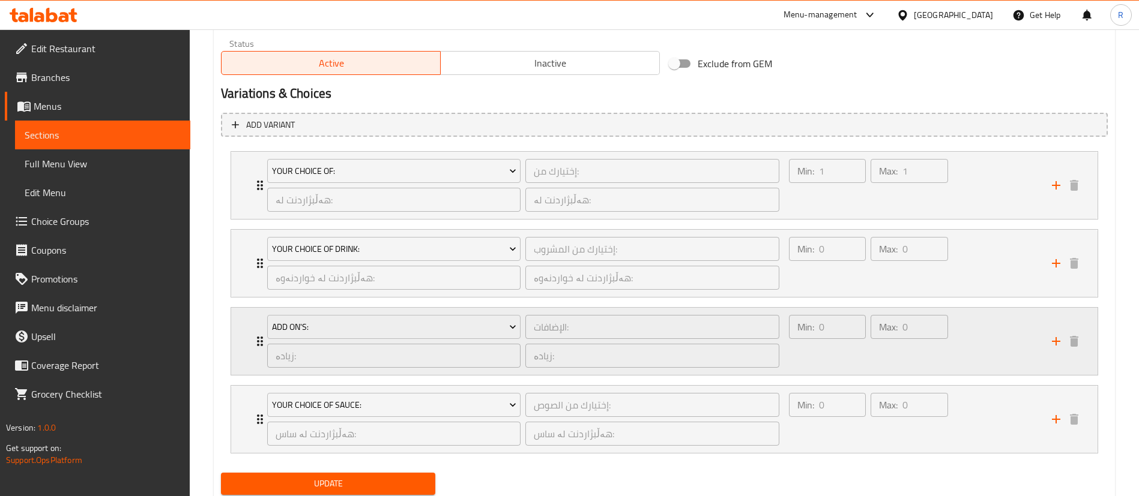
scroll to position [790, 0]
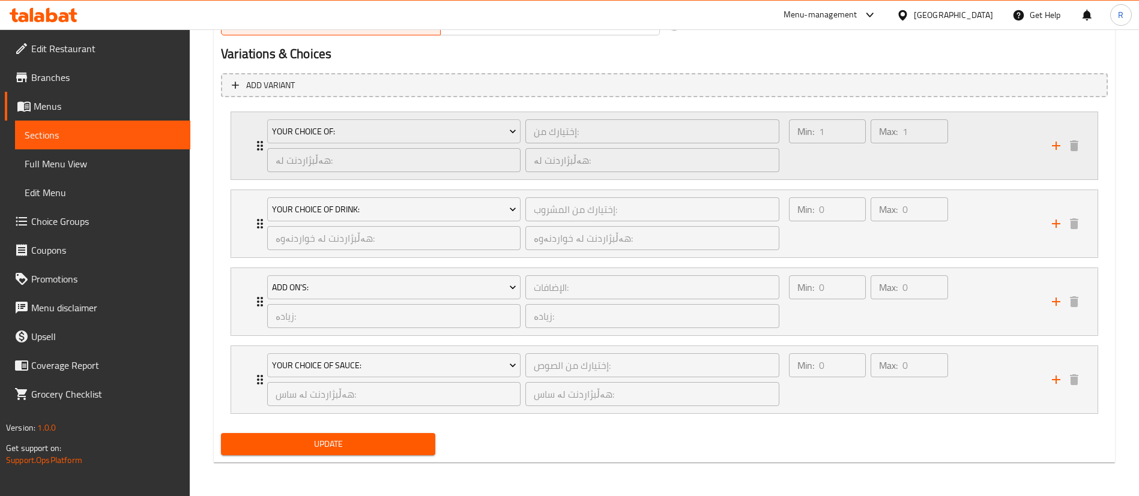
click at [259, 144] on icon "Expand" at bounding box center [260, 146] width 14 height 14
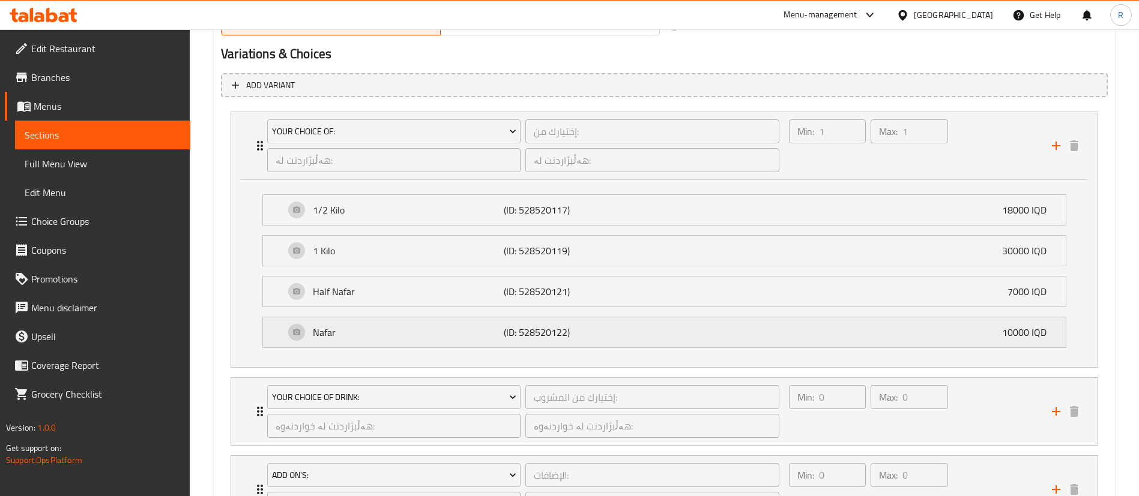
click at [418, 330] on p "Nafar" at bounding box center [408, 332] width 191 height 14
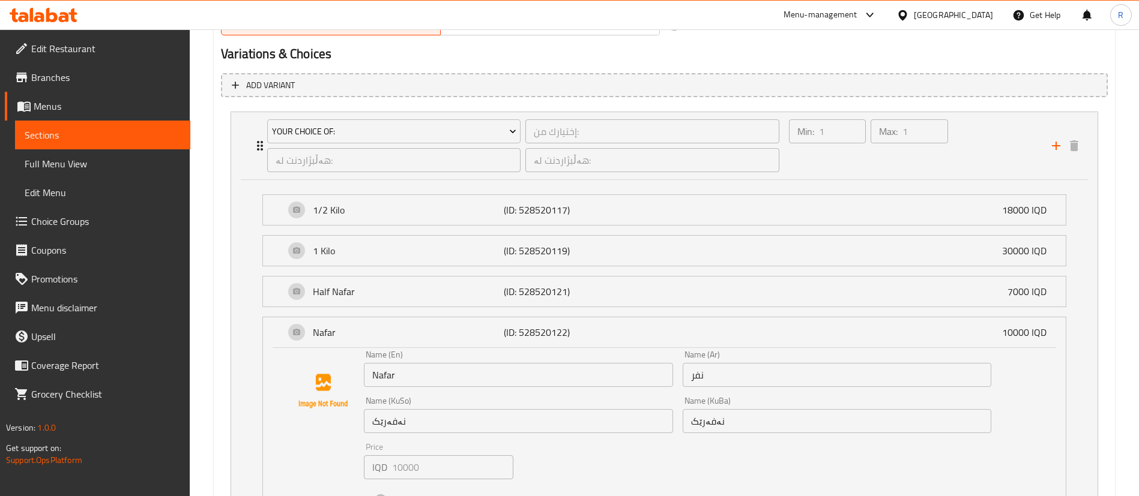
click at [55, 223] on span "Choice Groups" at bounding box center [105, 221] width 149 height 14
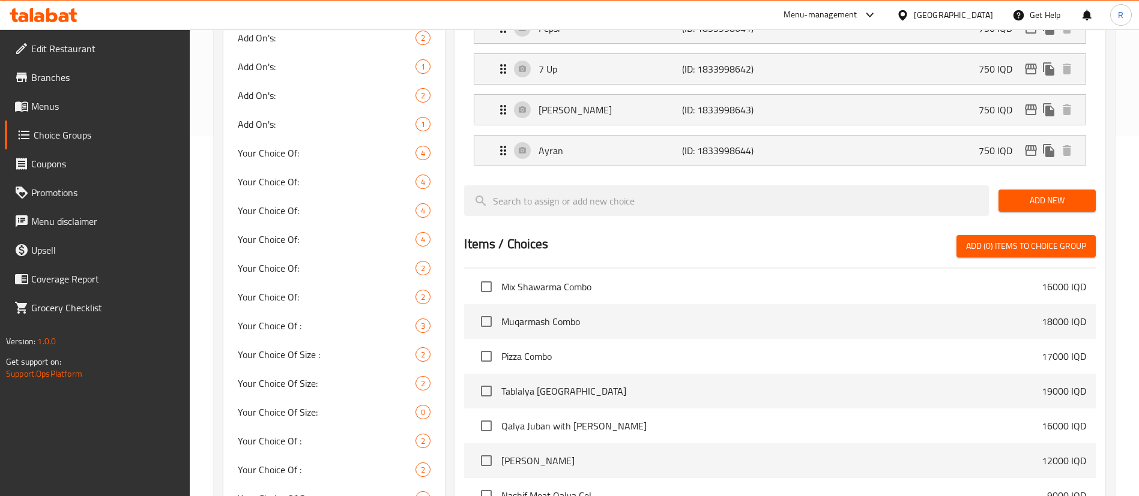
scroll to position [630, 0]
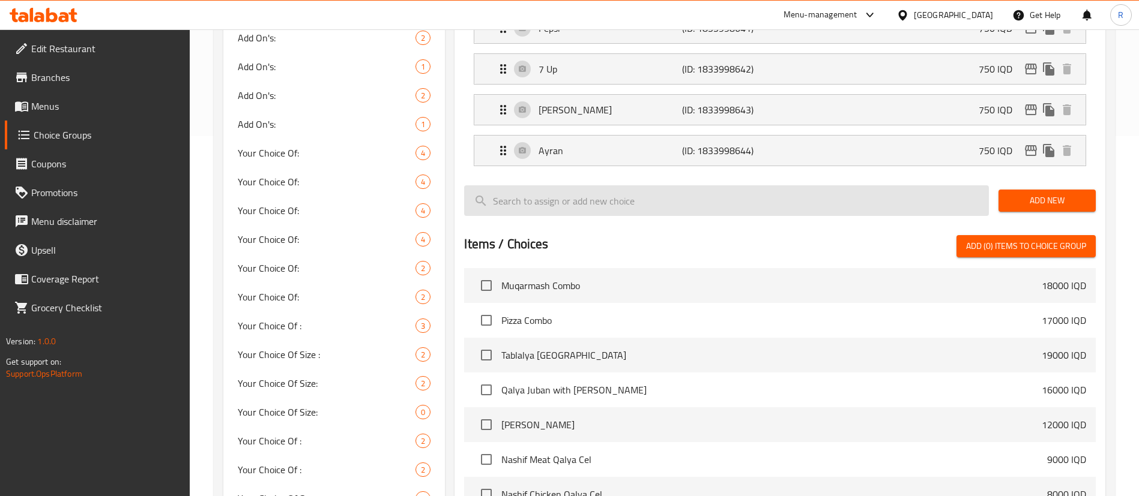
click at [575, 186] on input "search" at bounding box center [726, 201] width 525 height 31
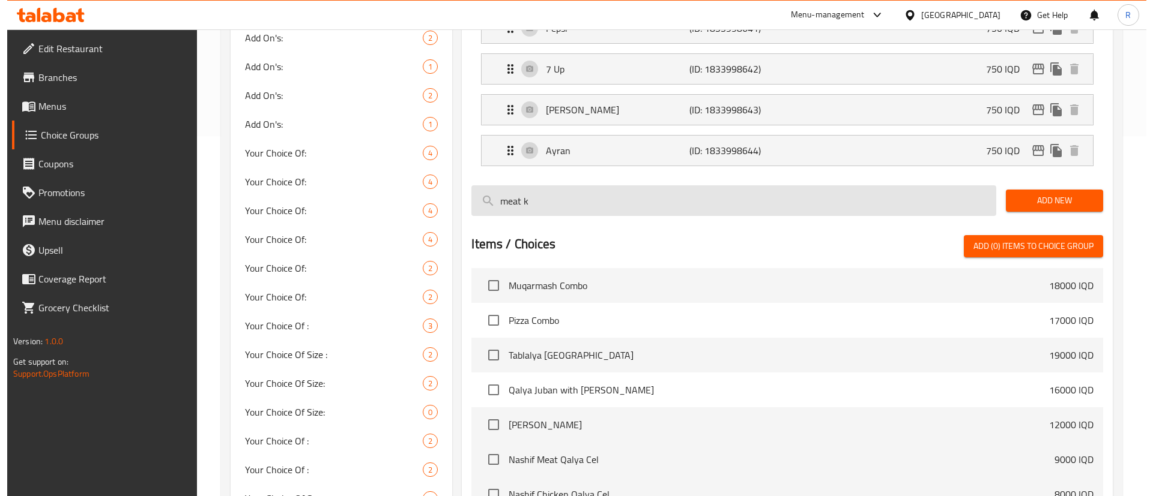
scroll to position [0, 0]
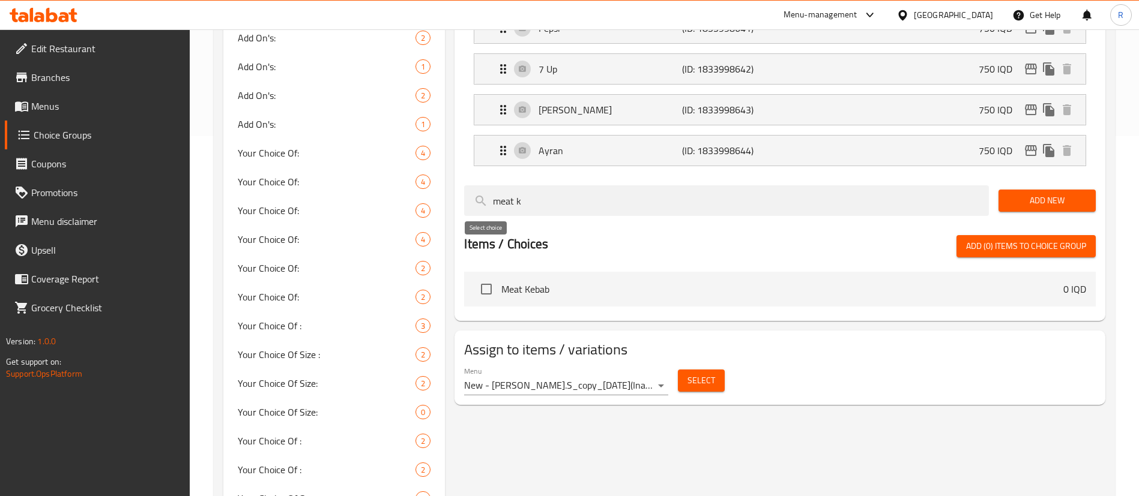
type input "meat k"
click at [487, 277] on input "checkbox" at bounding box center [486, 289] width 25 height 25
checkbox input "true"
click at [705, 373] on span "Select" at bounding box center [701, 380] width 28 height 15
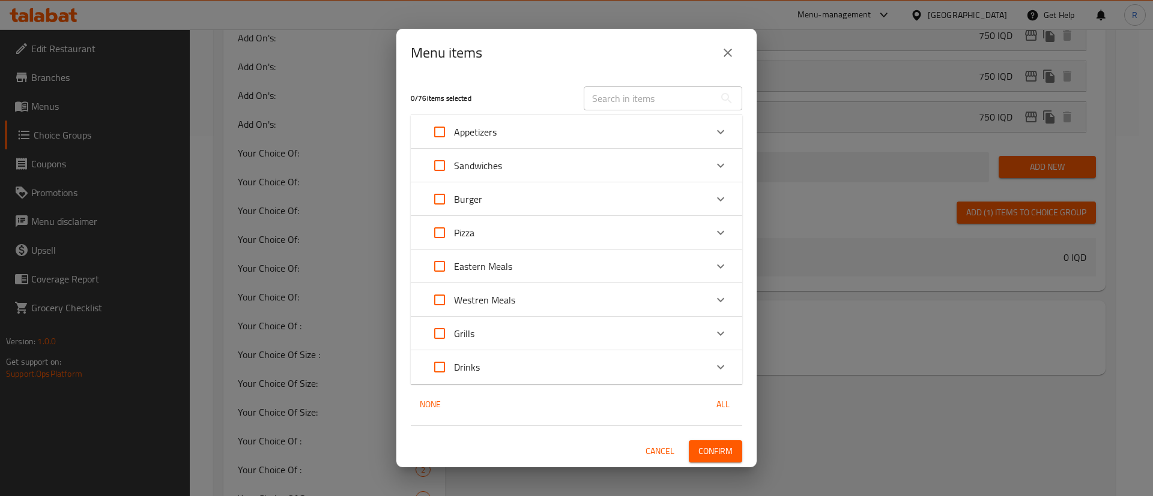
click at [720, 330] on icon "Expand" at bounding box center [720, 334] width 14 height 14
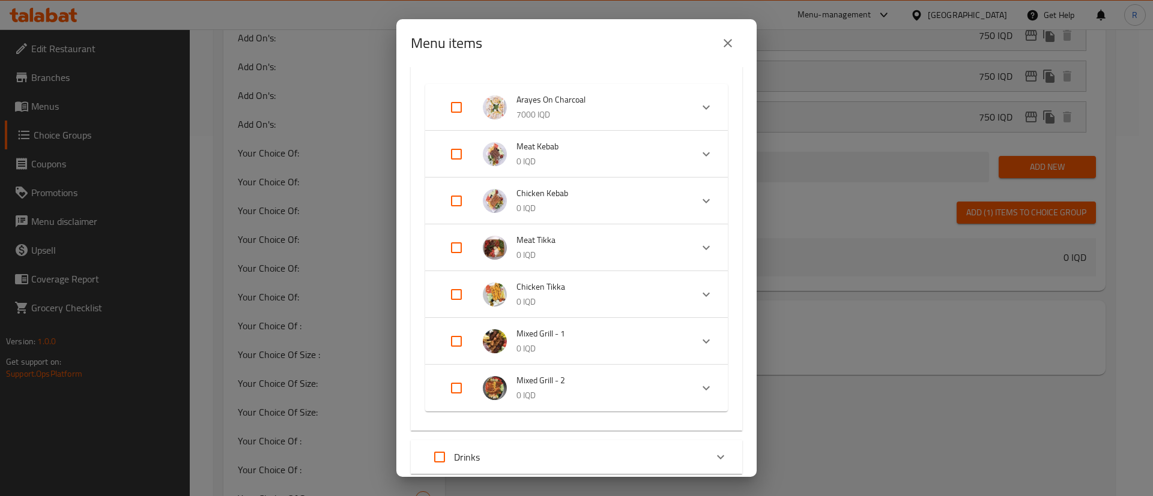
scroll to position [180, 0]
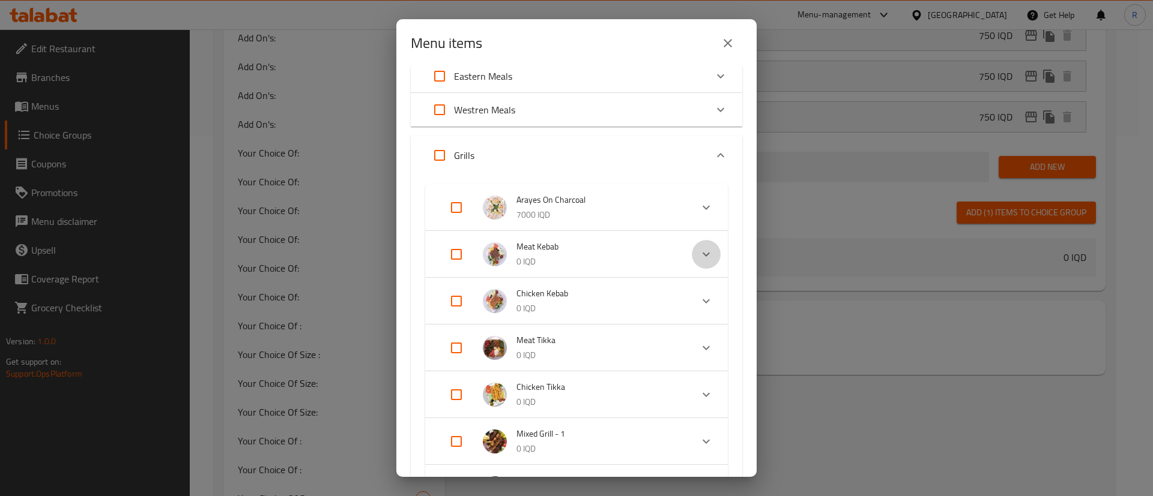
click at [699, 257] on icon "Expand" at bounding box center [706, 254] width 14 height 14
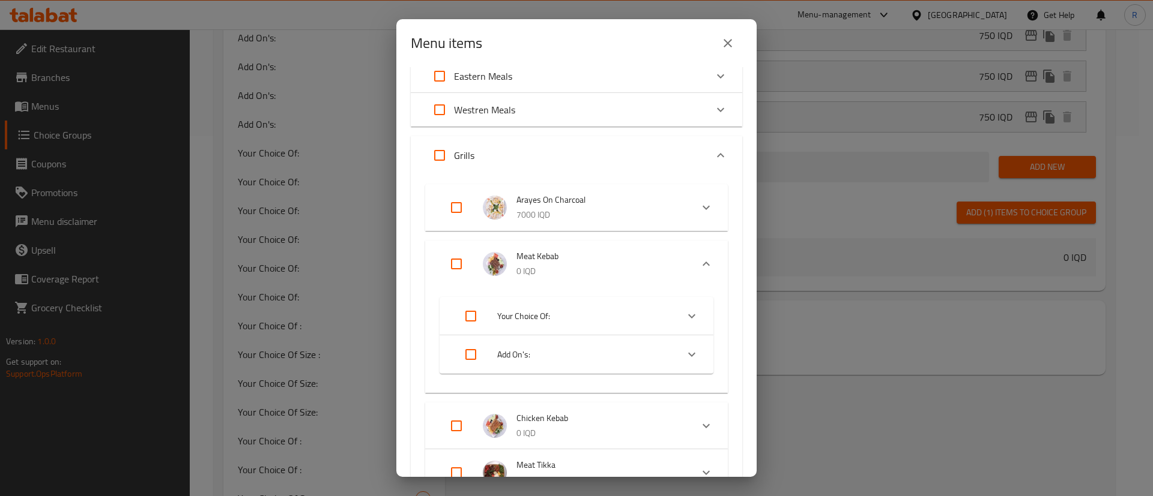
click at [458, 265] on input "Expand" at bounding box center [456, 264] width 29 height 29
checkbox input "true"
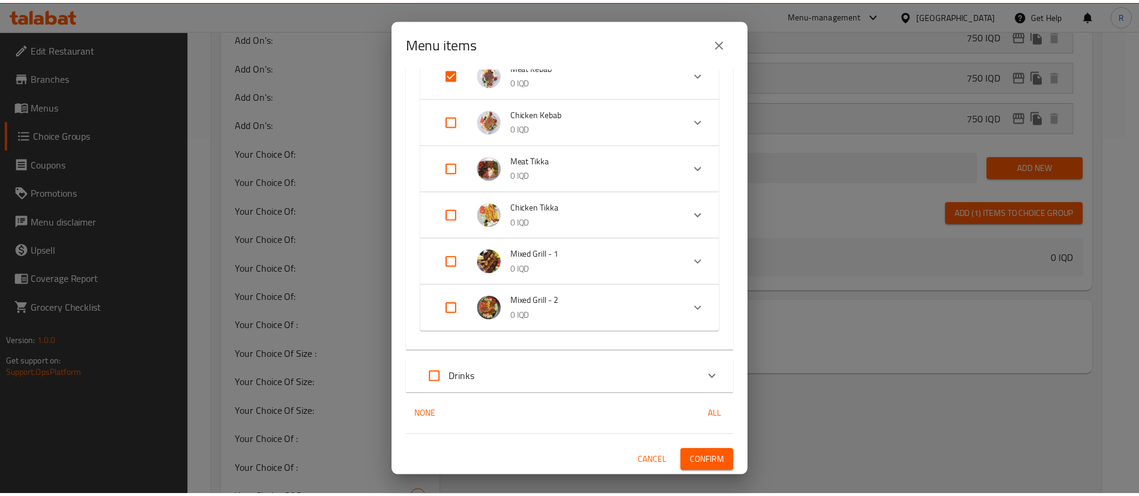
scroll to position [361, 0]
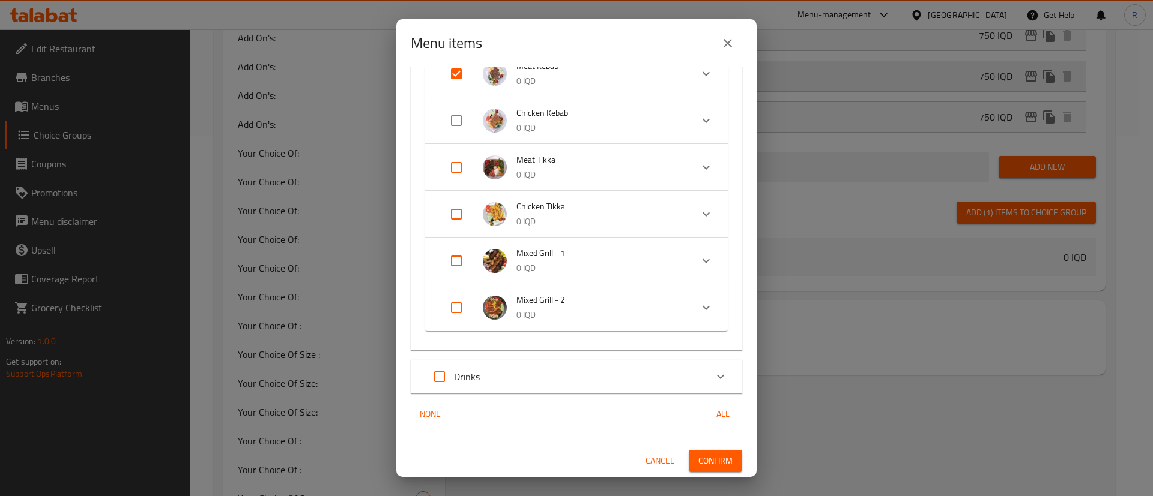
drag, startPoint x: 728, startPoint y: 53, endPoint x: 739, endPoint y: 62, distance: 14.1
click at [729, 53] on button "close" at bounding box center [727, 43] width 29 height 29
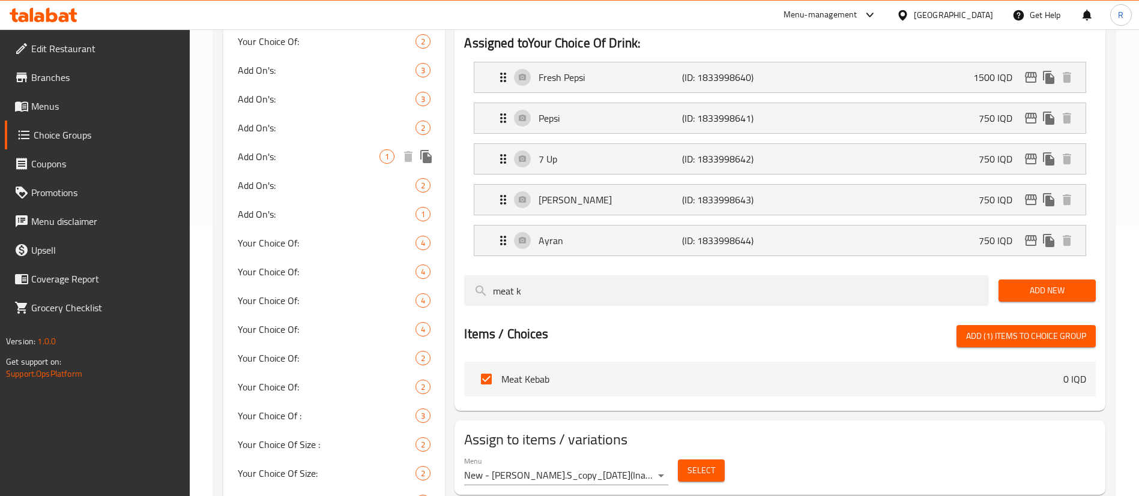
scroll to position [0, 0]
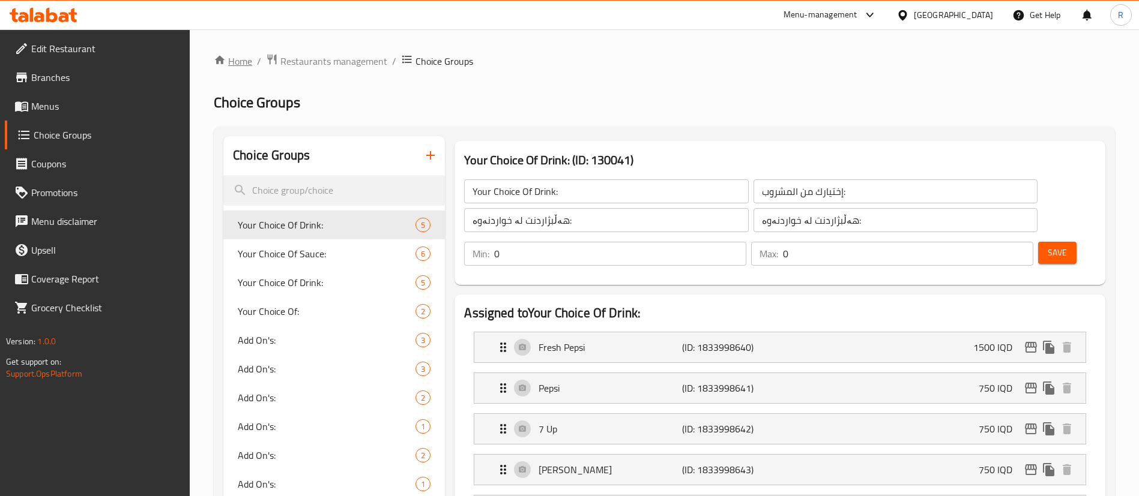
click at [243, 57] on link "Home" at bounding box center [233, 61] width 38 height 14
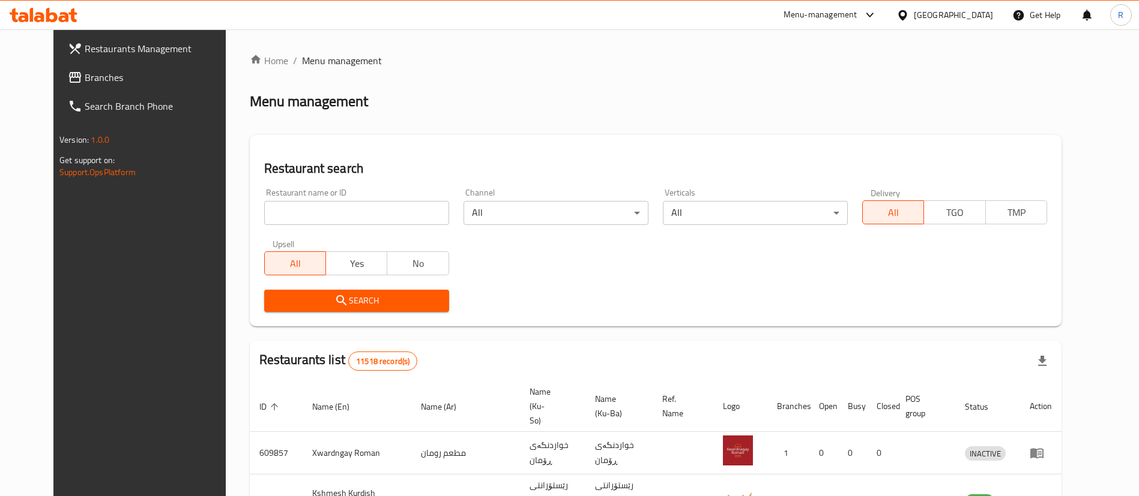
drag, startPoint x: 0, startPoint y: 0, endPoint x: 365, endPoint y: 210, distance: 421.2
click at [361, 217] on input "search" at bounding box center [356, 213] width 185 height 24
type input "tandoori"
click at [331, 296] on span "Search" at bounding box center [357, 301] width 166 height 15
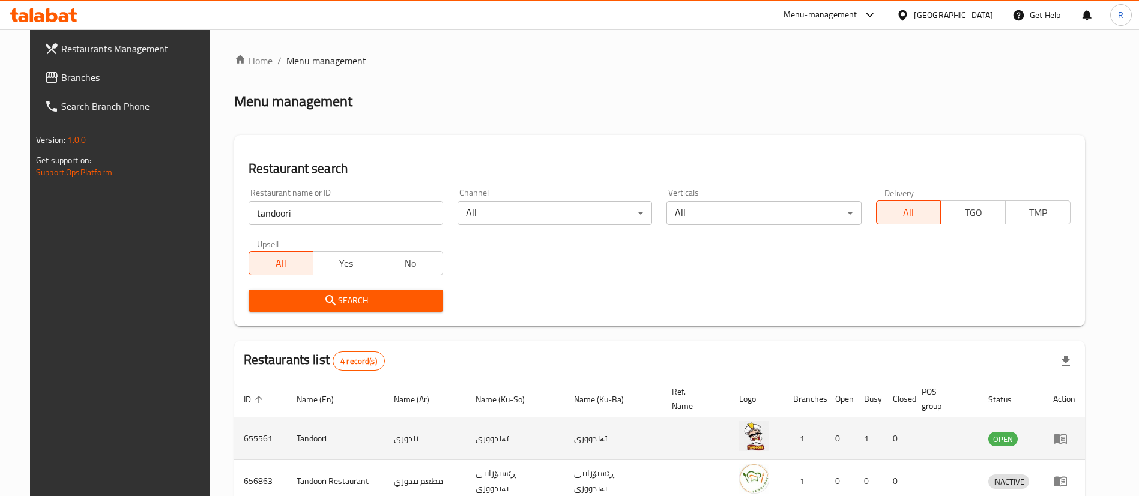
click at [1067, 439] on icon "enhanced table" at bounding box center [1060, 440] width 13 height 10
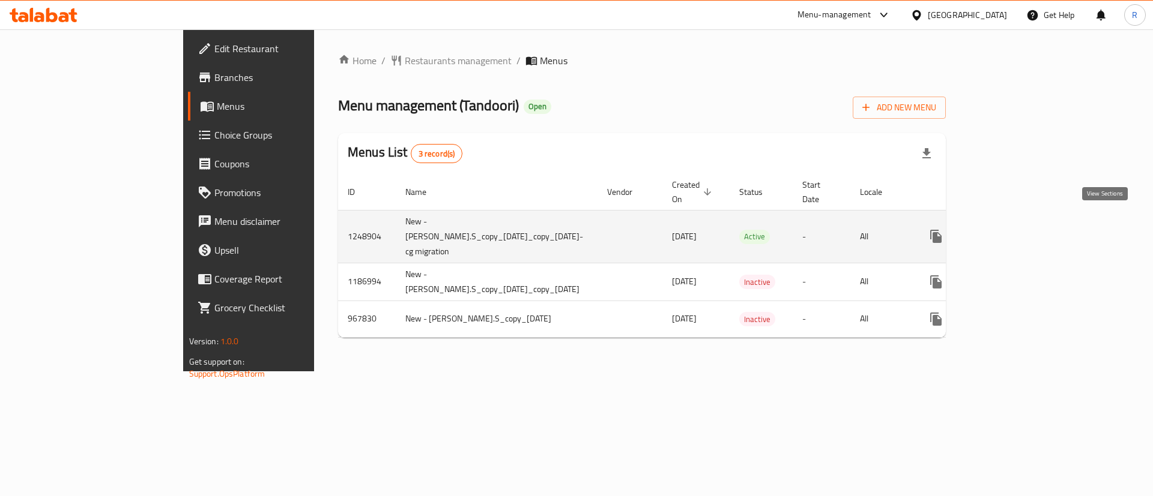
click at [1030, 229] on icon "enhanced table" at bounding box center [1022, 236] width 14 height 14
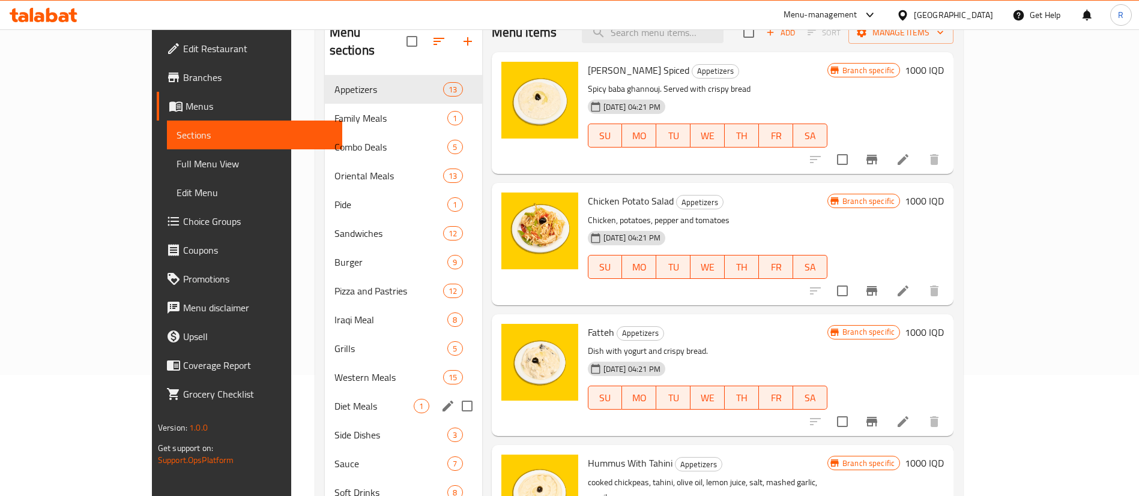
scroll to position [168, 0]
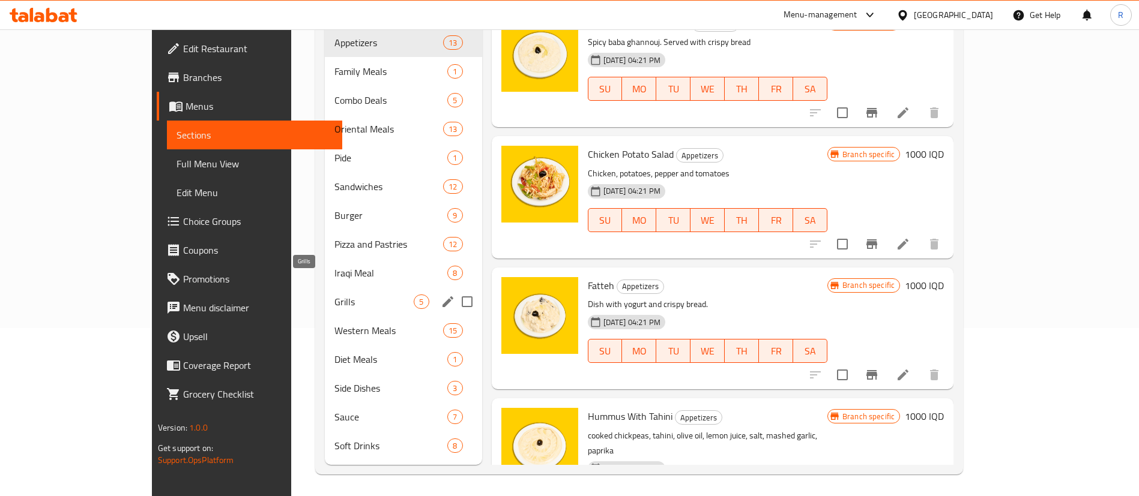
click at [334, 295] on span "Grills" at bounding box center [374, 302] width 80 height 14
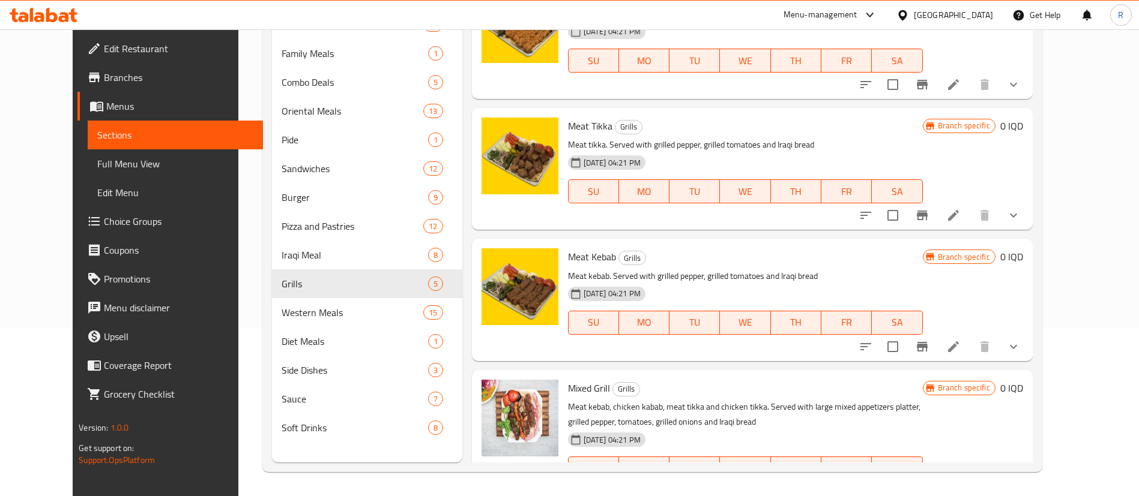
scroll to position [180, 0]
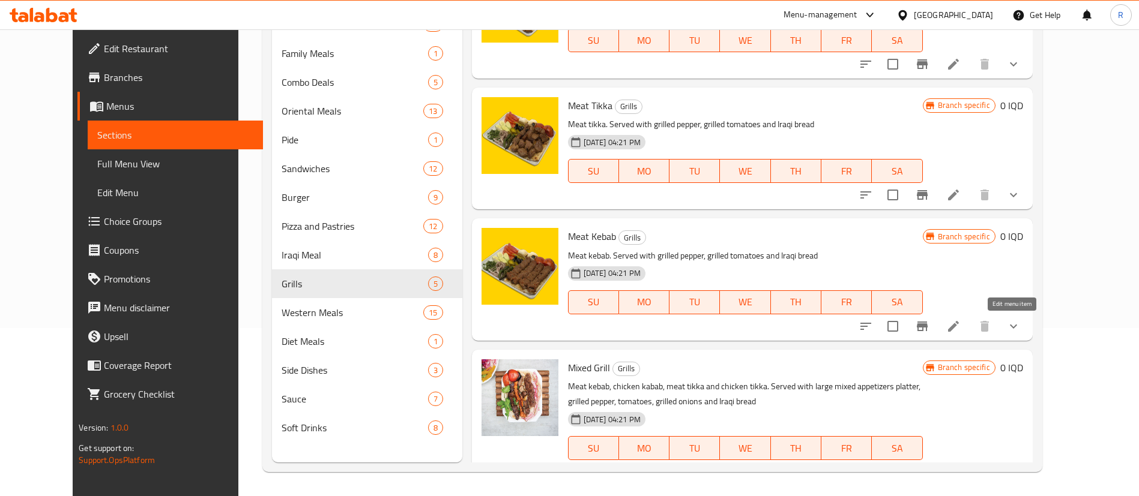
click at [961, 327] on icon at bounding box center [953, 326] width 14 height 14
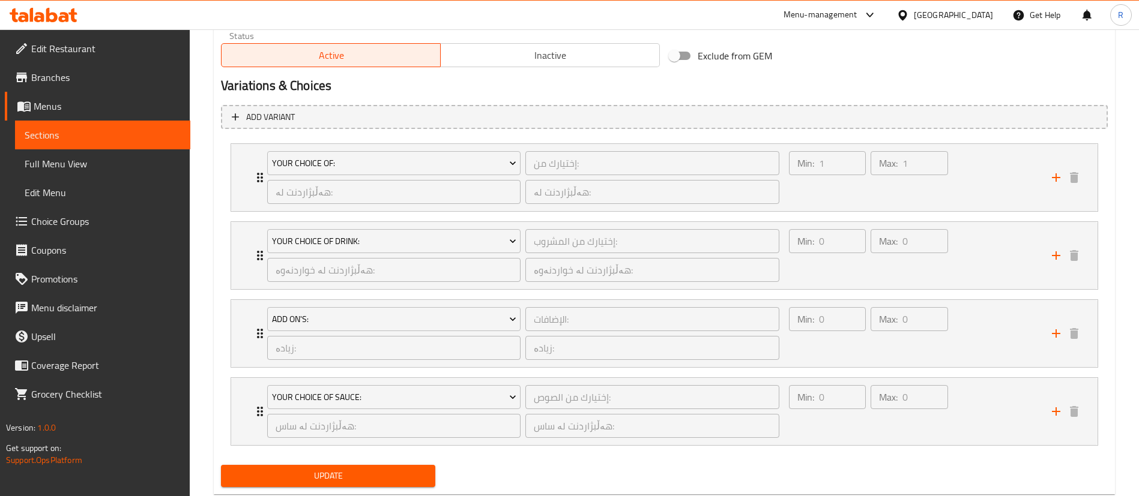
scroll to position [790, 0]
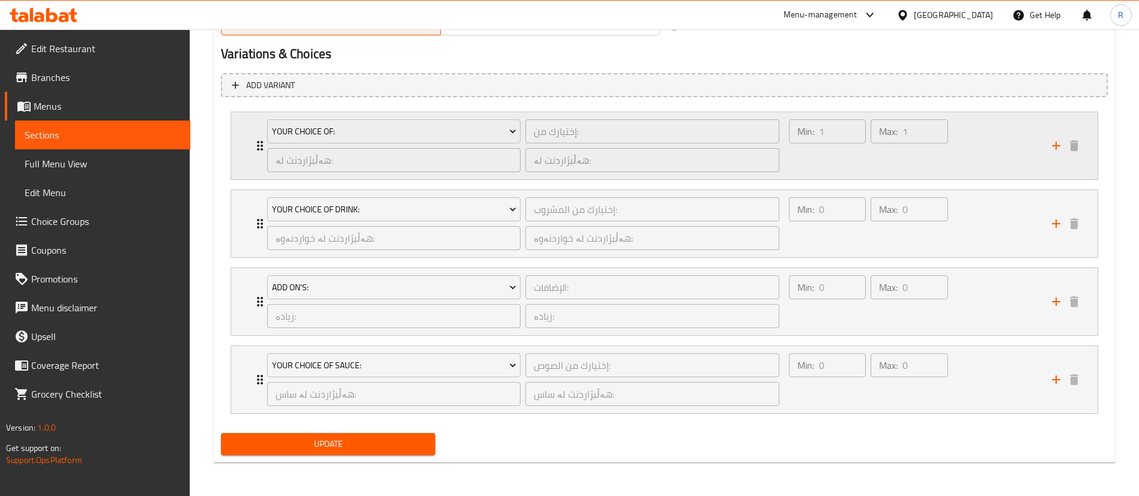
click at [269, 146] on div "هەڵبژاردنت لە: ​" at bounding box center [394, 160] width 258 height 29
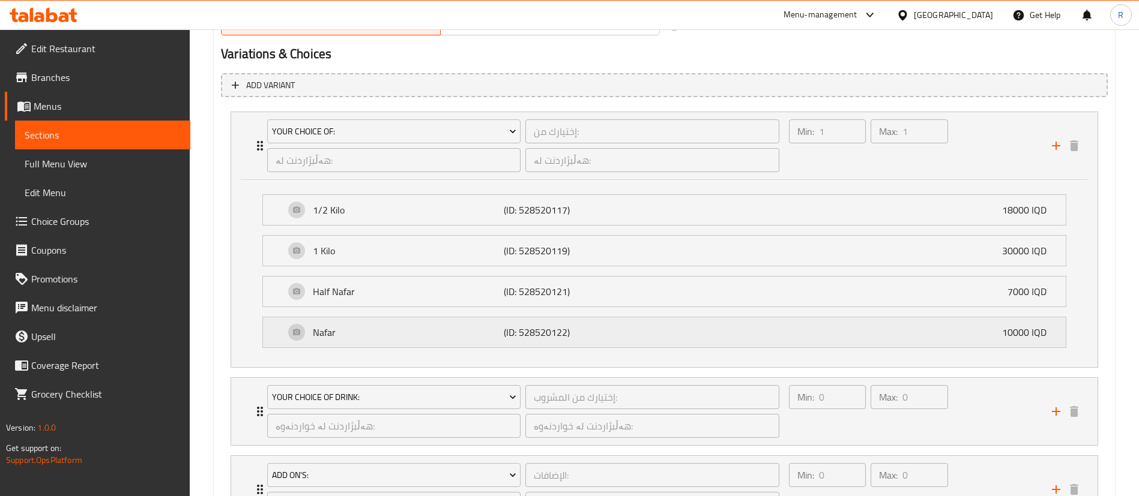
click at [429, 344] on div "Nafar (ID: 528520122) 10000 IQD" at bounding box center [668, 333] width 767 height 30
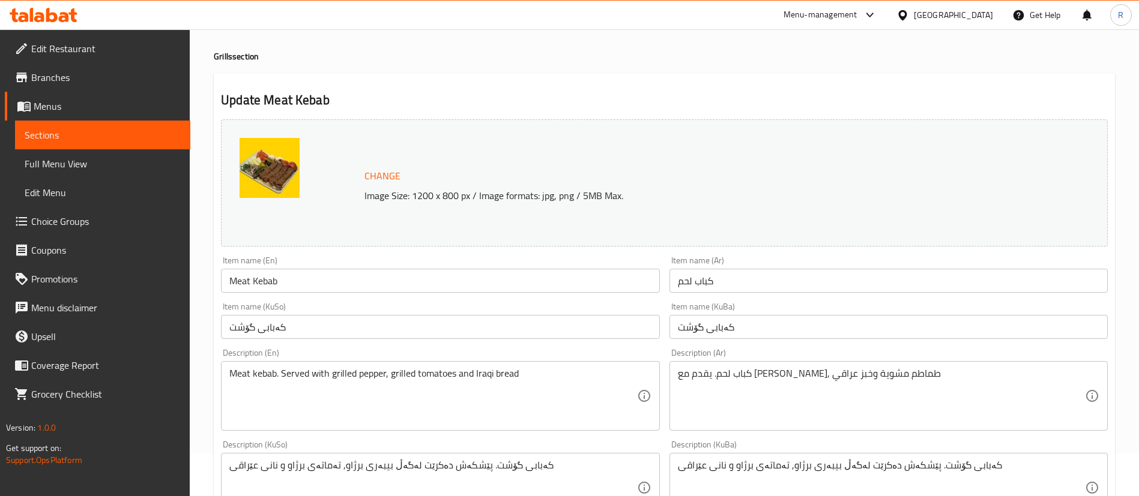
scroll to position [0, 0]
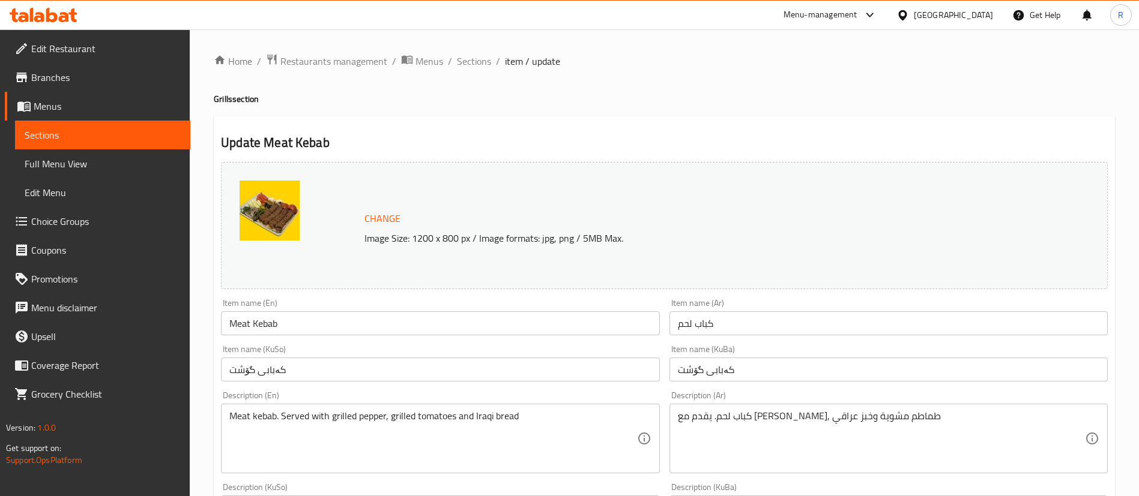
click at [62, 220] on span "Choice Groups" at bounding box center [105, 221] width 149 height 14
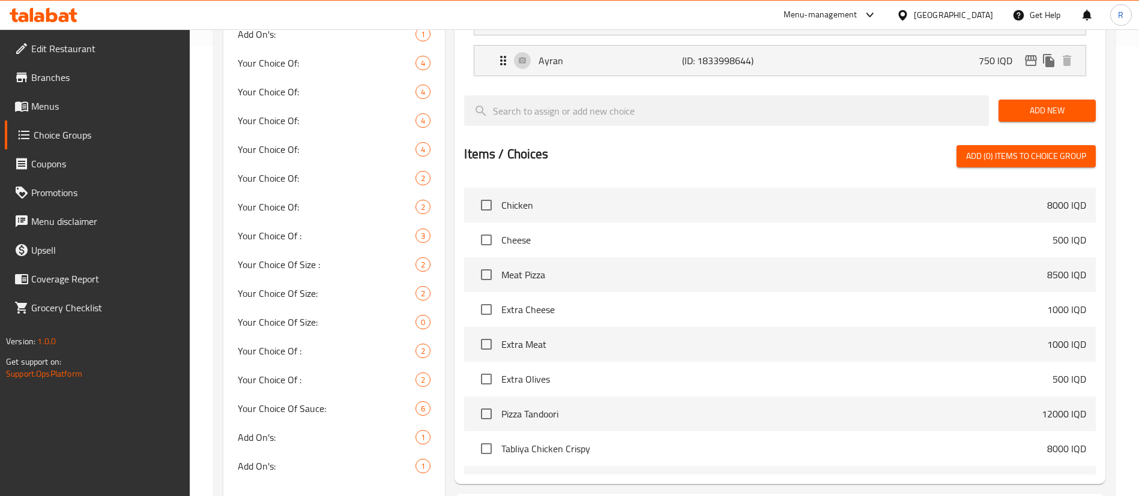
scroll to position [2521, 0]
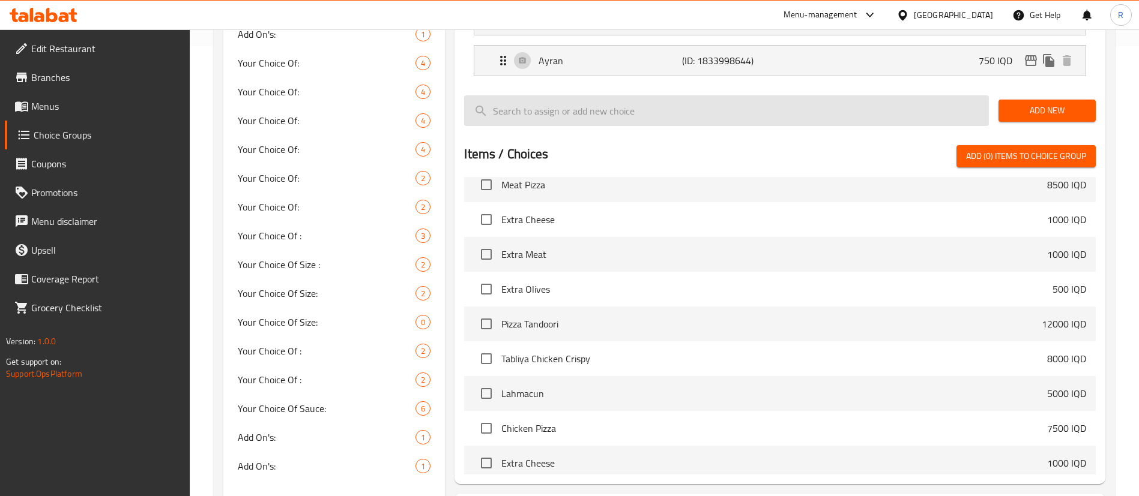
click at [582, 95] on input "search" at bounding box center [726, 110] width 525 height 31
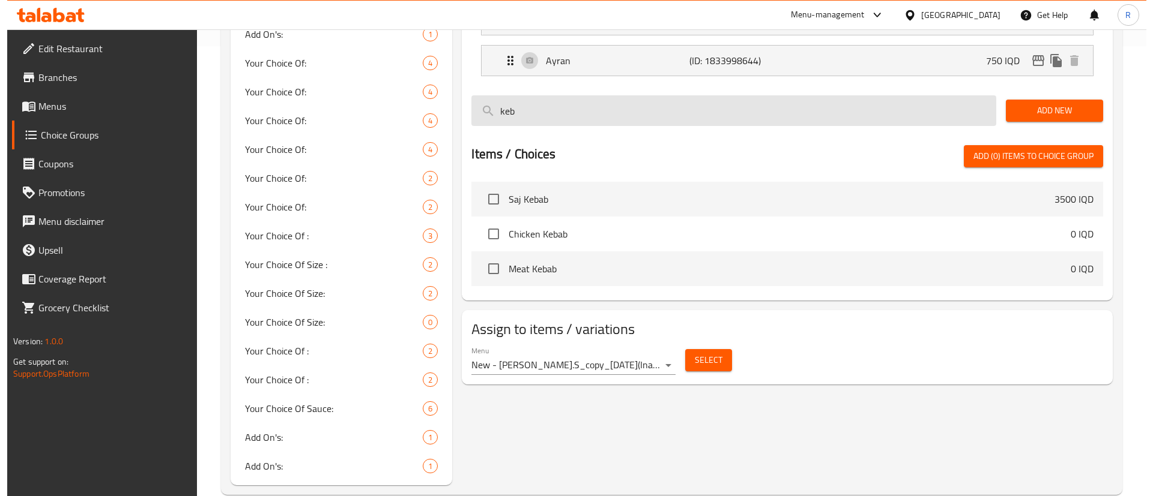
scroll to position [0, 0]
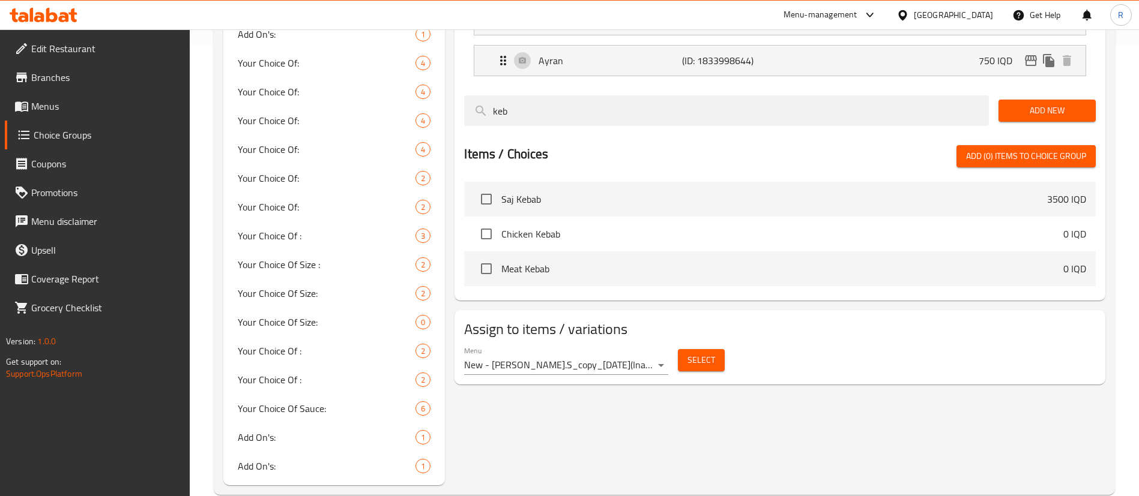
type input "keb"
click at [591, 262] on span "Meat Kebab" at bounding box center [782, 269] width 562 height 14
click at [493, 256] on input "checkbox" at bounding box center [486, 268] width 25 height 25
checkbox input "true"
drag, startPoint x: 1078, startPoint y: 243, endPoint x: 919, endPoint y: 262, distance: 159.7
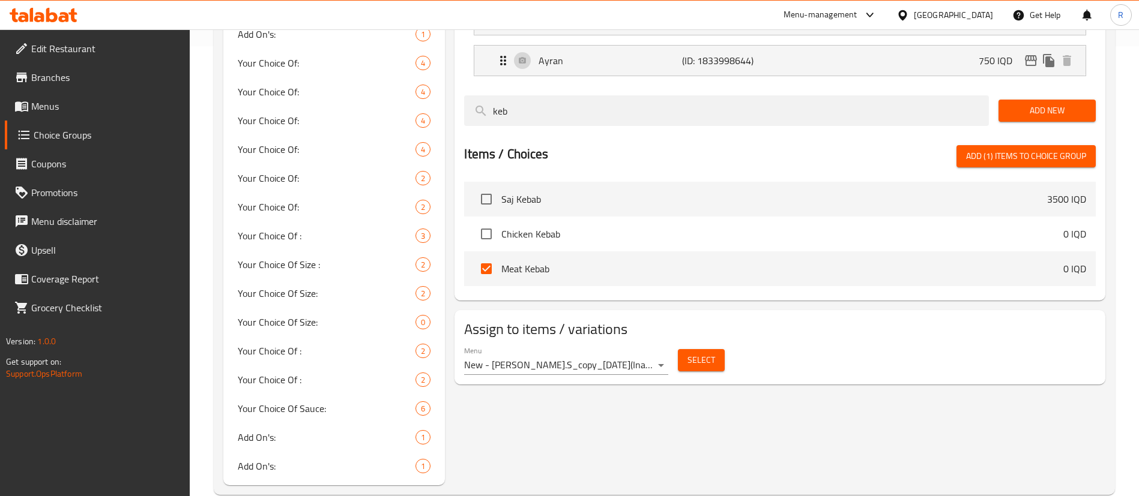
click at [1077, 262] on p "0 IQD" at bounding box center [1074, 269] width 23 height 14
click at [697, 353] on span "Select" at bounding box center [701, 360] width 28 height 15
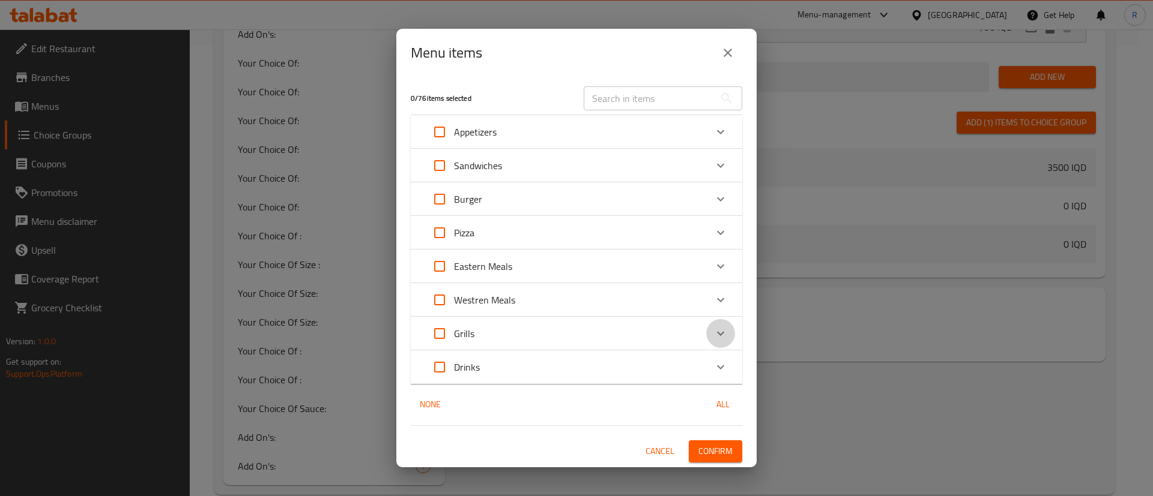
click at [719, 332] on icon "Expand" at bounding box center [720, 334] width 14 height 14
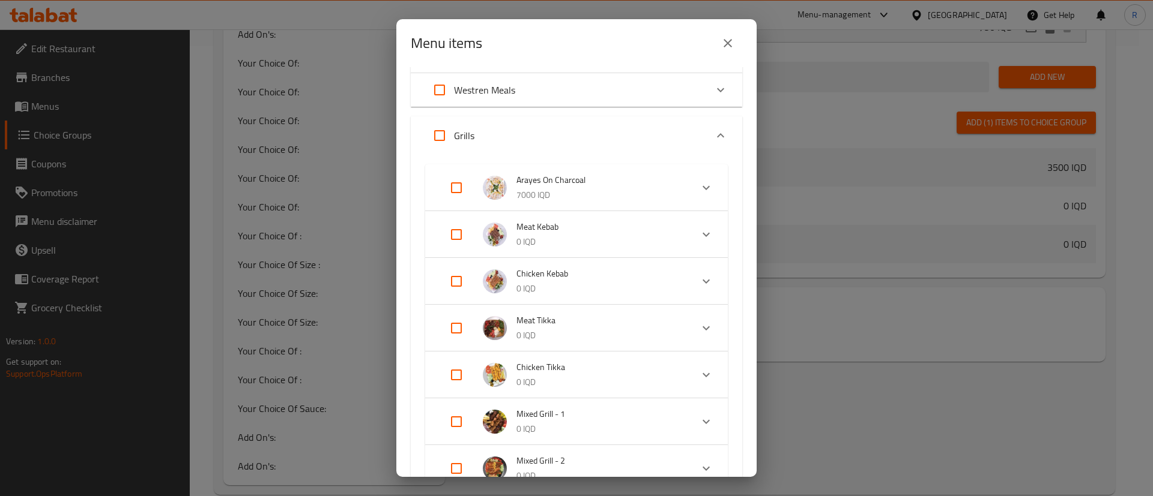
scroll to position [180, 0]
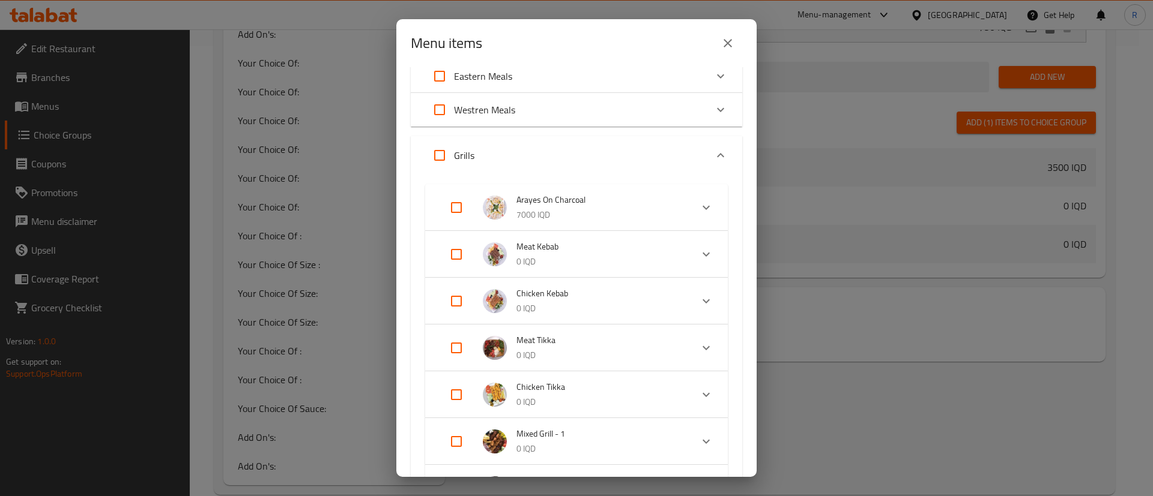
click at [599, 255] on p "0 IQD" at bounding box center [599, 262] width 166 height 15
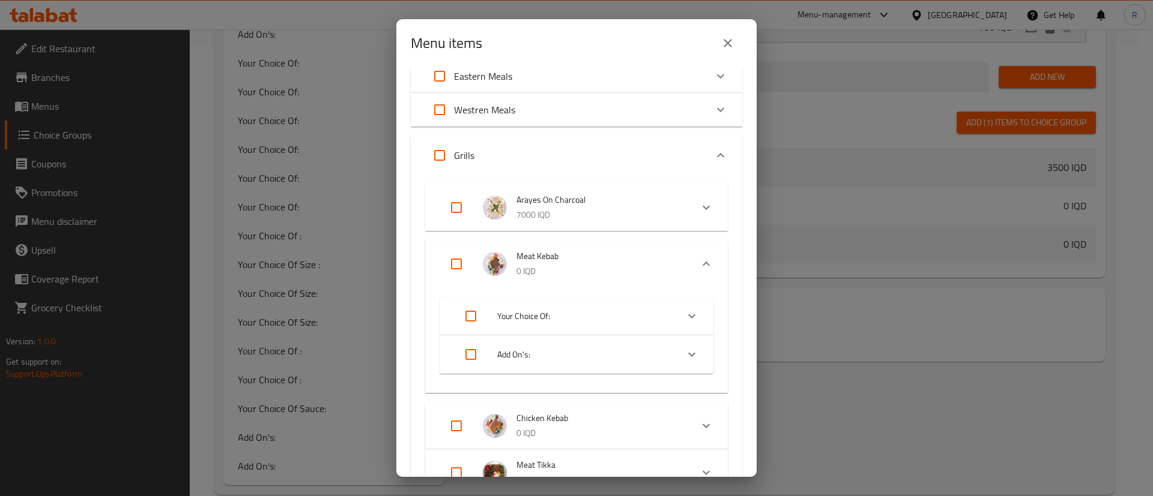
click at [684, 321] on icon "Expand" at bounding box center [691, 316] width 14 height 14
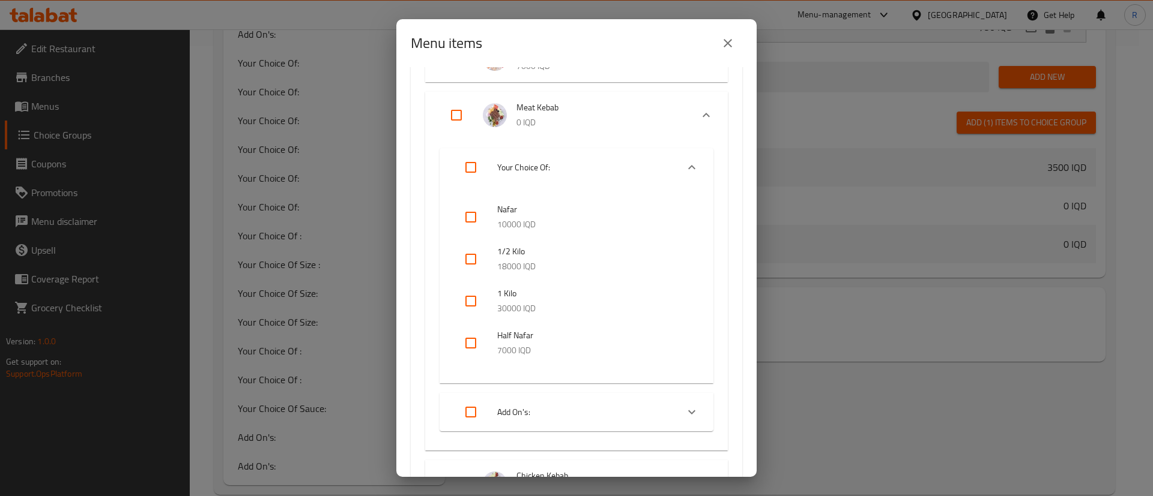
scroll to position [360, 0]
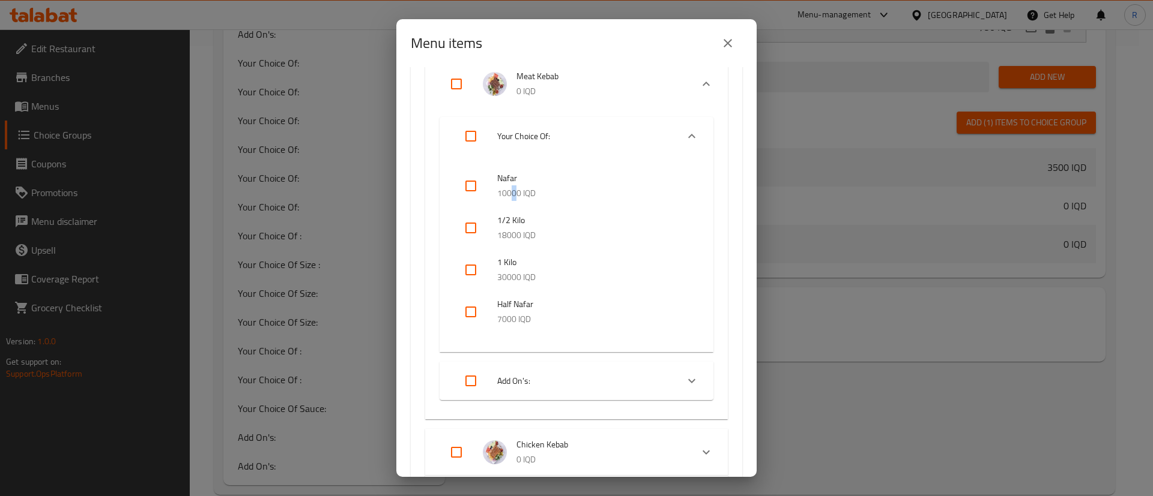
click at [514, 186] on p "10000 IQD" at bounding box center [593, 193] width 192 height 15
drag, startPoint x: 474, startPoint y: 188, endPoint x: 517, endPoint y: 203, distance: 45.2
click at [475, 188] on input "checkbox" at bounding box center [470, 186] width 29 height 29
checkbox input "true"
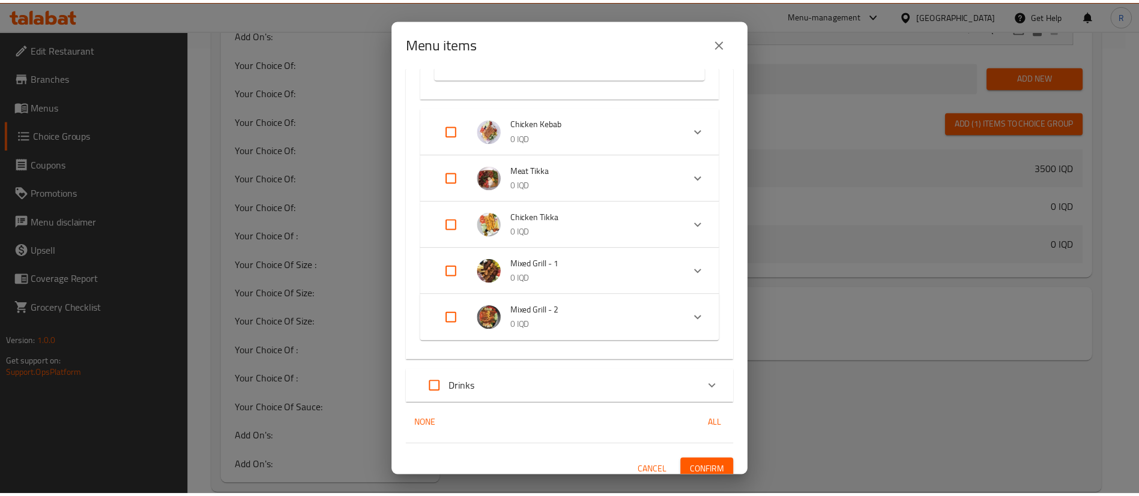
scroll to position [692, 0]
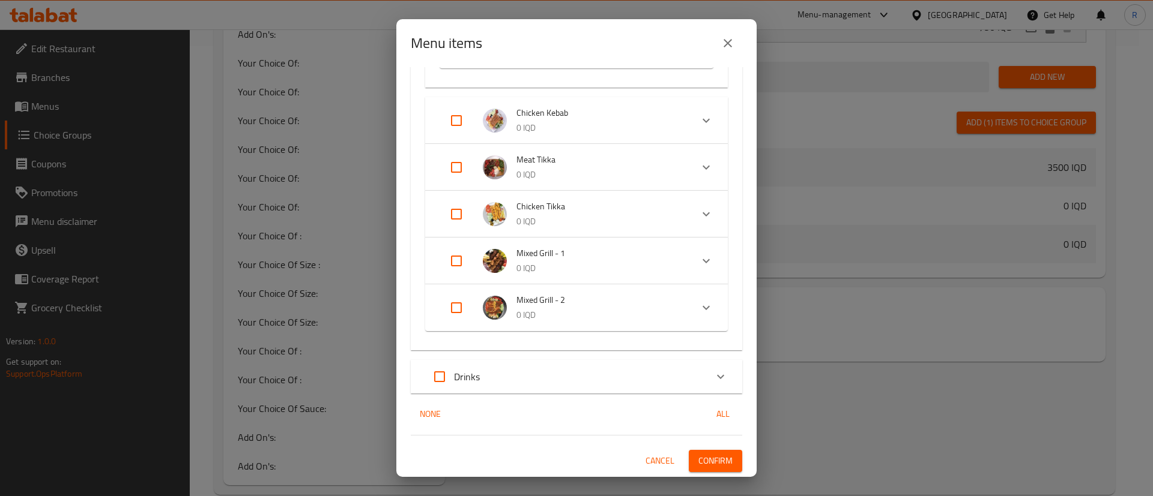
click at [723, 47] on icon "close" at bounding box center [727, 43] width 14 height 14
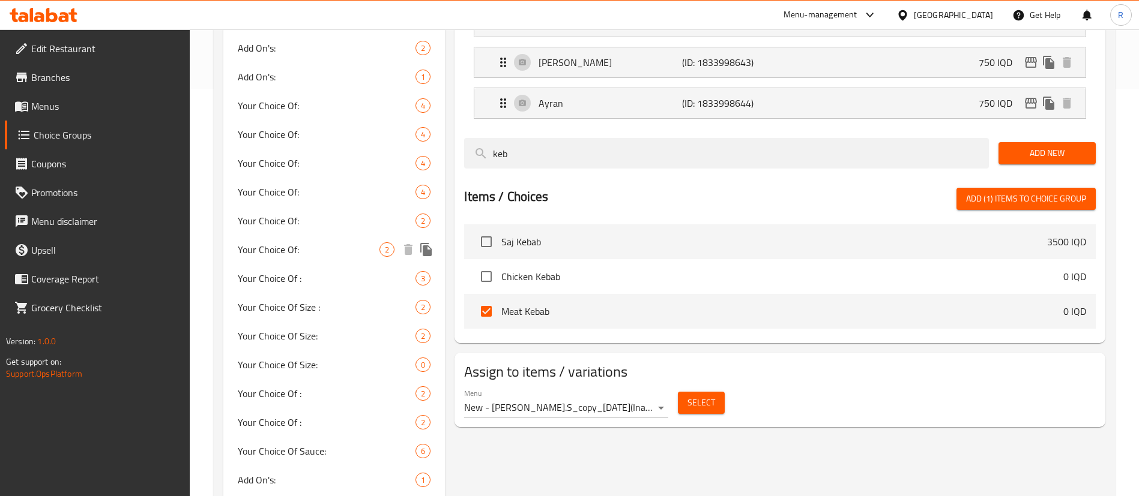
scroll to position [383, 0]
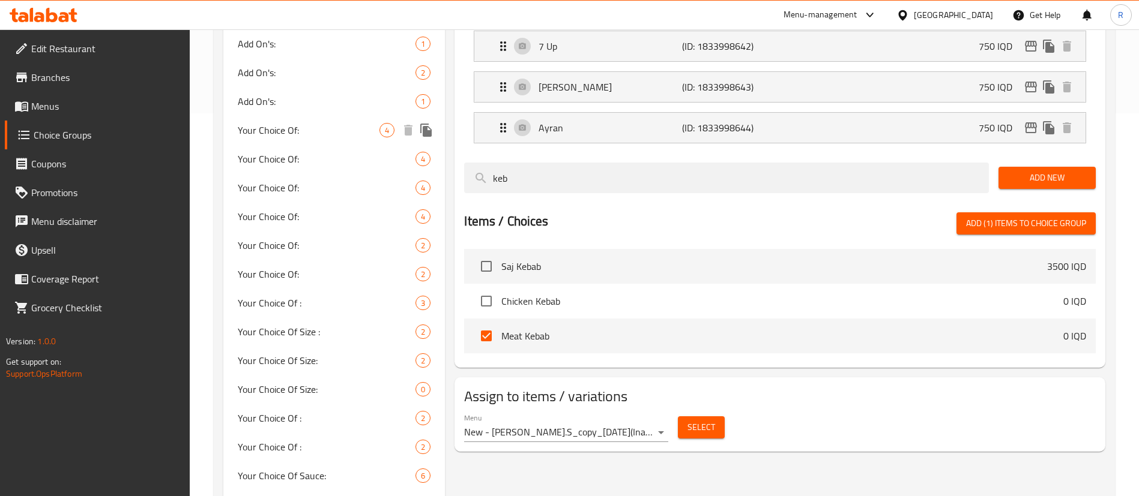
click at [303, 130] on span "Your Choice Of:" at bounding box center [309, 130] width 142 height 14
type input "Your Choice Of:"
type input "إختيارك من:"
type input "هەڵبژاردنت لە:"
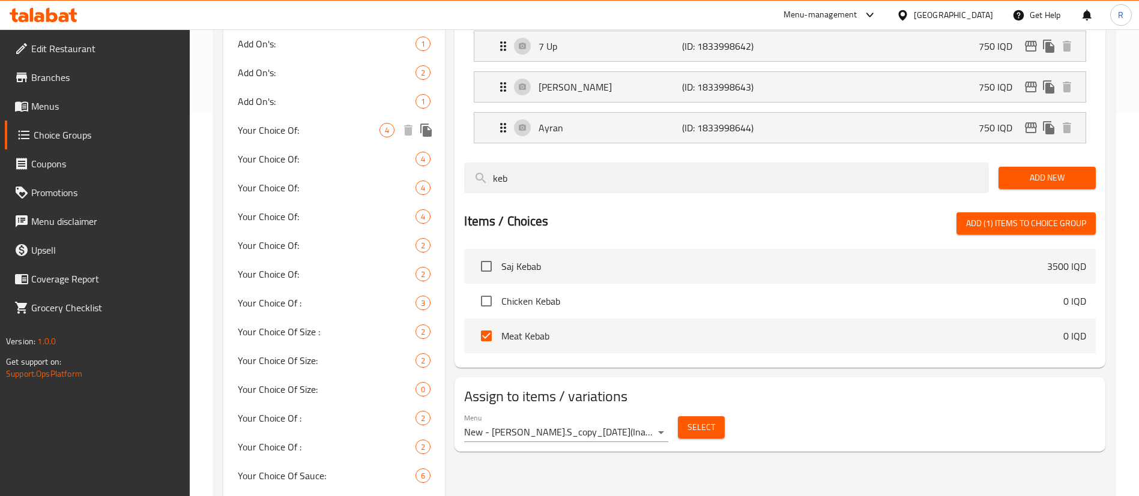
type input "1"
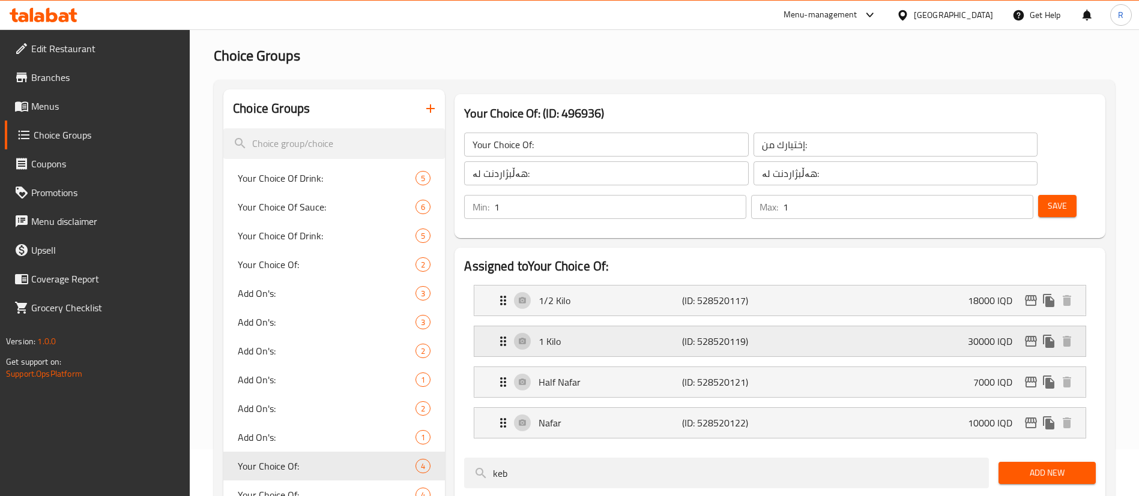
scroll to position [0, 0]
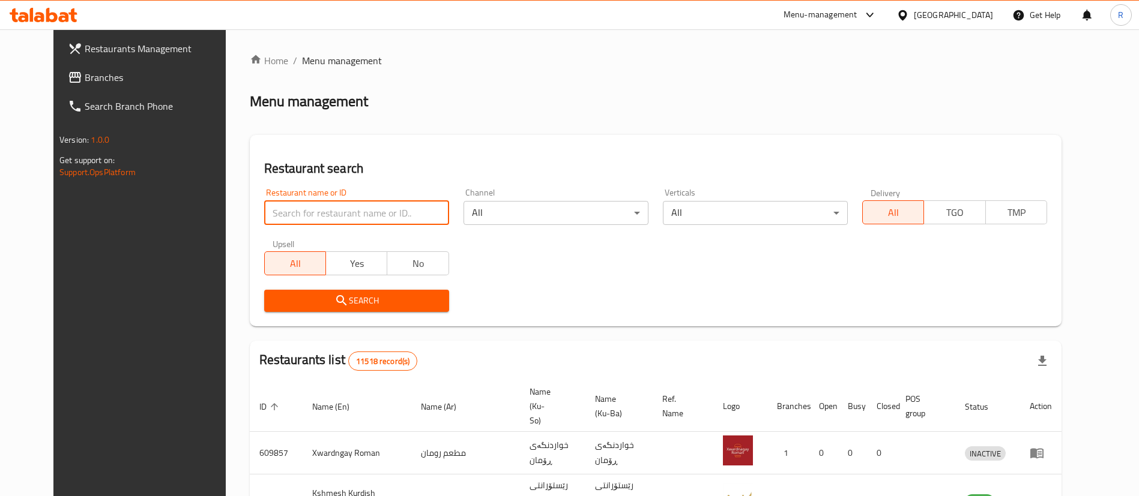
click at [382, 212] on input "search" at bounding box center [356, 213] width 185 height 24
type input "tandoori"
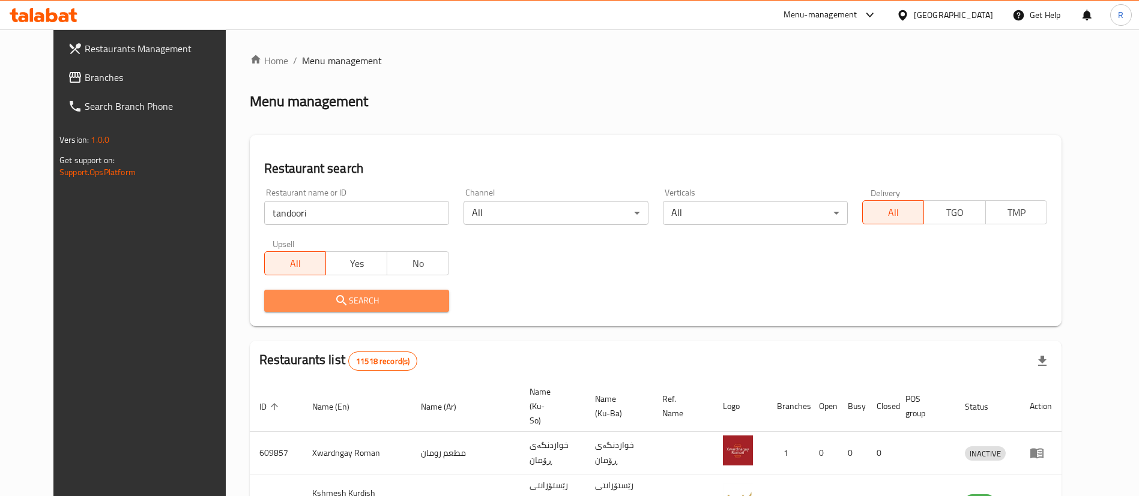
click at [331, 300] on span "Search" at bounding box center [357, 301] width 166 height 15
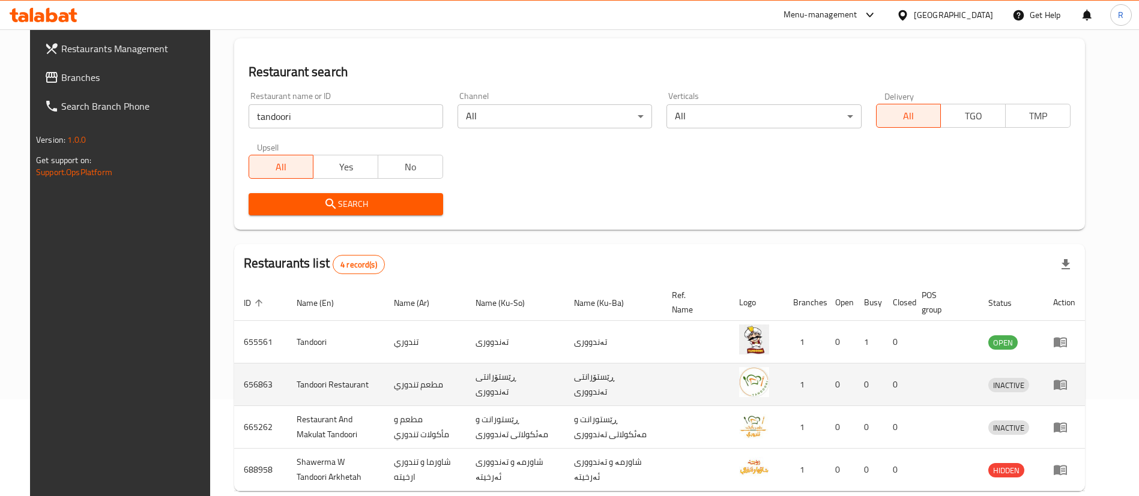
scroll to position [157, 0]
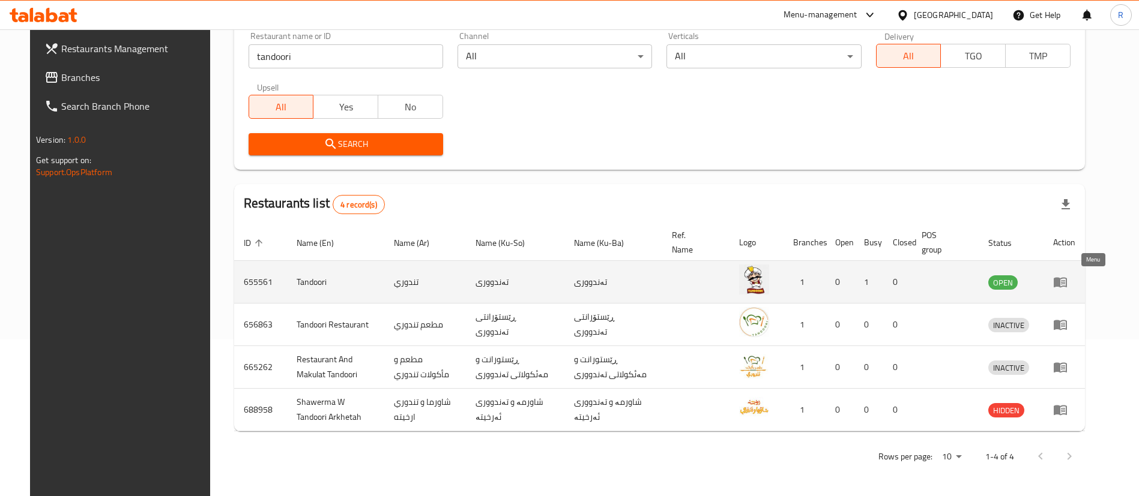
click at [1067, 285] on icon "enhanced table" at bounding box center [1060, 283] width 13 height 10
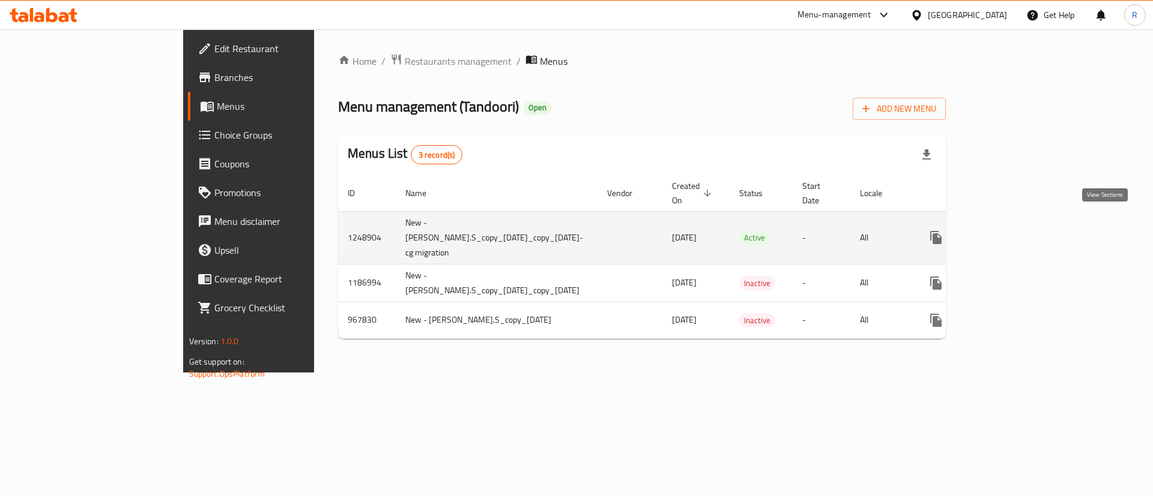
click at [1030, 231] on icon "enhanced table" at bounding box center [1022, 238] width 14 height 14
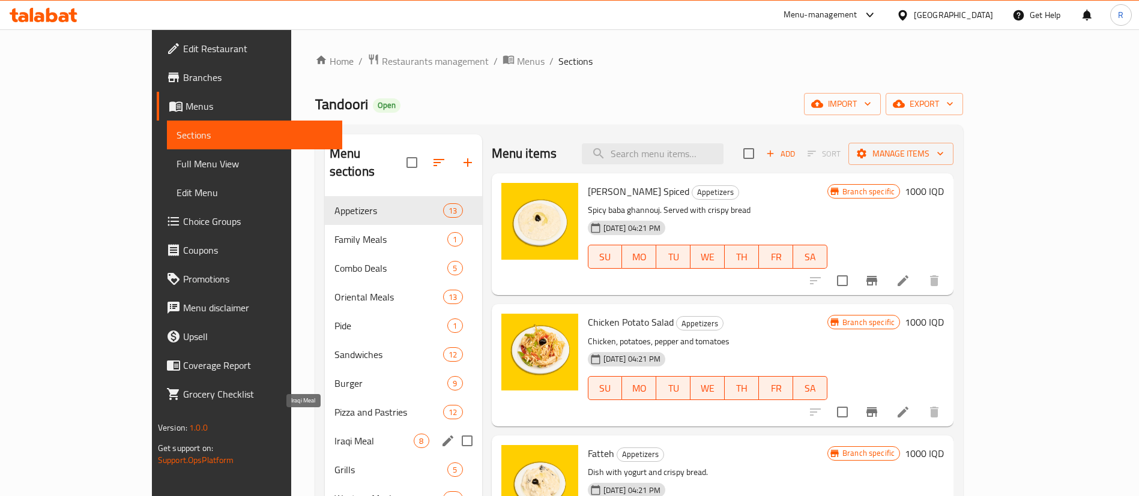
scroll to position [90, 0]
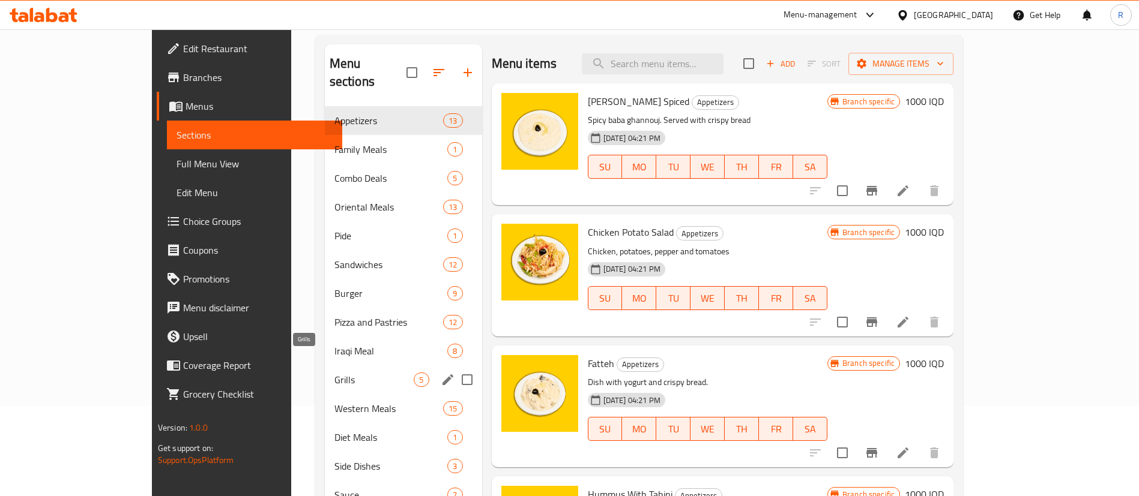
click at [334, 373] on span "Grills" at bounding box center [374, 380] width 80 height 14
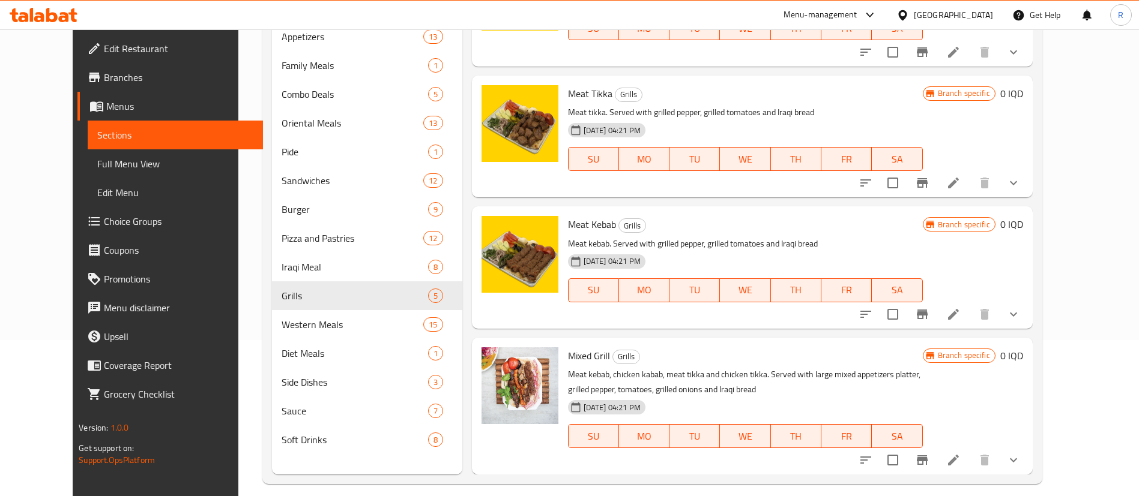
scroll to position [168, 0]
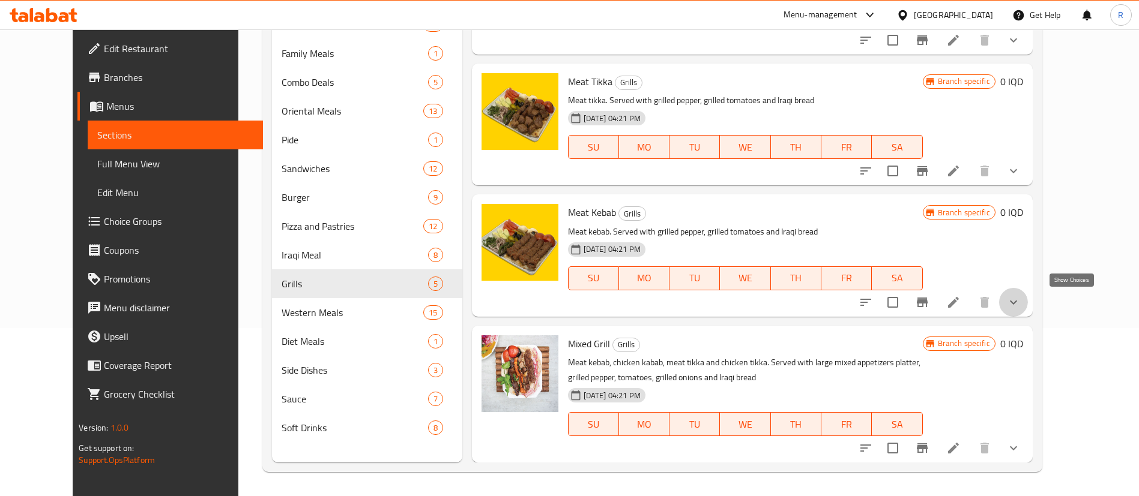
click at [1021, 303] on icon "show more" at bounding box center [1013, 302] width 14 height 14
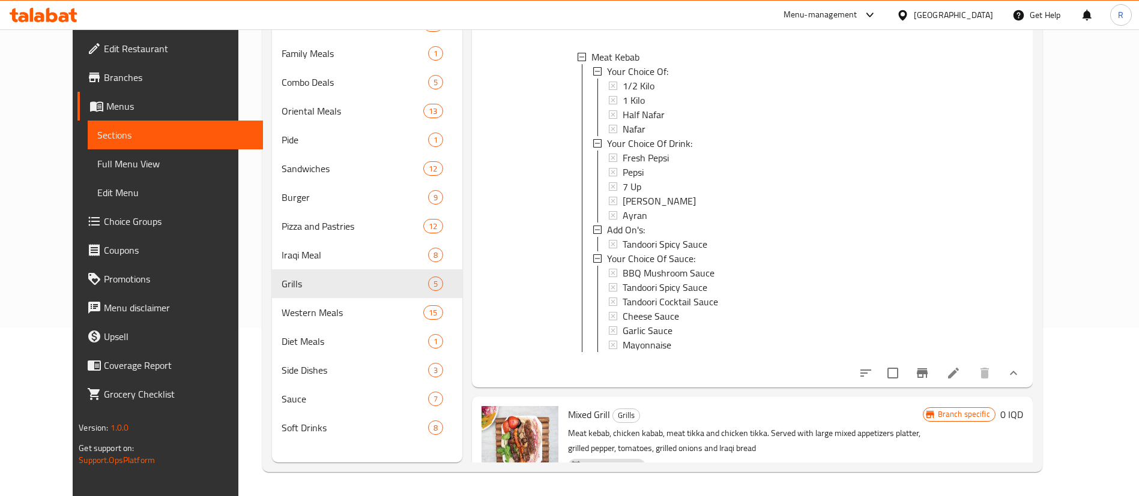
scroll to position [474, 0]
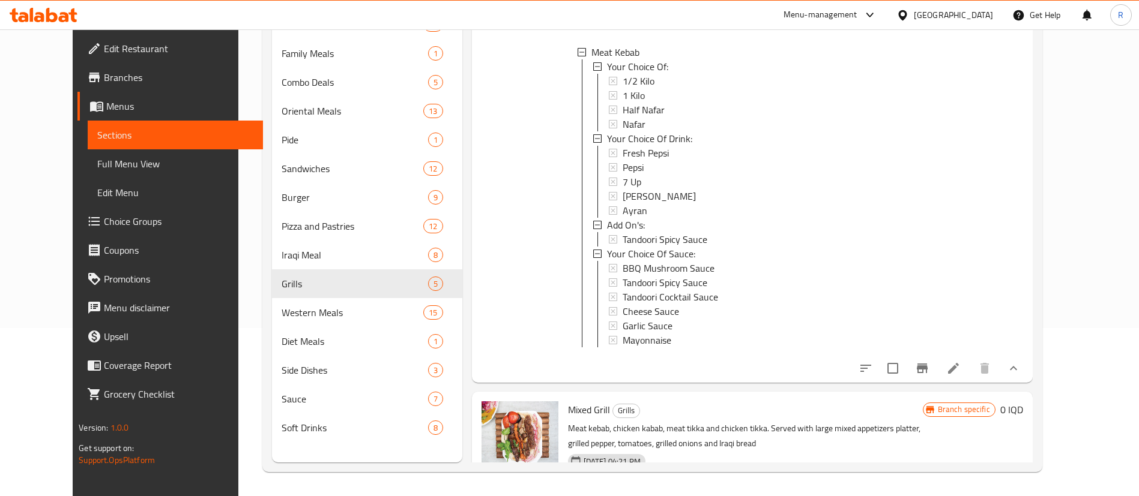
click at [961, 376] on icon at bounding box center [953, 368] width 14 height 14
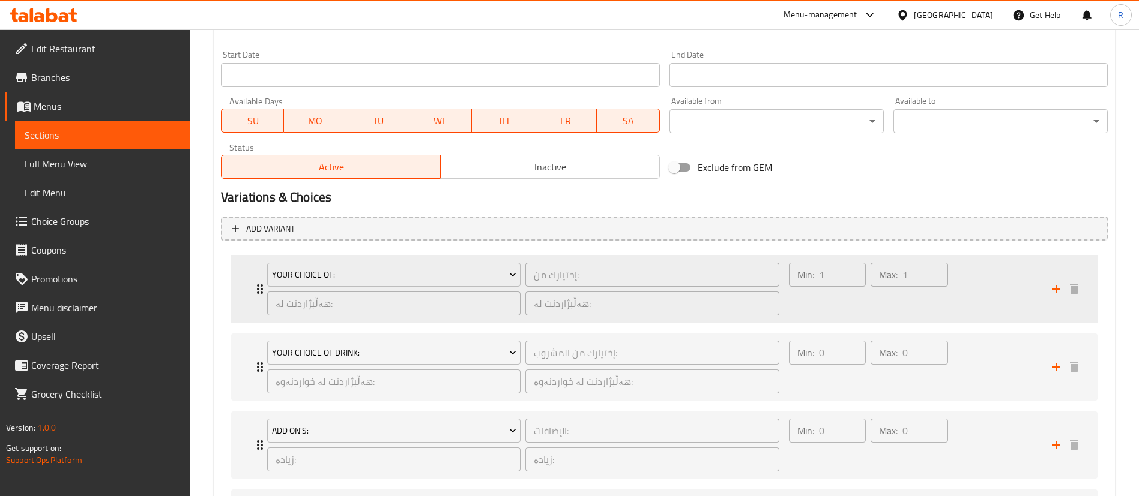
scroll to position [720, 0]
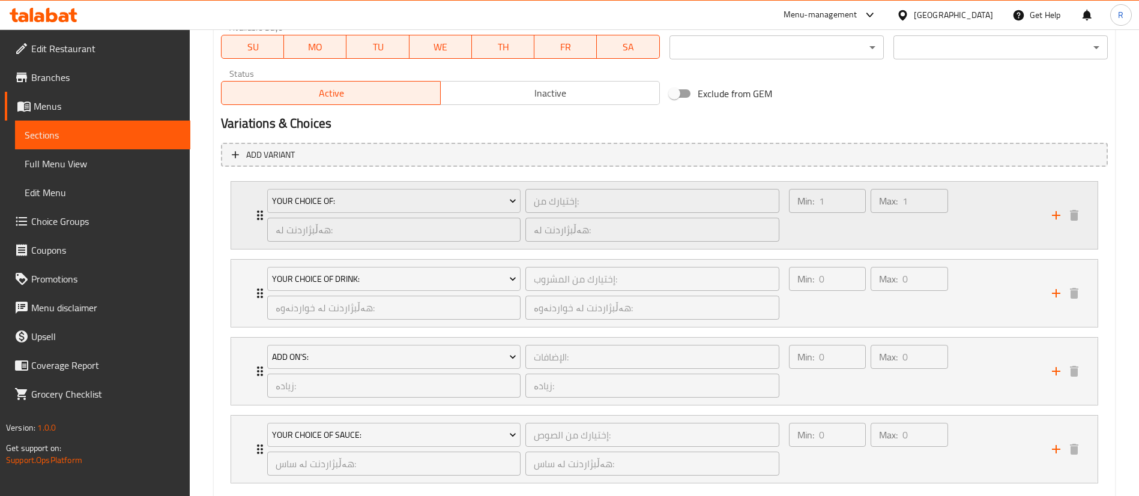
click at [261, 215] on div "Your Choice Of: إختيارك من: ​ هەڵبژاردنت لە: ​ هەڵبژاردنت لە: ​" at bounding box center [523, 215] width 526 height 67
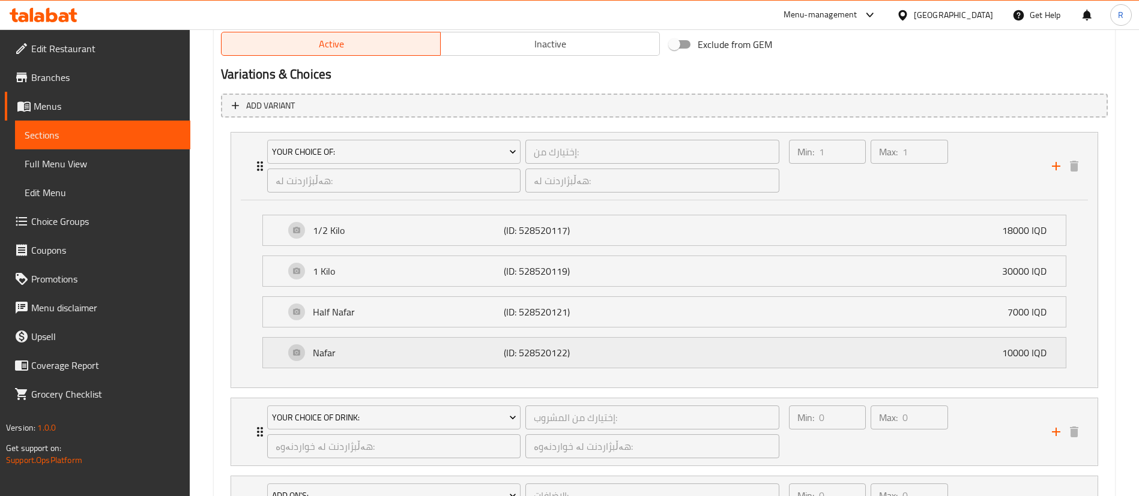
scroll to position [810, 0]
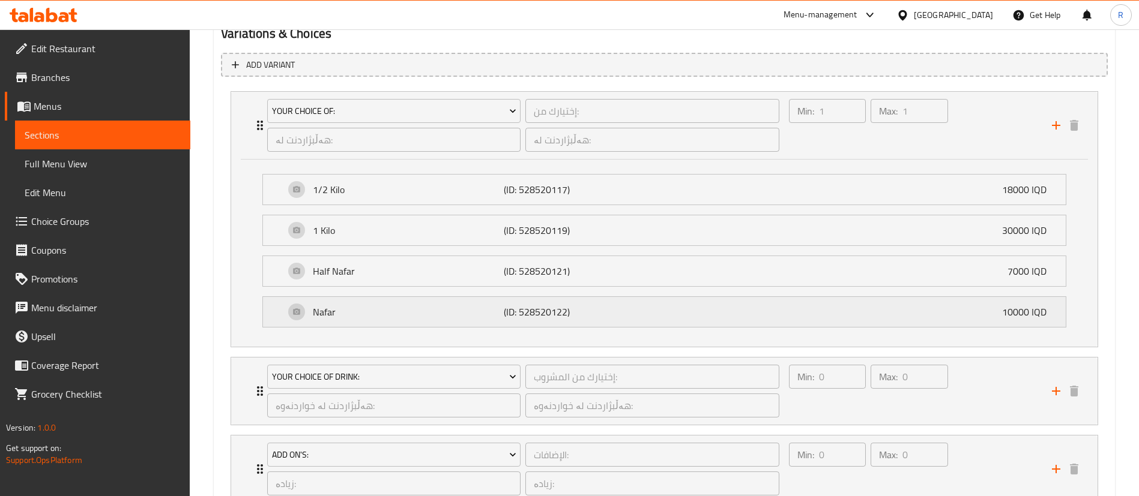
click at [553, 312] on p "(ID: 528520122)" at bounding box center [567, 312] width 127 height 14
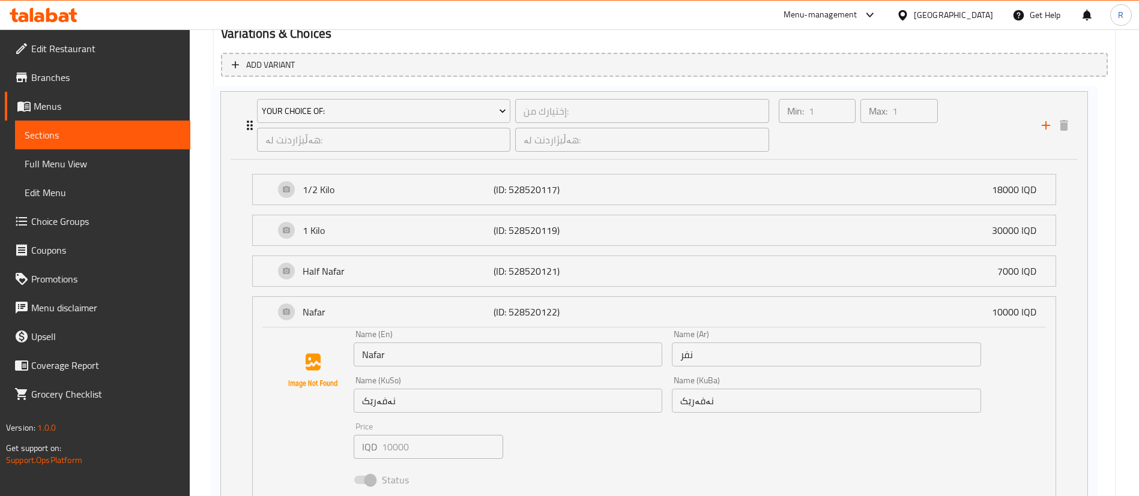
drag, startPoint x: 568, startPoint y: 310, endPoint x: 554, endPoint y: 311, distance: 13.8
click at [554, 311] on div "Your Choice Of: إختيارك من: ​ هەڵبژاردنت لە: ​ هەڵبژاردنت لە: ​ Min: 1 ​ Max: 1…" at bounding box center [664, 422] width 887 height 672
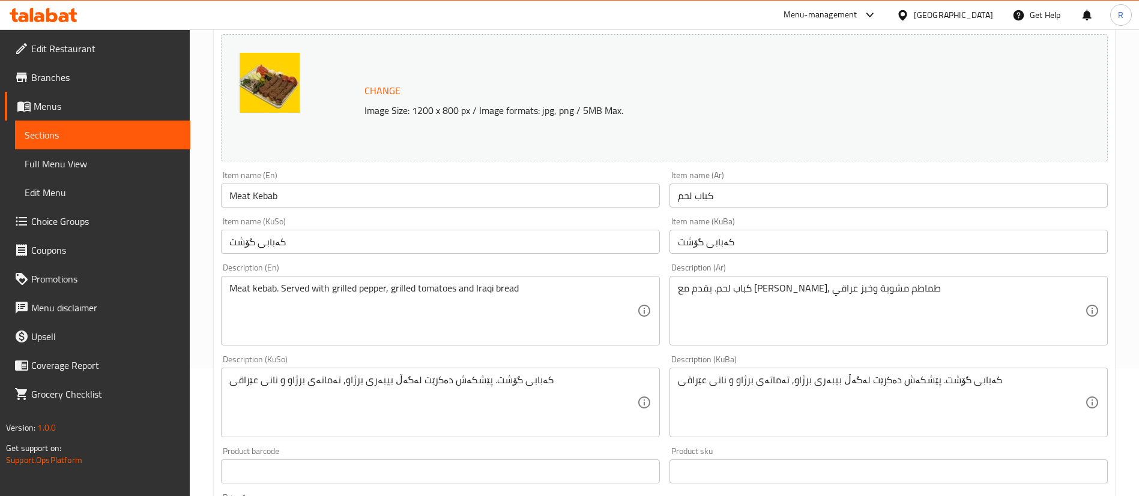
scroll to position [0, 0]
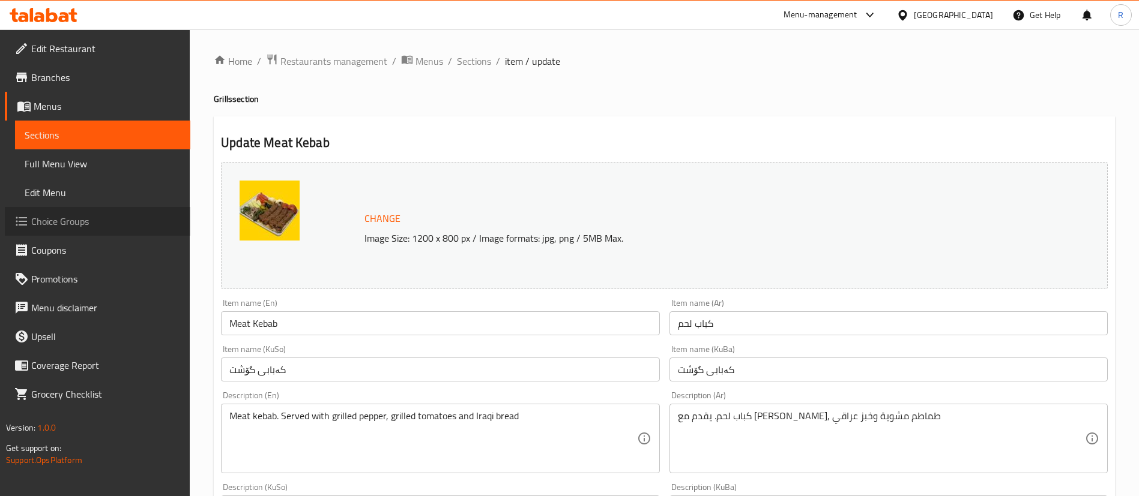
click at [75, 221] on span "Choice Groups" at bounding box center [105, 221] width 149 height 14
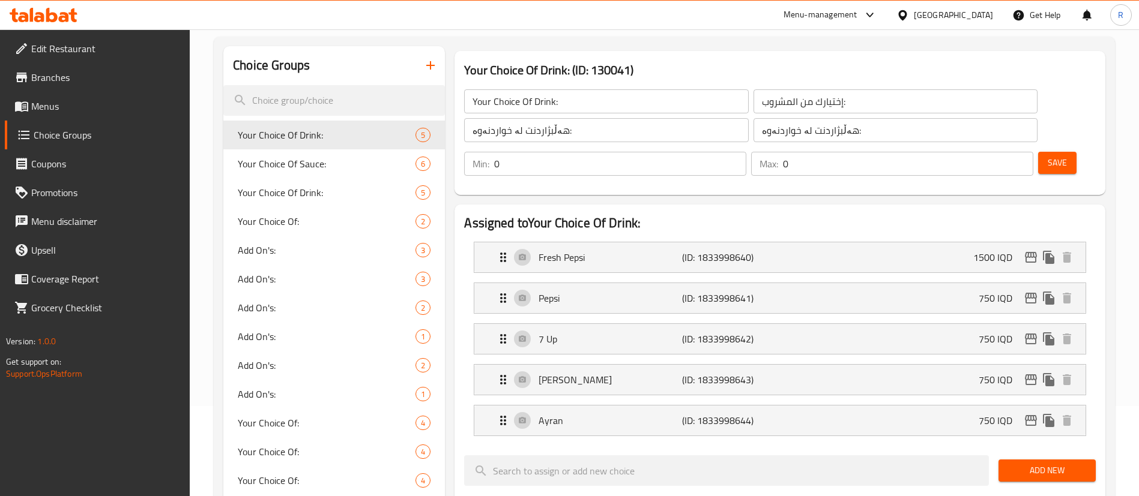
scroll to position [180, 0]
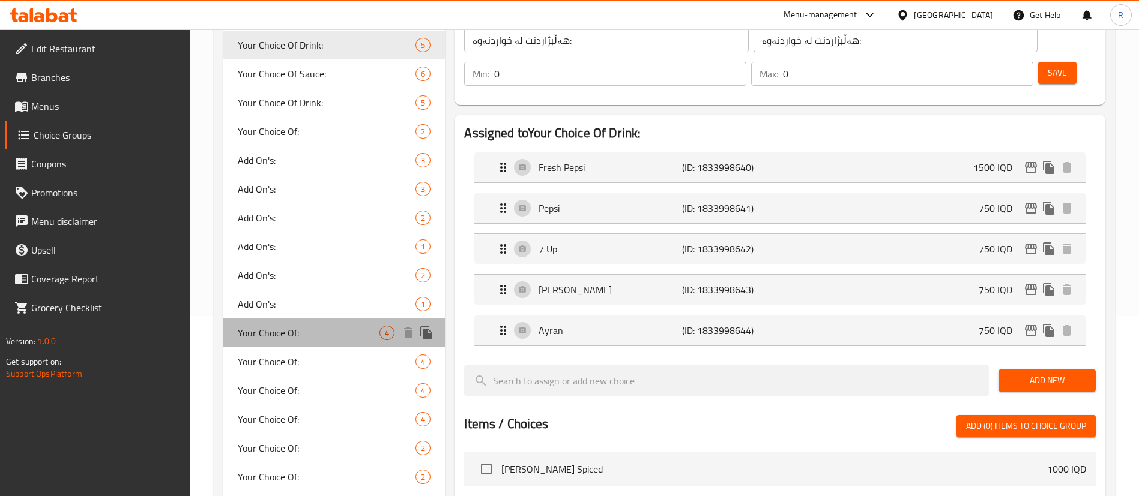
click at [316, 334] on span "Your Choice Of:" at bounding box center [309, 333] width 142 height 14
type input "Your Choice Of:"
type input "إختيارك من:"
type input "هەڵبژاردنت لە:"
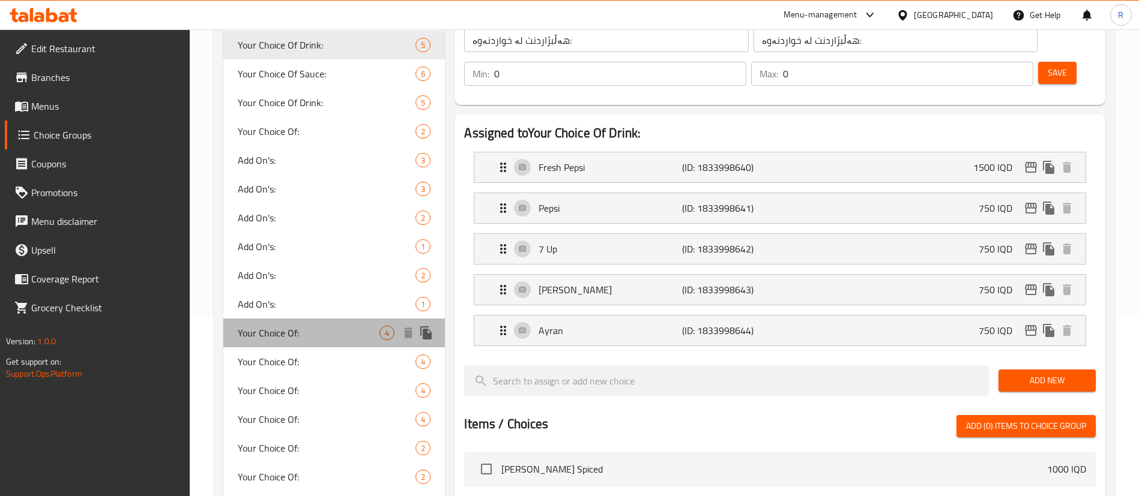
type input "1"
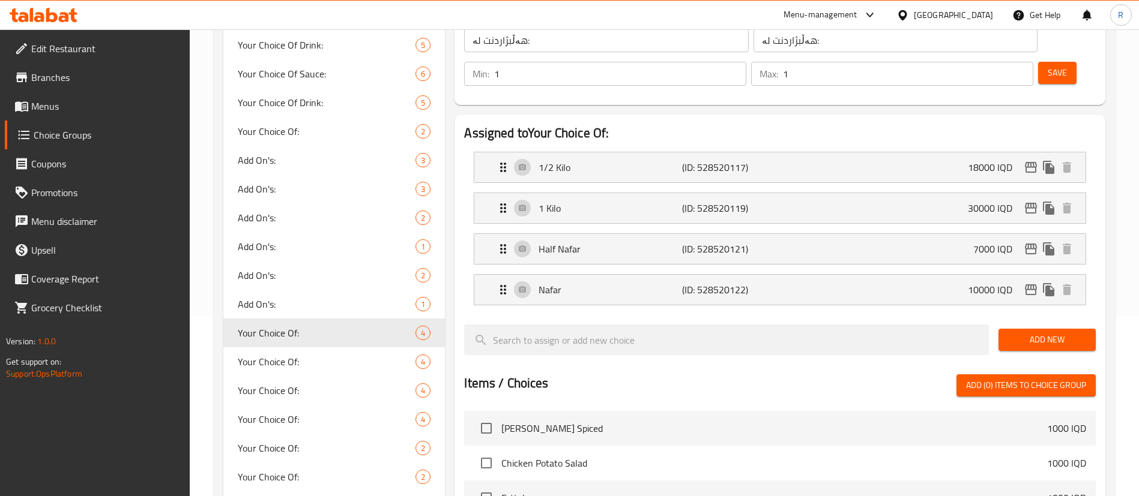
scroll to position [90, 0]
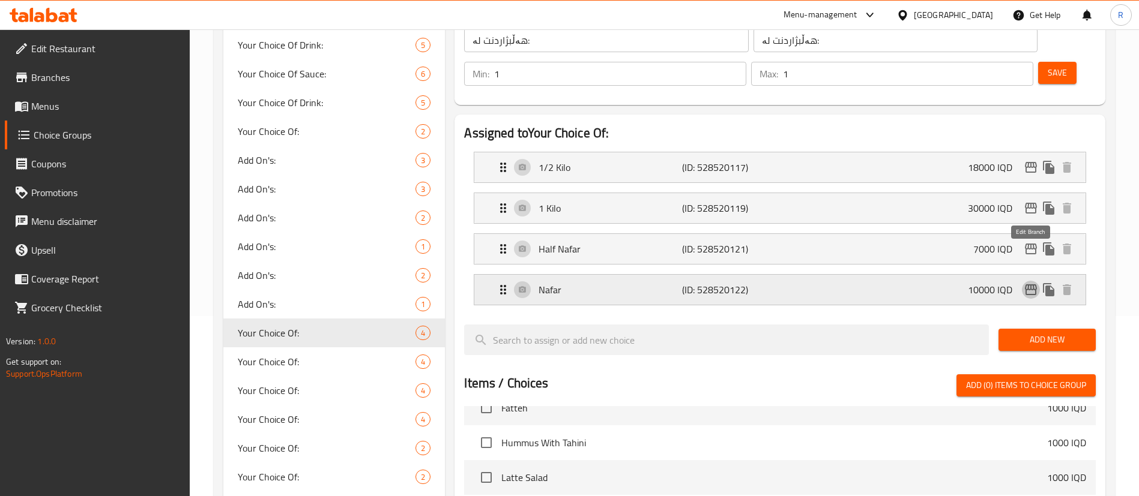
click at [1030, 285] on icon "edit" at bounding box center [1031, 290] width 12 height 11
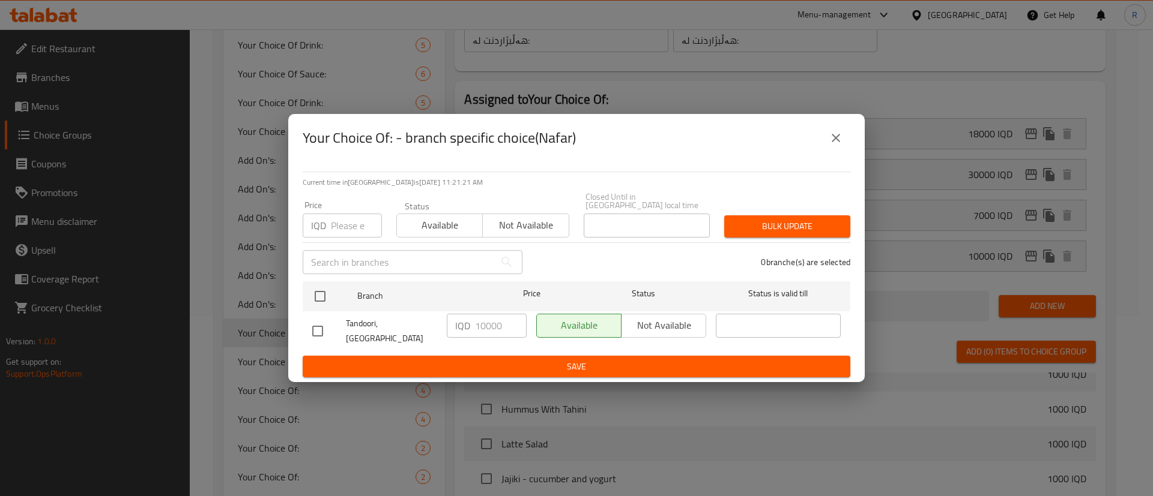
click at [320, 328] on input "checkbox" at bounding box center [317, 331] width 25 height 25
checkbox input "true"
click at [485, 327] on input "10000" at bounding box center [501, 326] width 52 height 24
type input "11000"
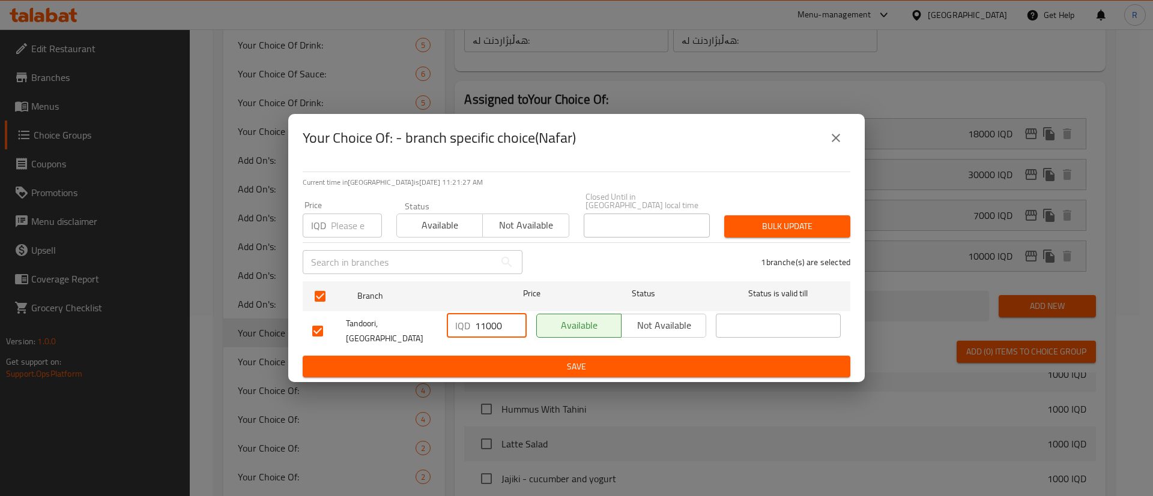
click at [513, 361] on span "Save" at bounding box center [576, 367] width 528 height 15
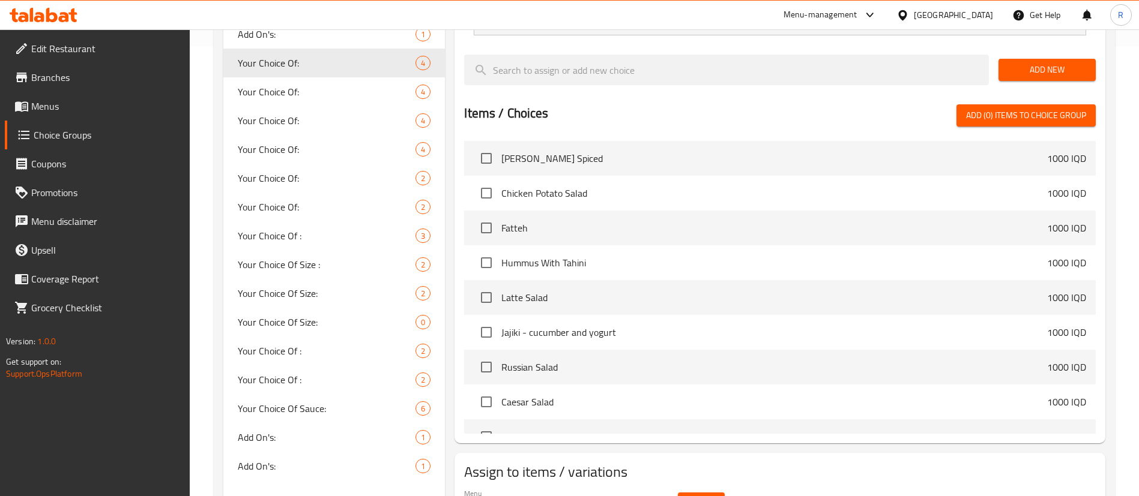
scroll to position [270, 0]
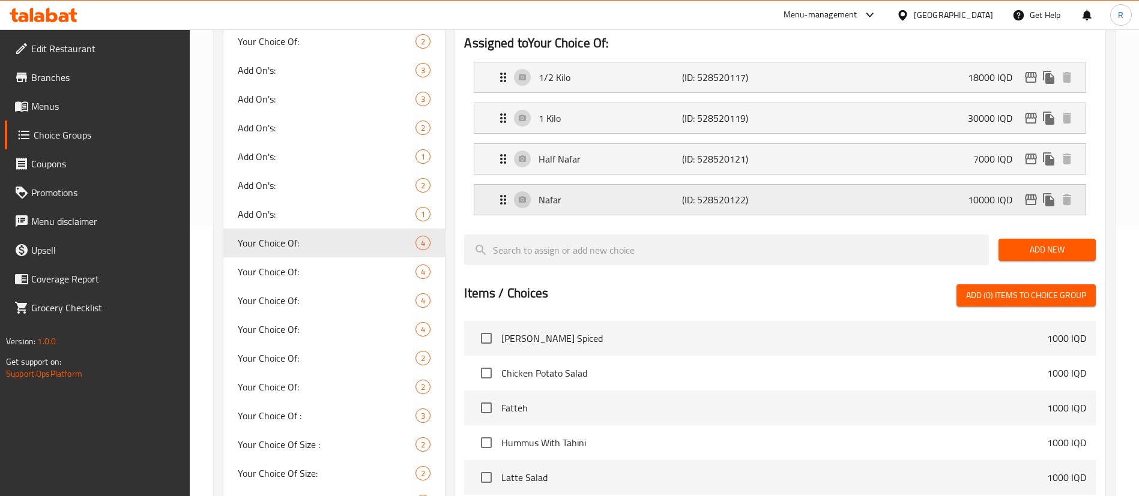
click at [502, 195] on icon "Expand" at bounding box center [503, 200] width 6 height 10
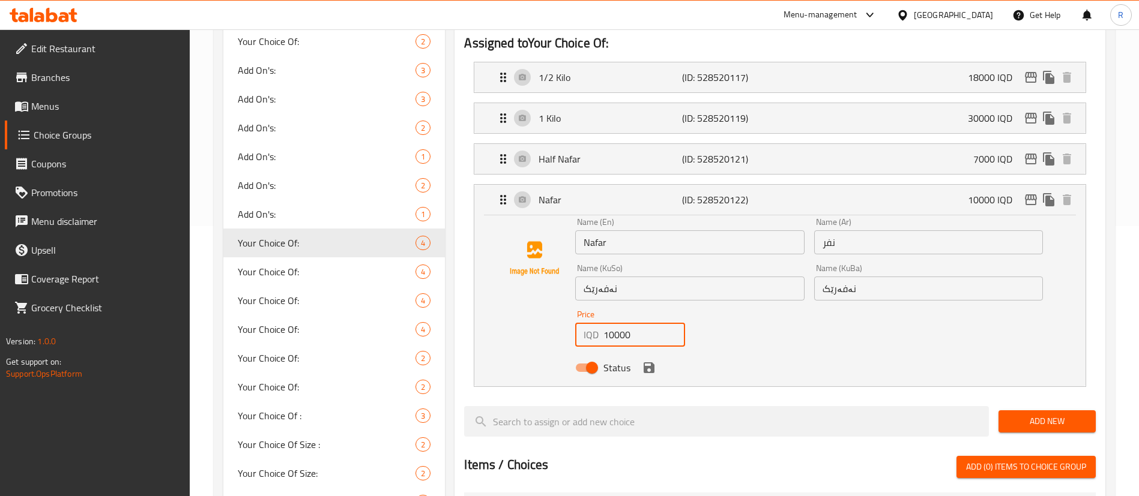
click at [611, 323] on input "10000" at bounding box center [644, 335] width 82 height 24
click at [744, 302] on div "Name (En) Nafar Name (En) Name (Ar) نفر Name (Ar) Name (KuSo) نەفەرێک Name (KuS…" at bounding box center [808, 298] width 477 height 171
click at [734, 352] on div "Status" at bounding box center [808, 368] width 477 height 32
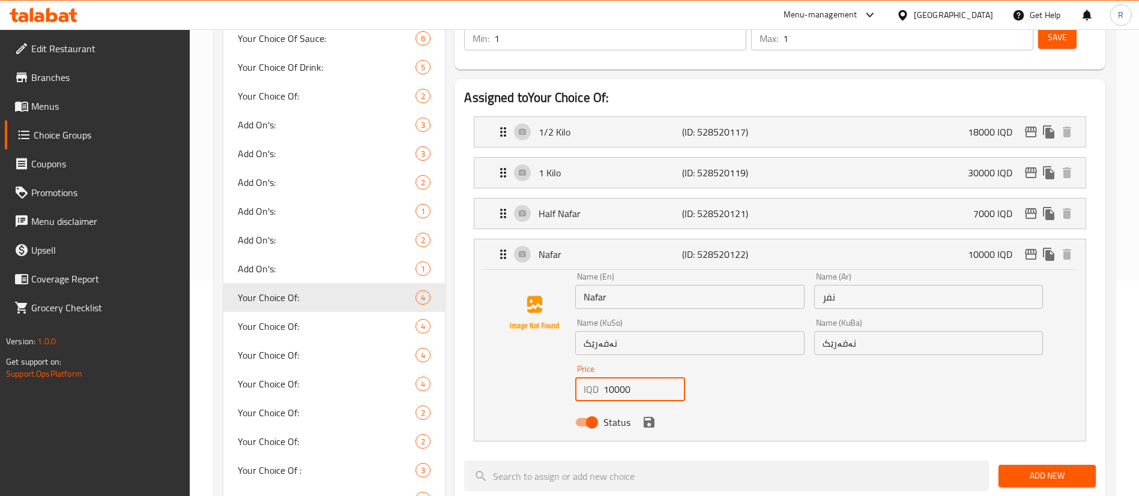
scroll to position [208, 0]
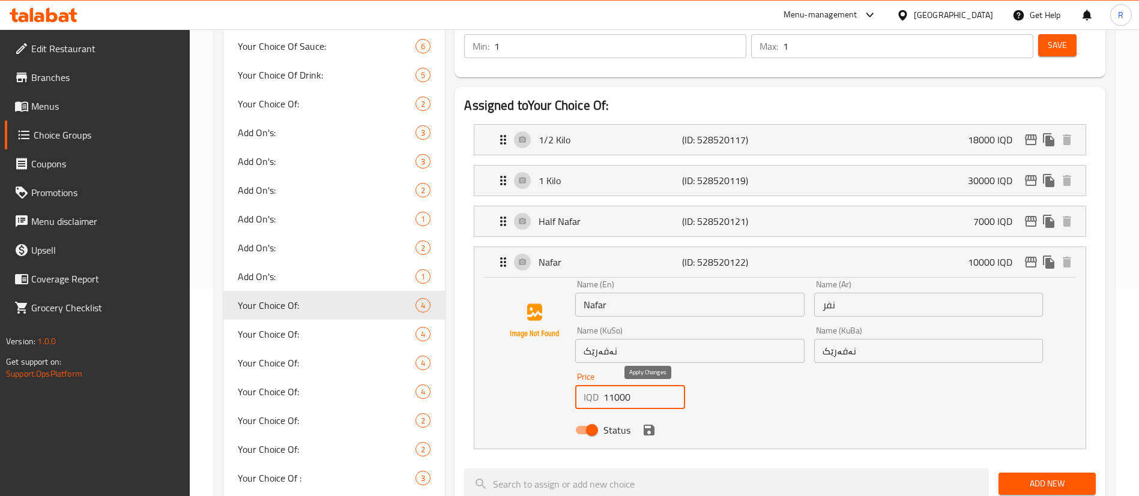
click at [650, 423] on icon "save" at bounding box center [649, 430] width 14 height 14
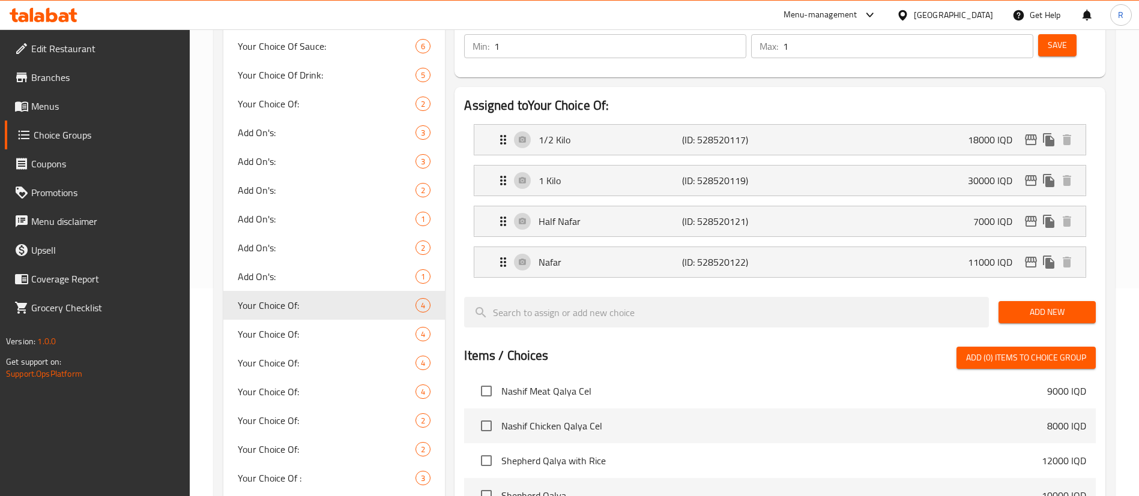
type input "11000"
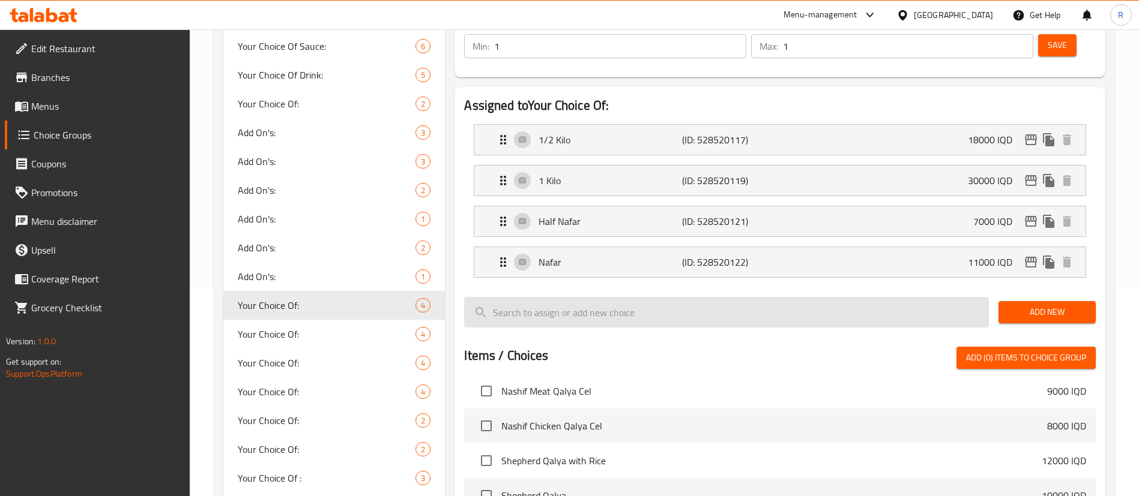
click at [591, 297] on input "search" at bounding box center [726, 312] width 525 height 31
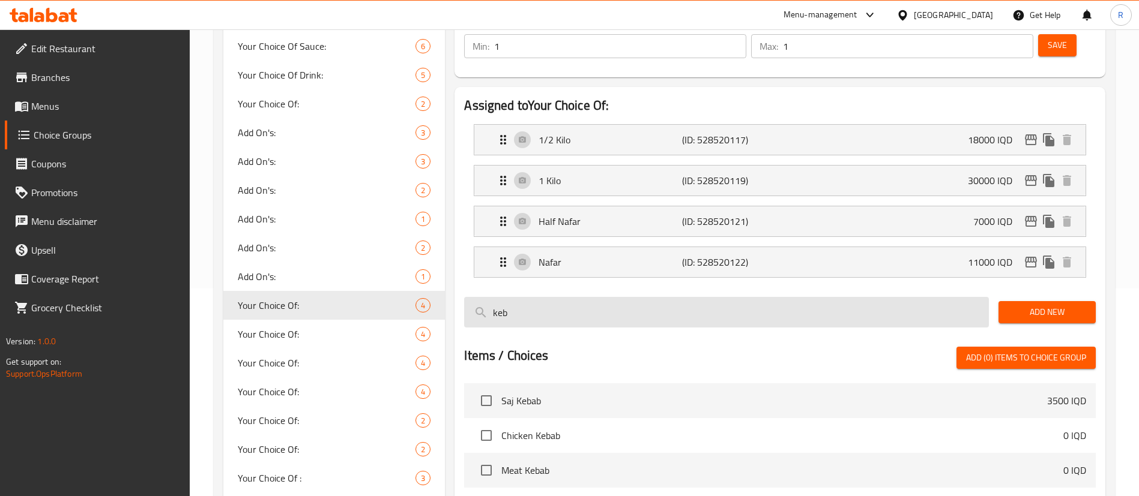
scroll to position [0, 0]
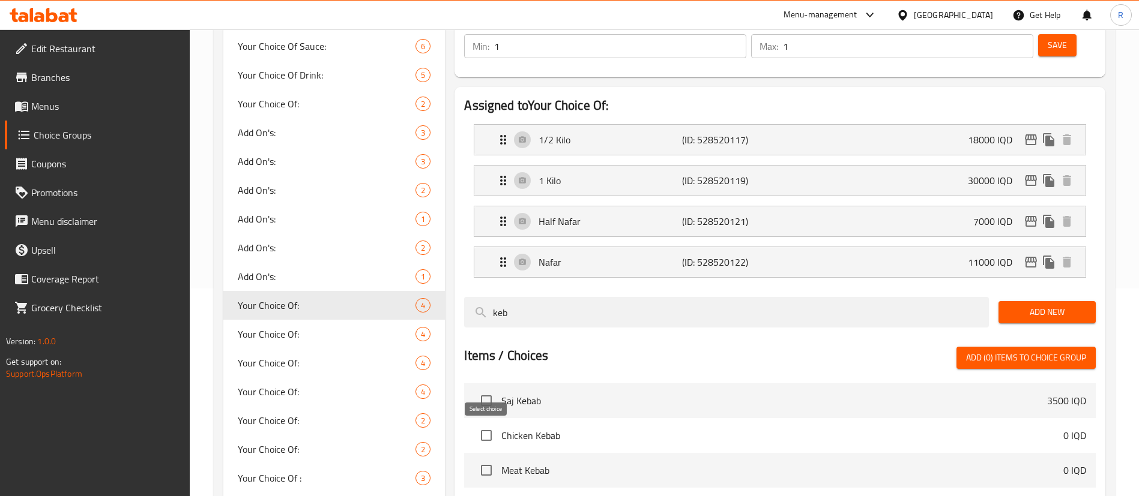
type input "keb"
click at [489, 458] on input "checkbox" at bounding box center [486, 470] width 25 height 25
checkbox input "true"
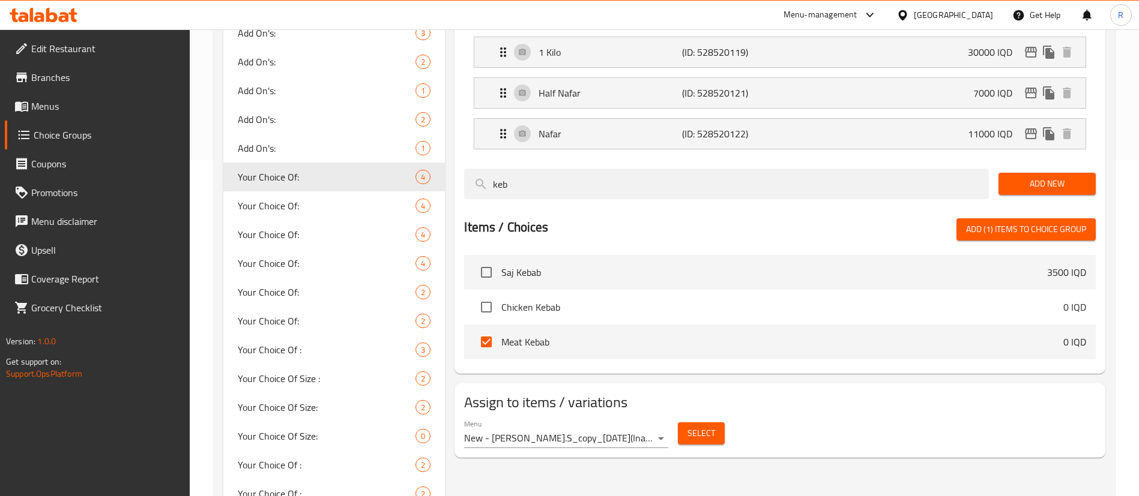
scroll to position [473, 0]
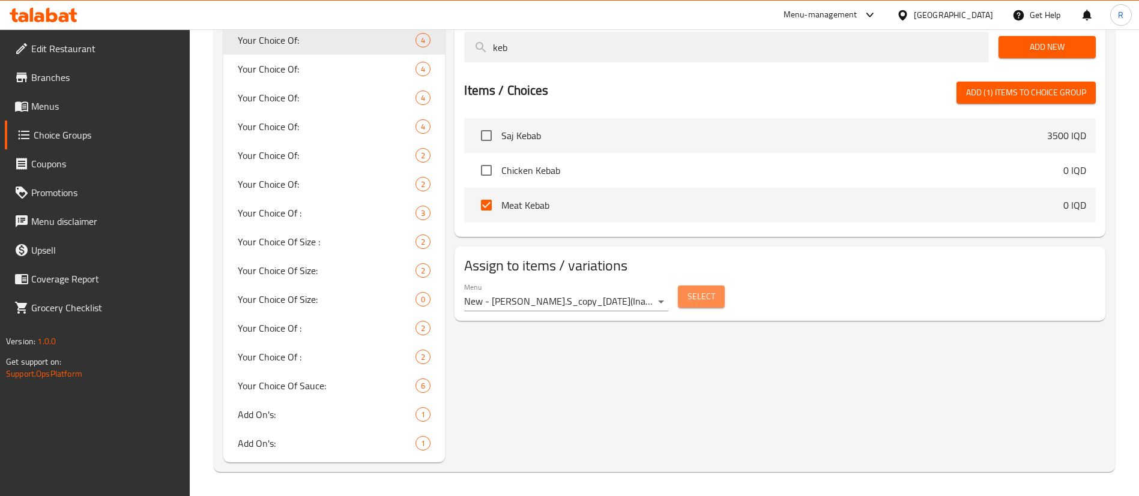
click at [710, 289] on span "Select" at bounding box center [701, 296] width 28 height 15
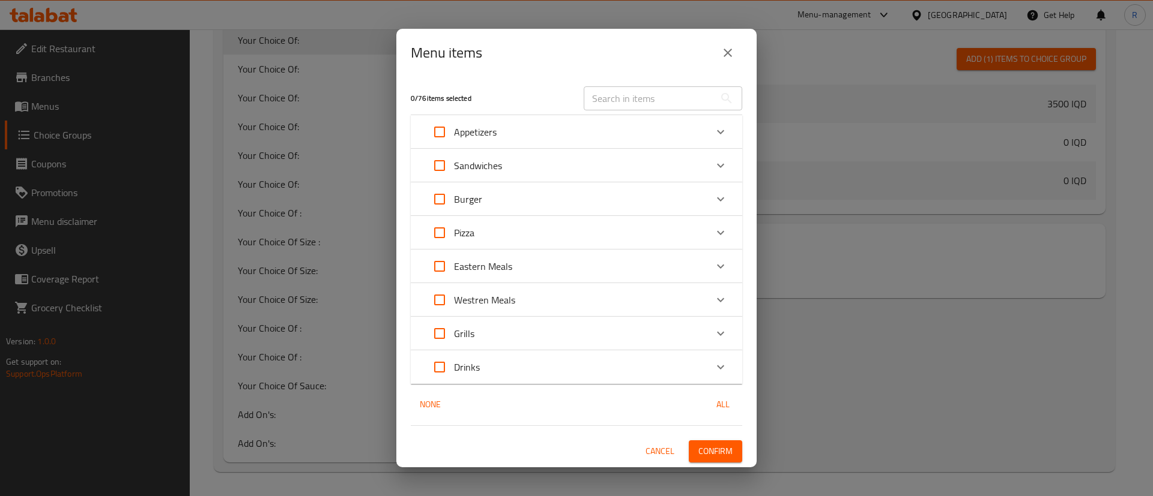
click at [708, 459] on span "Confirm" at bounding box center [715, 451] width 34 height 15
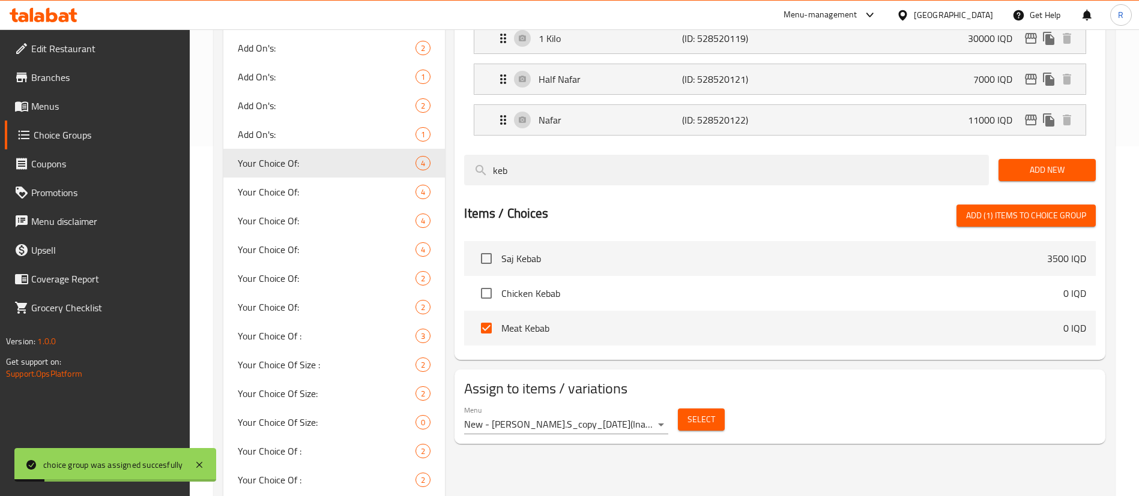
scroll to position [203, 0]
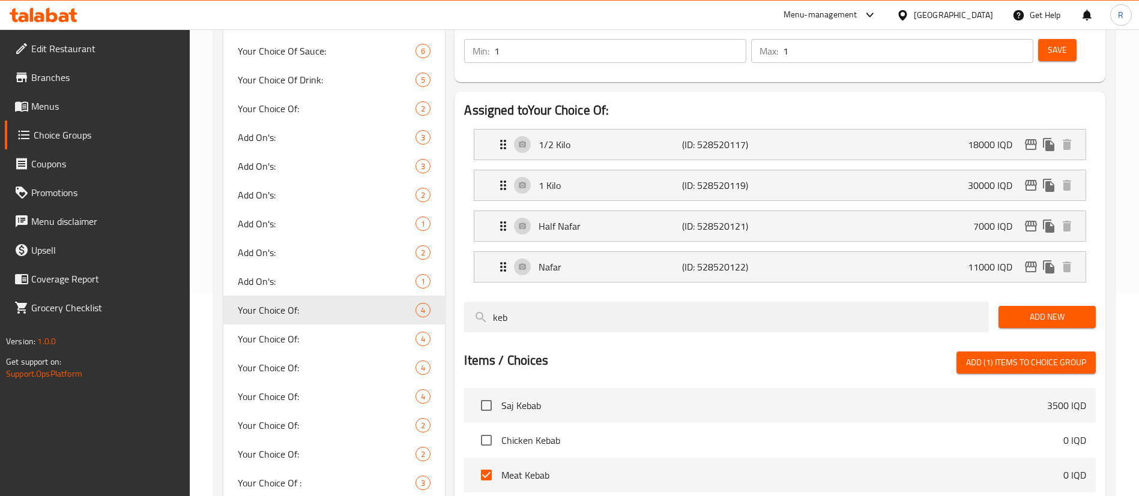
click at [61, 23] on div at bounding box center [43, 15] width 87 height 24
click at [55, 15] on icon at bounding box center [51, 15] width 11 height 14
